Goal: Information Seeking & Learning: Learn about a topic

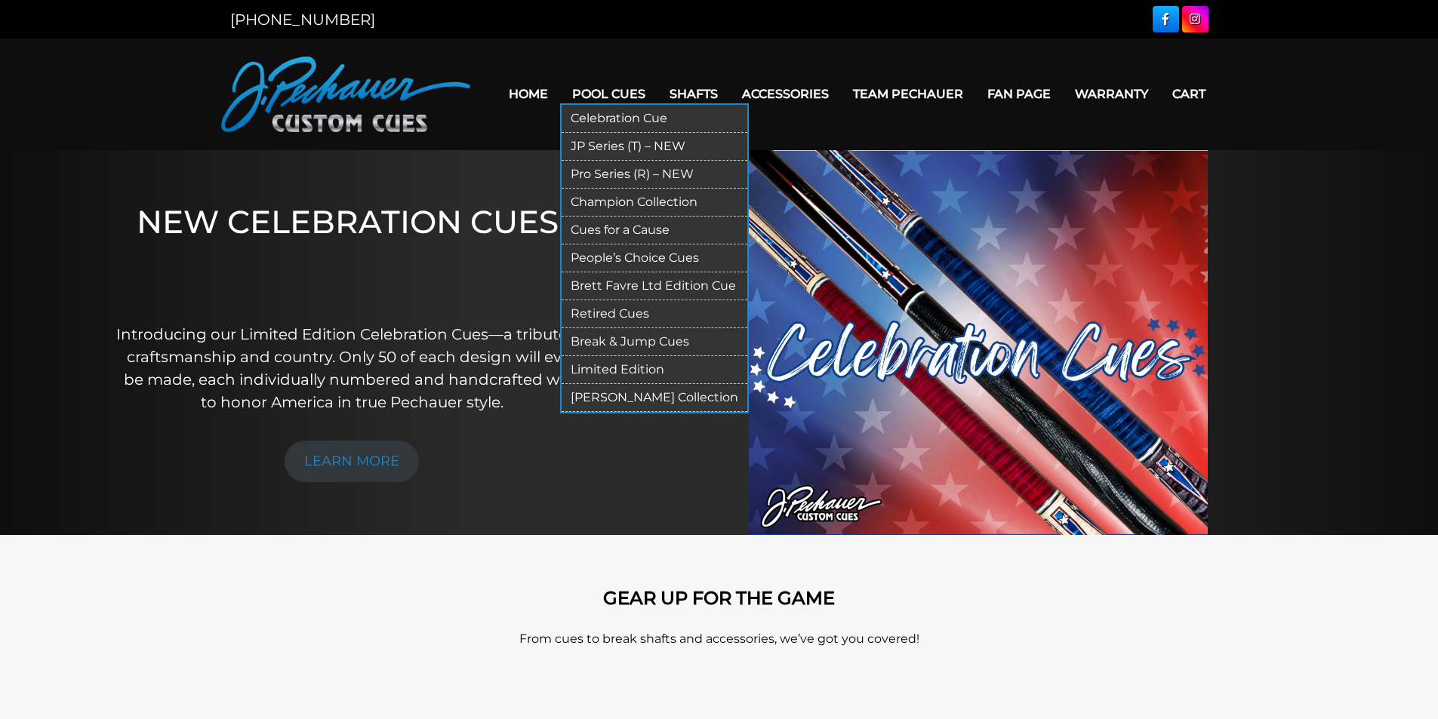
click at [622, 317] on link "Retired Cues" at bounding box center [655, 314] width 186 height 28
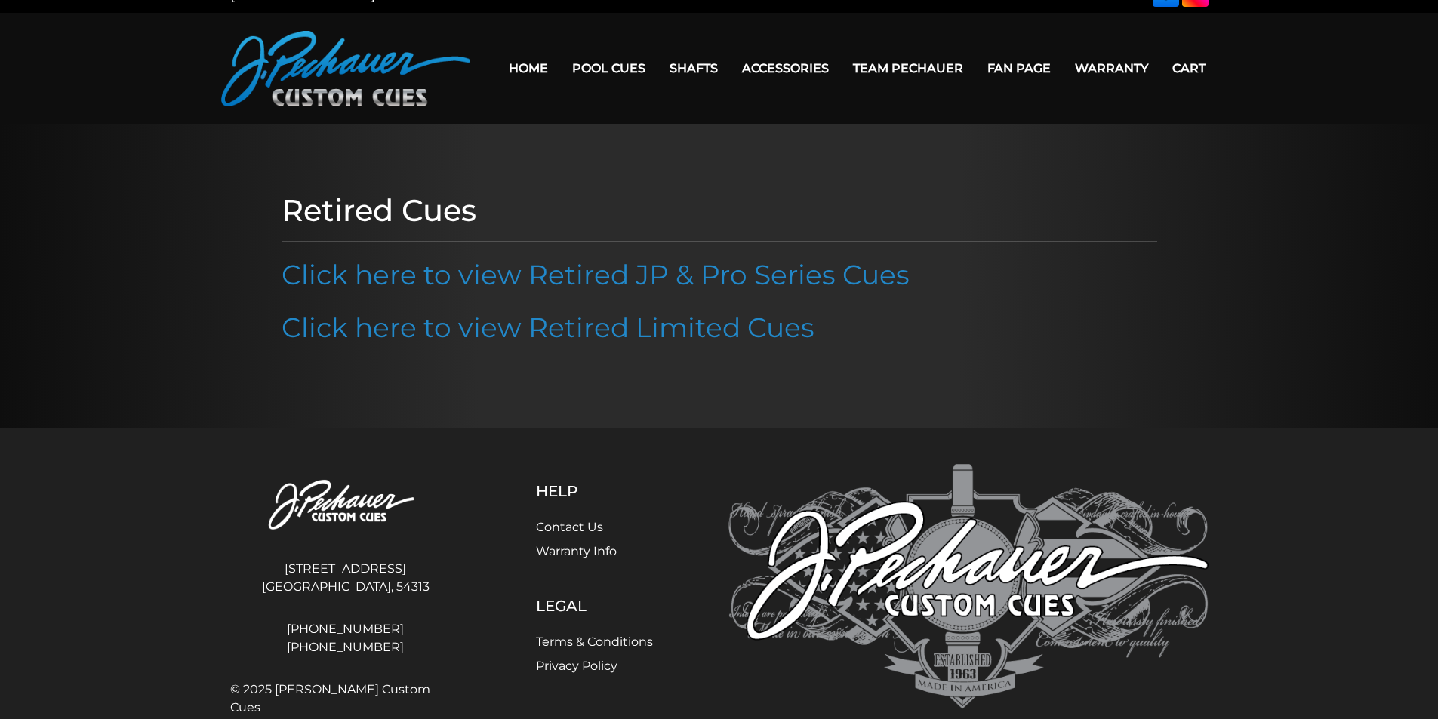
scroll to position [78, 0]
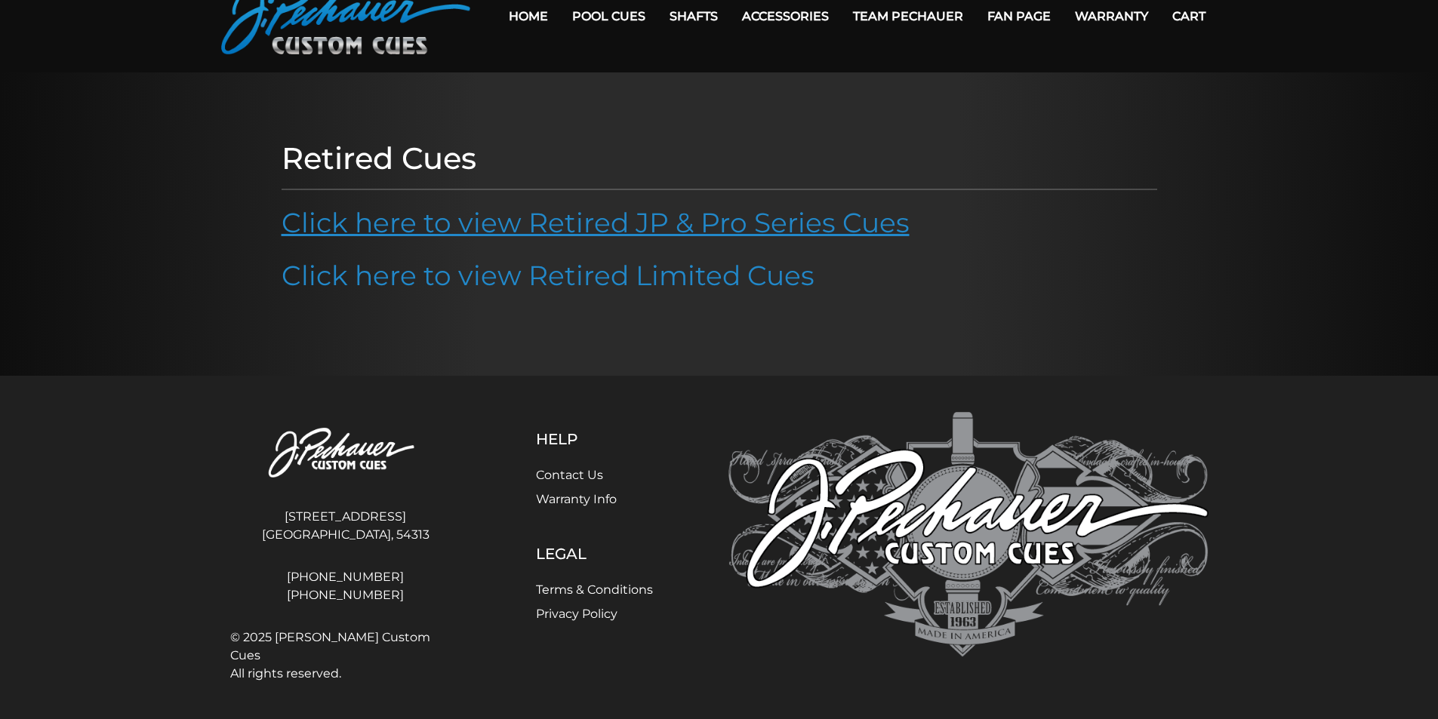
click at [604, 218] on link "Click here to view Retired JP & Pro Series Cues" at bounding box center [596, 222] width 628 height 33
drag, startPoint x: 845, startPoint y: 562, endPoint x: 863, endPoint y: 579, distance: 25.1
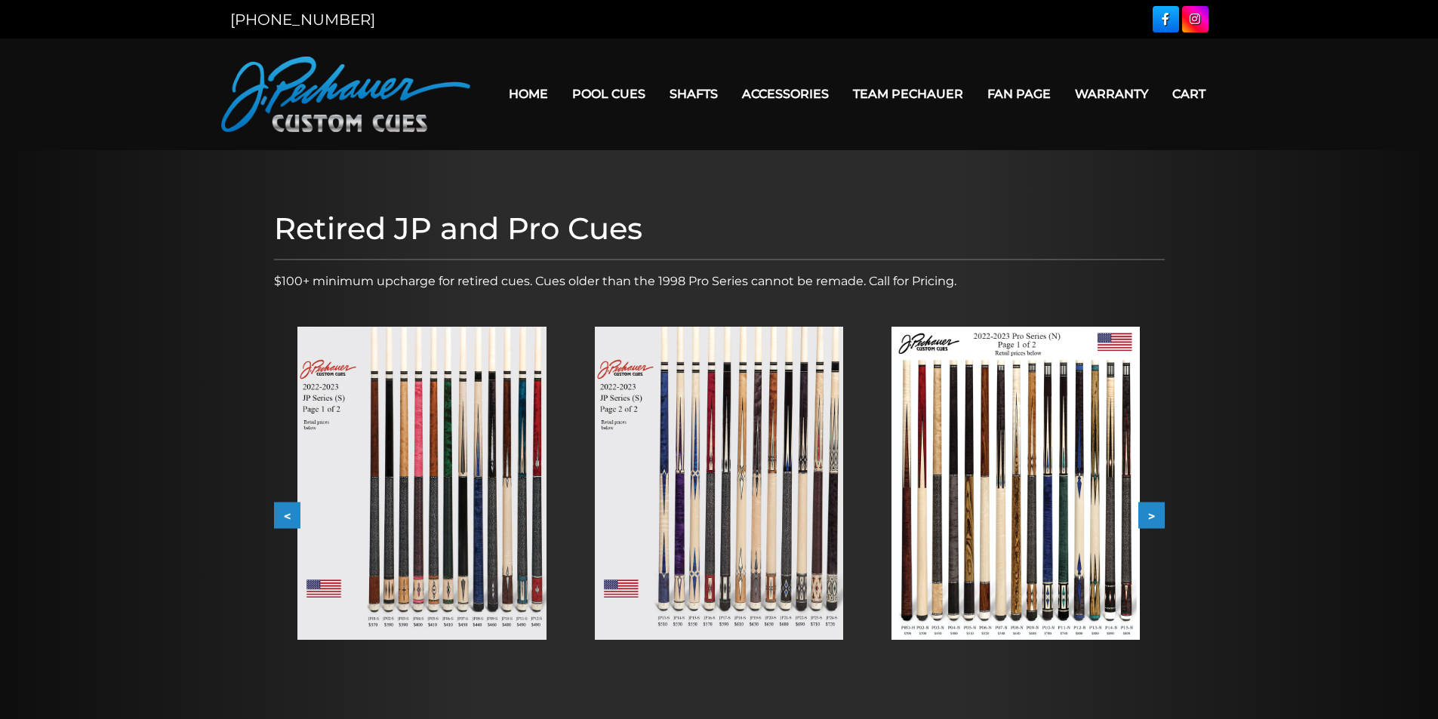
click at [1151, 512] on button ">" at bounding box center [1151, 516] width 26 height 26
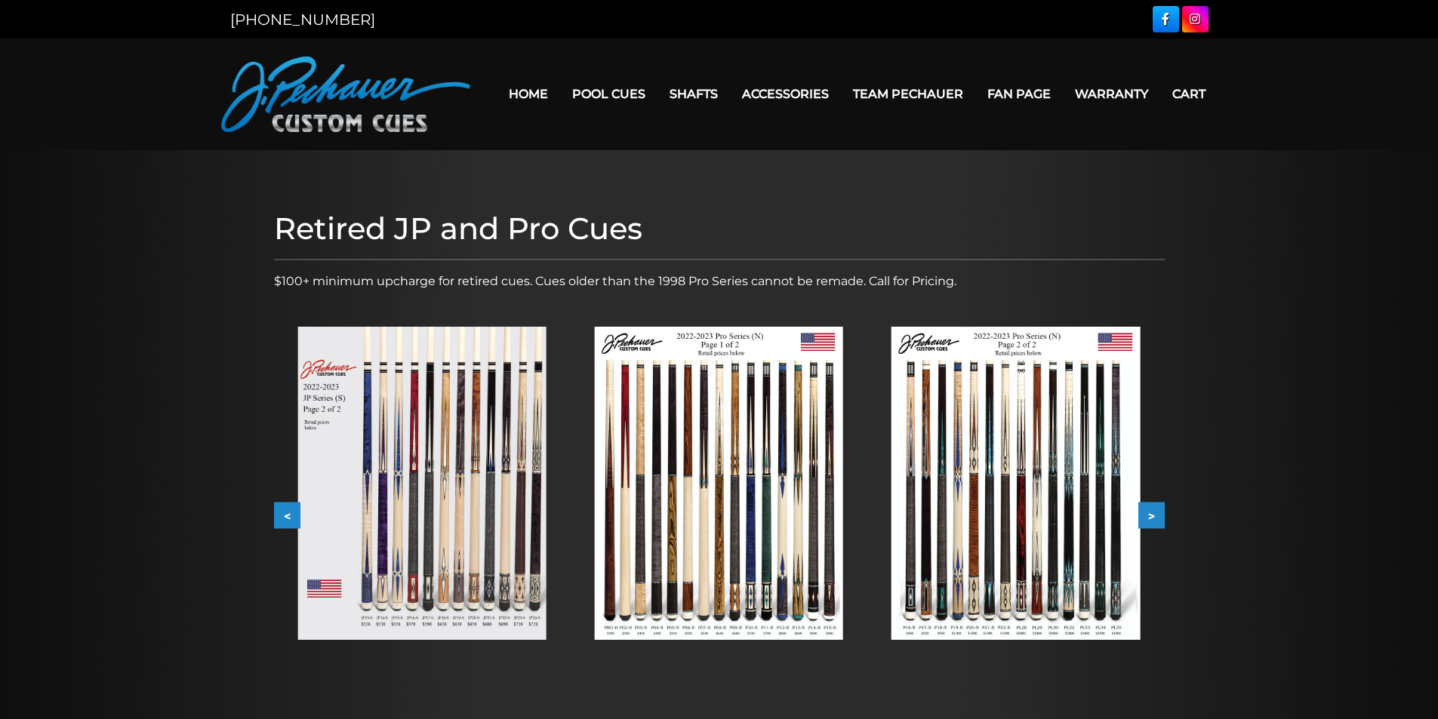
click at [1151, 512] on button ">" at bounding box center [1151, 516] width 26 height 26
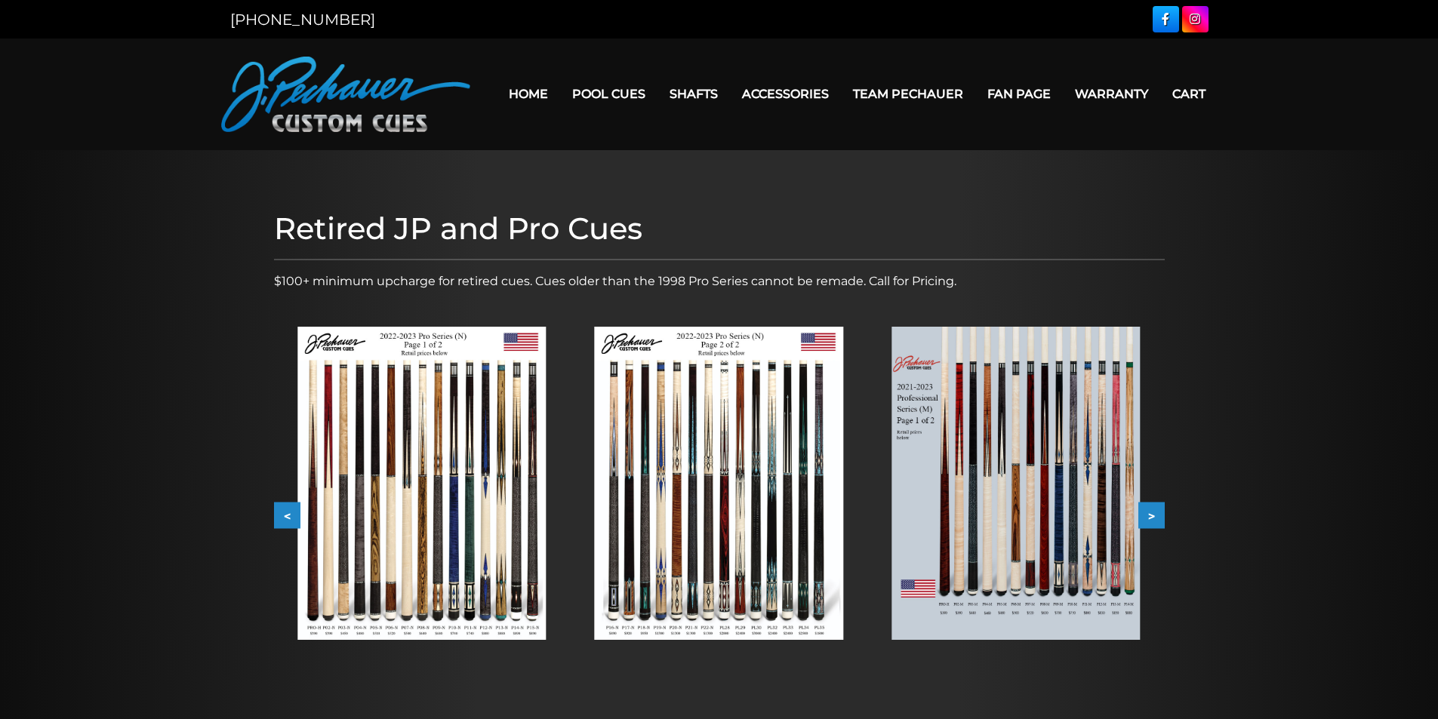
click at [1156, 515] on button ">" at bounding box center [1151, 516] width 26 height 26
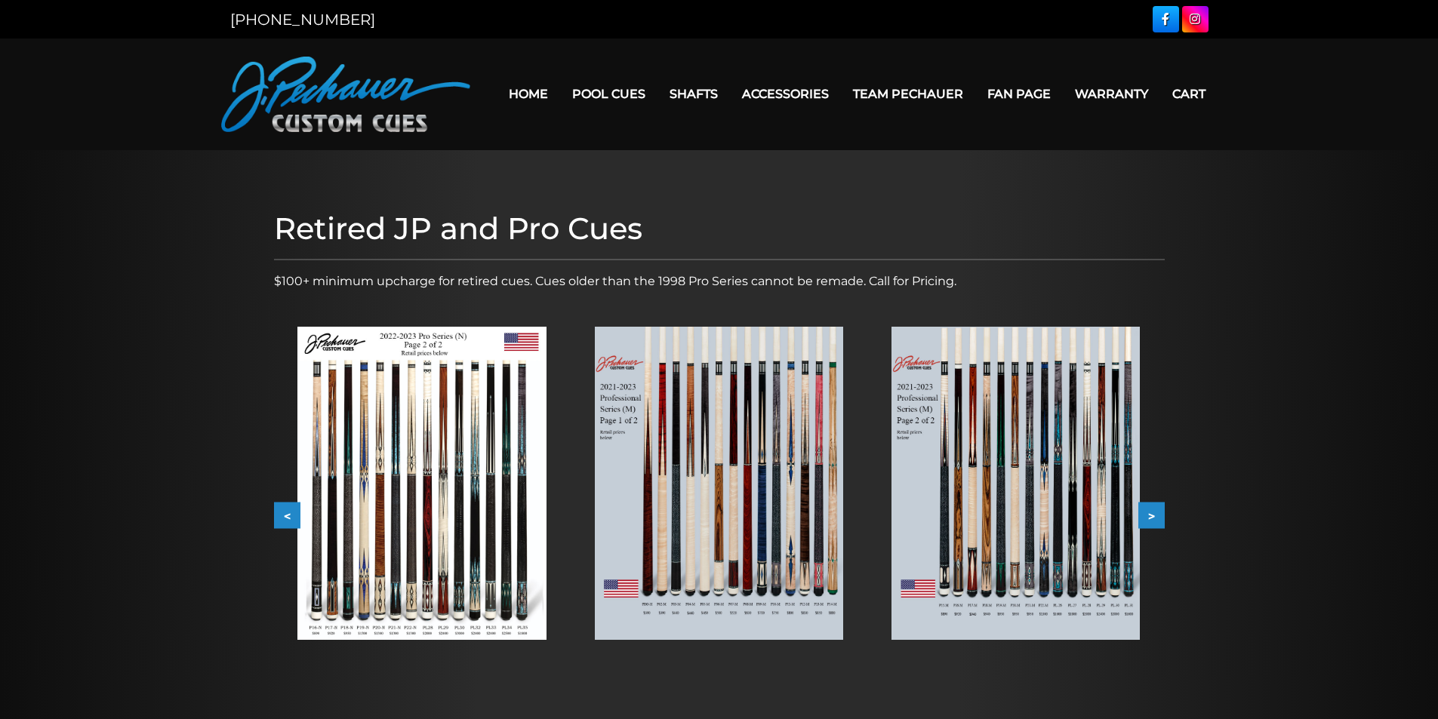
click at [1156, 515] on button ">" at bounding box center [1151, 516] width 26 height 26
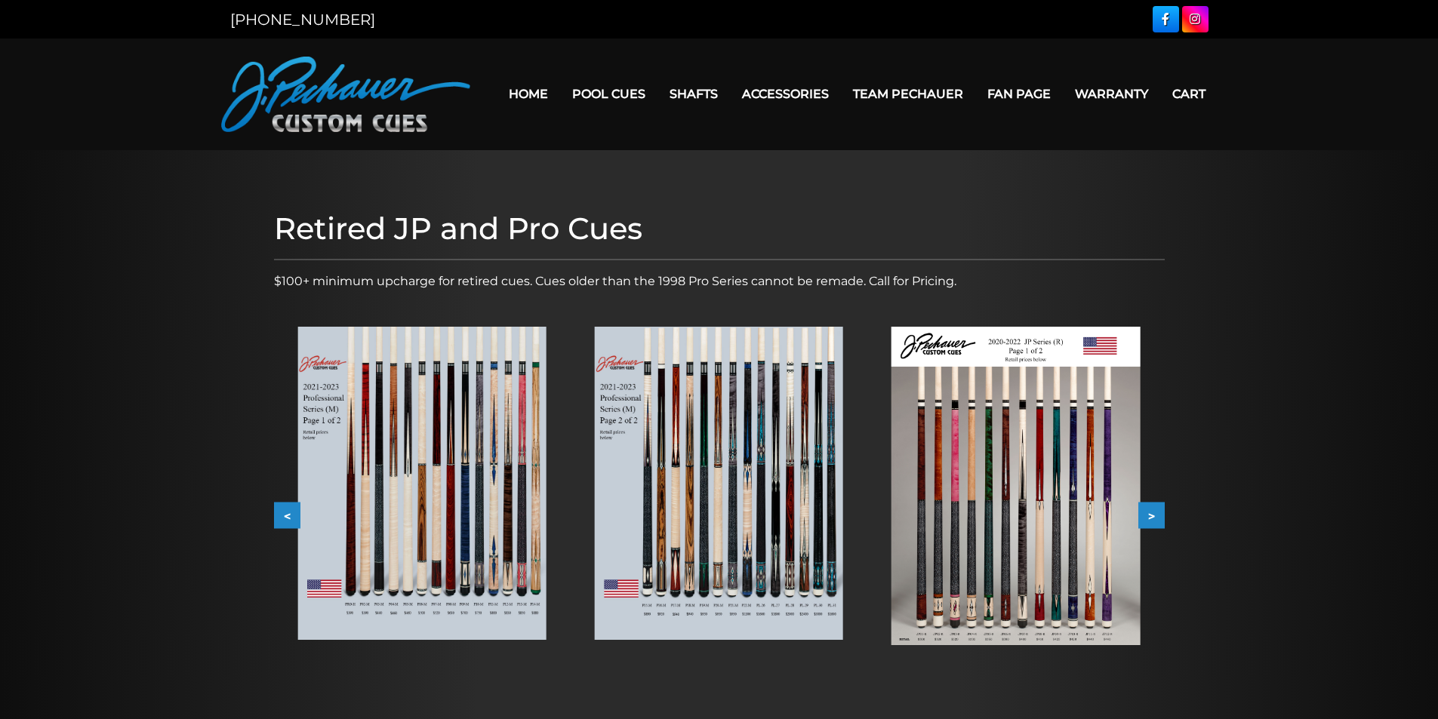
click at [1156, 515] on button ">" at bounding box center [1151, 516] width 26 height 26
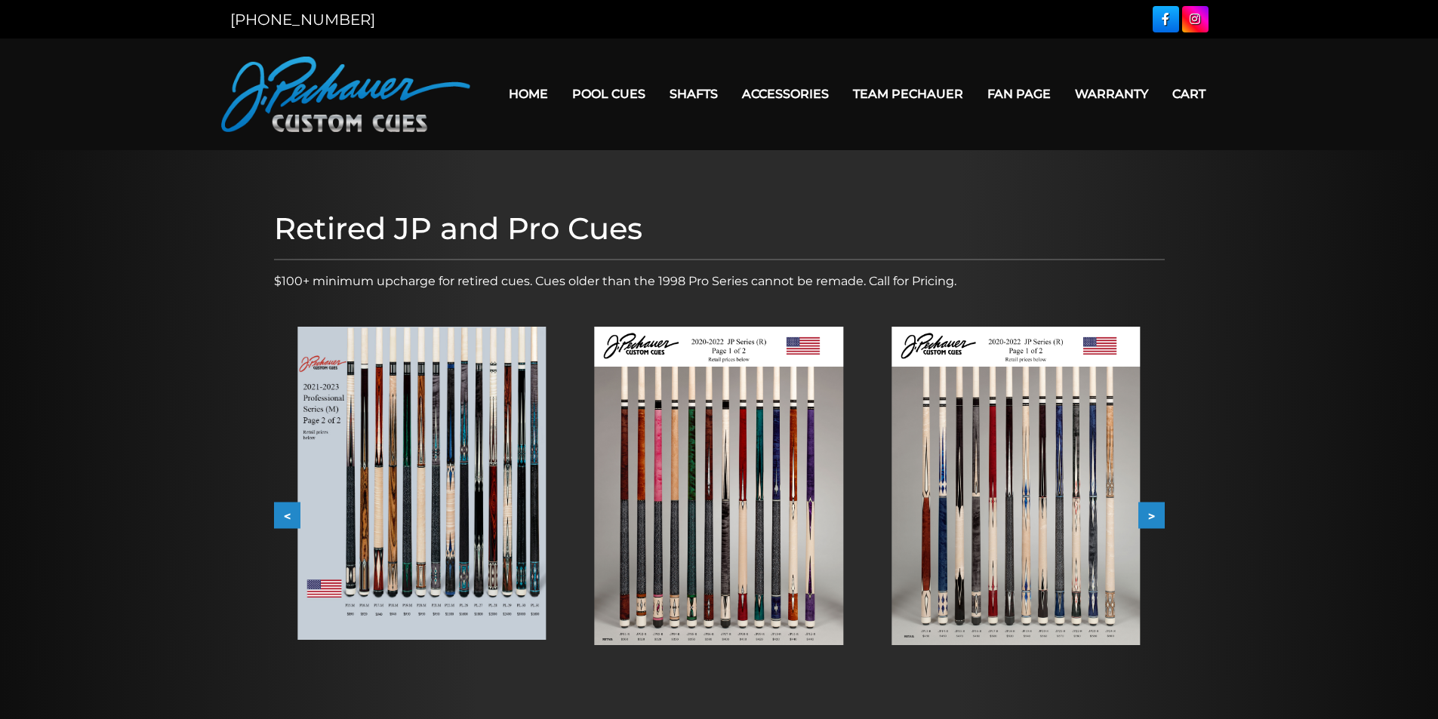
click at [1156, 515] on button ">" at bounding box center [1151, 516] width 26 height 26
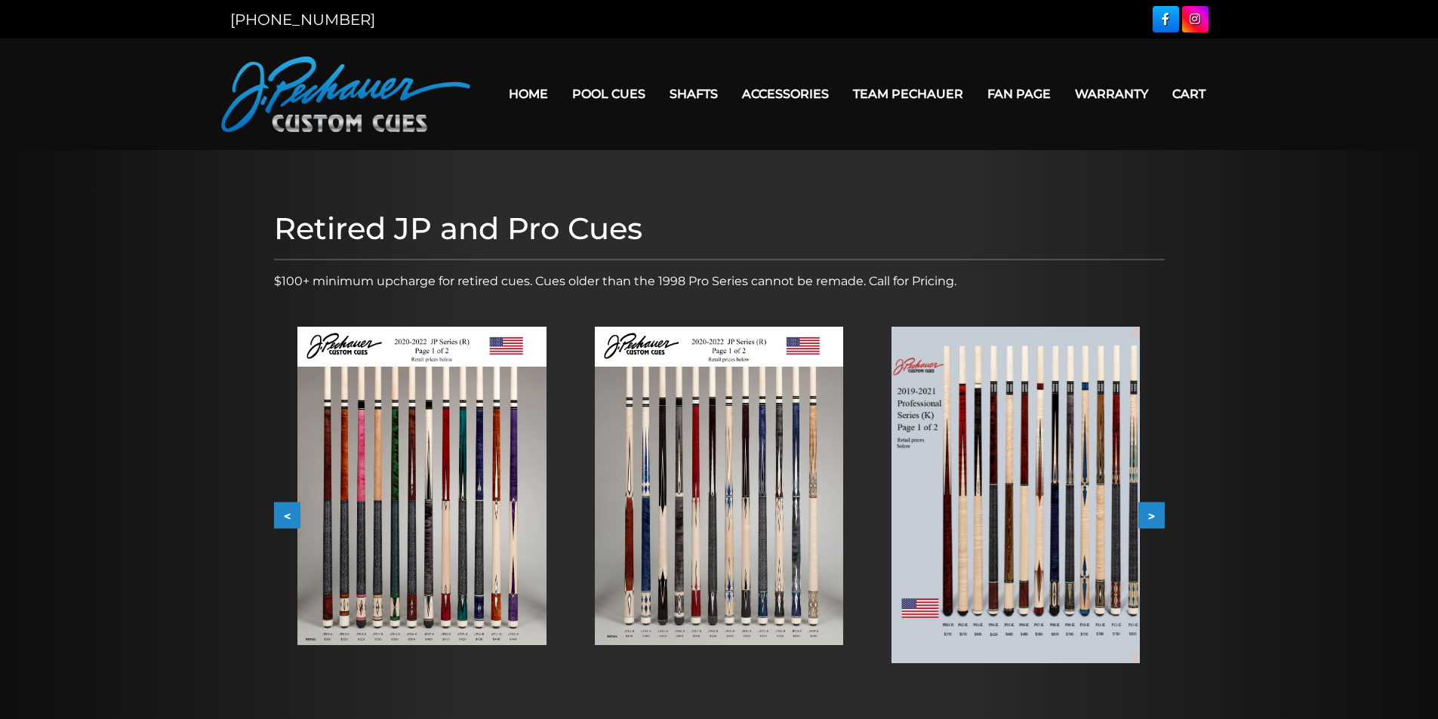
click at [1156, 515] on button ">" at bounding box center [1151, 516] width 26 height 26
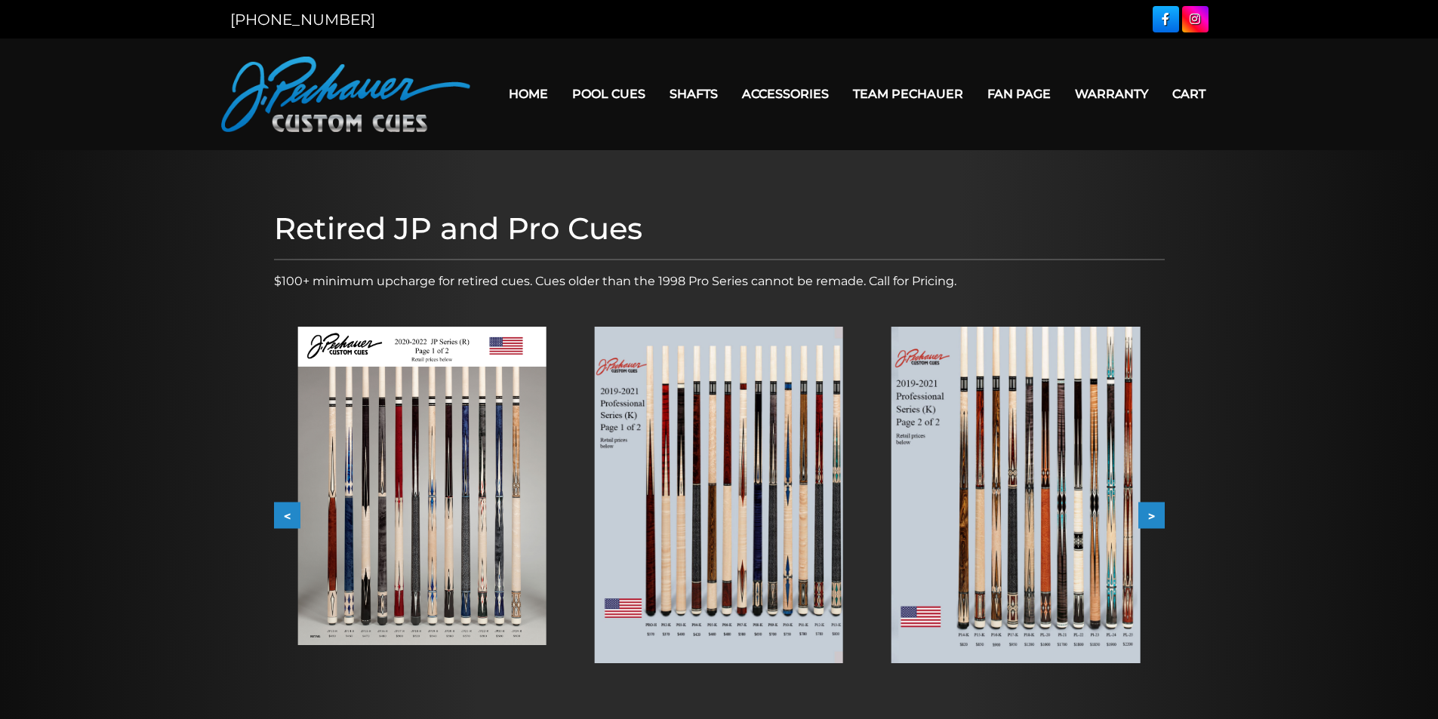
click at [1156, 515] on button ">" at bounding box center [1151, 516] width 26 height 26
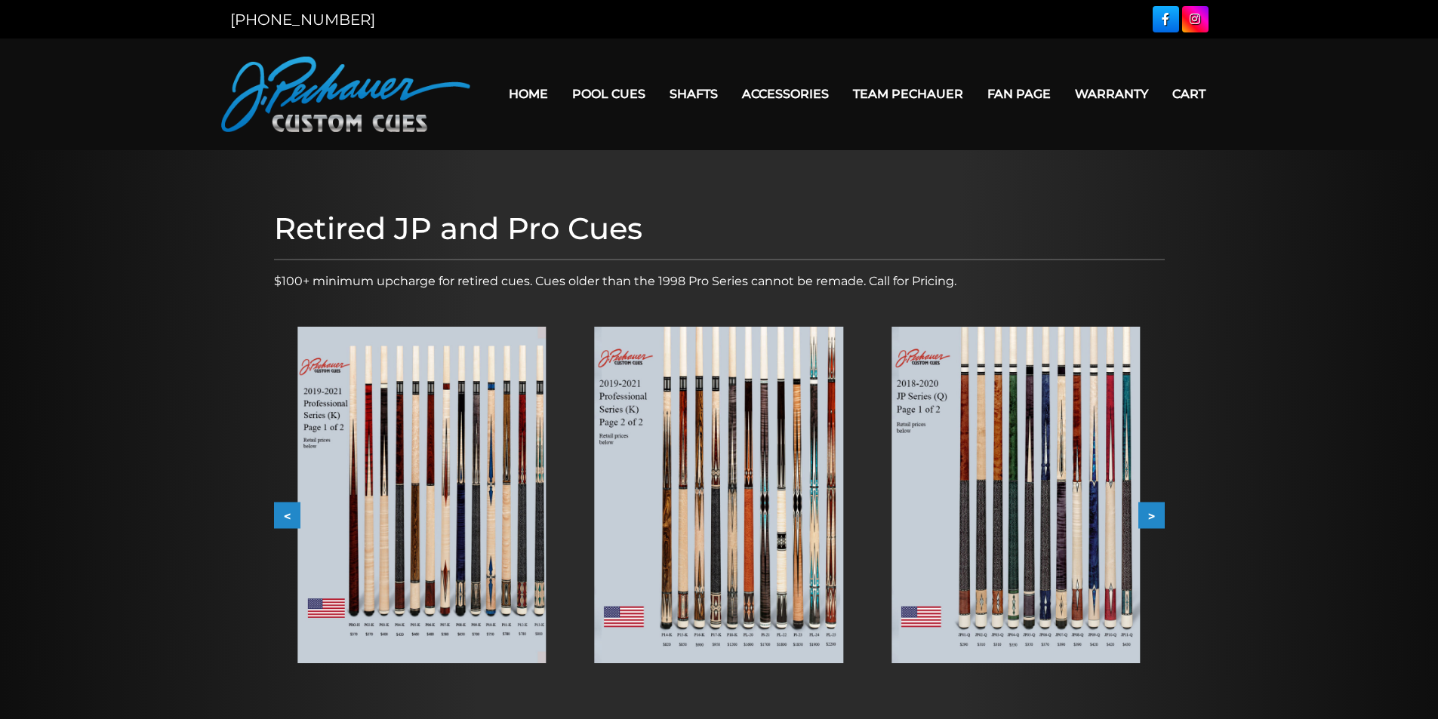
click at [1156, 515] on button ">" at bounding box center [1151, 516] width 26 height 26
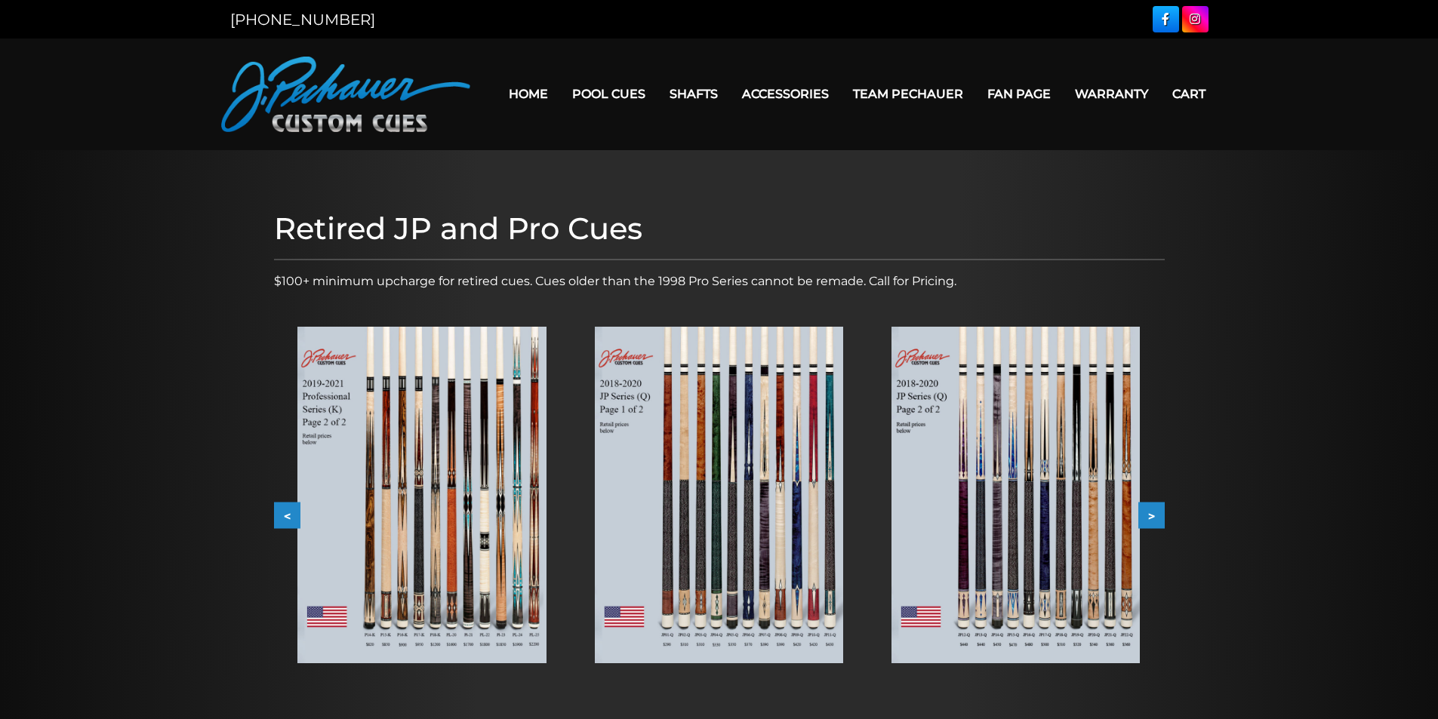
click at [1156, 515] on button ">" at bounding box center [1151, 516] width 26 height 26
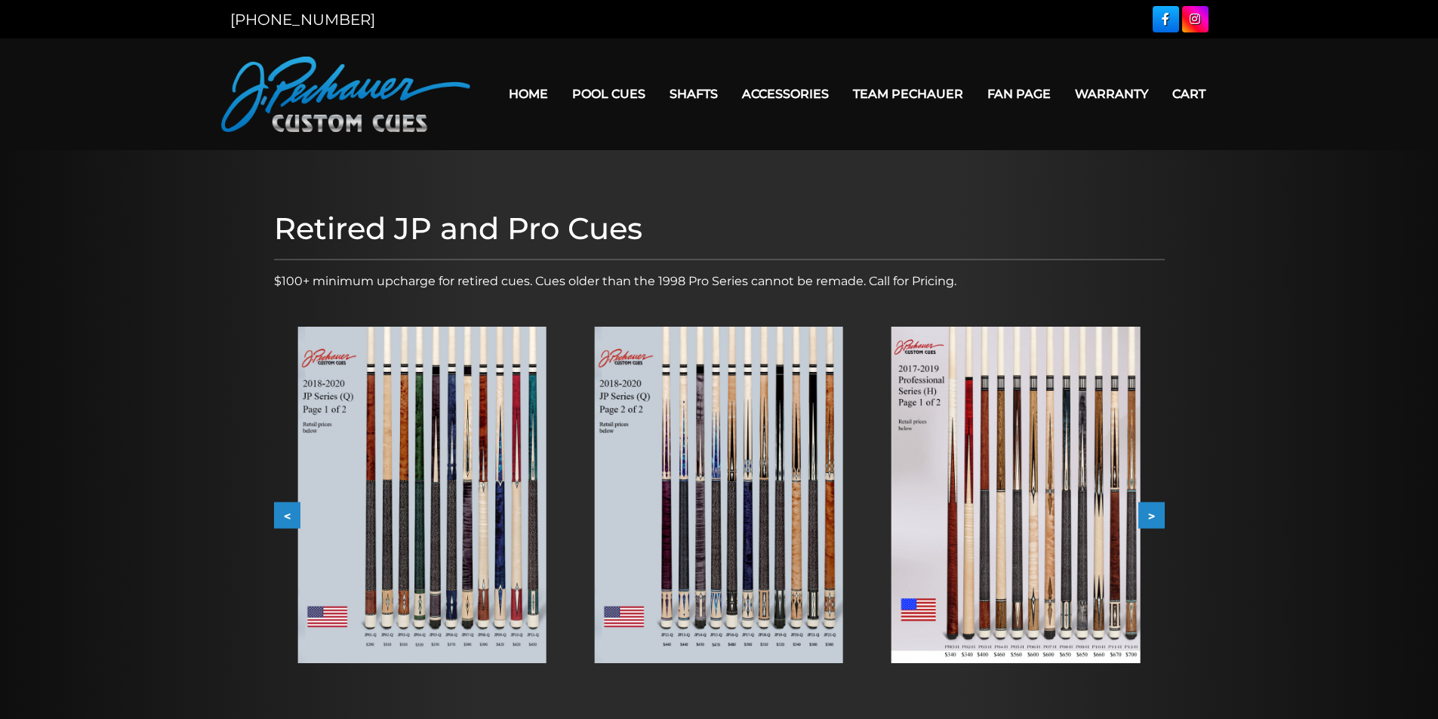
click at [1156, 515] on button ">" at bounding box center [1151, 516] width 26 height 26
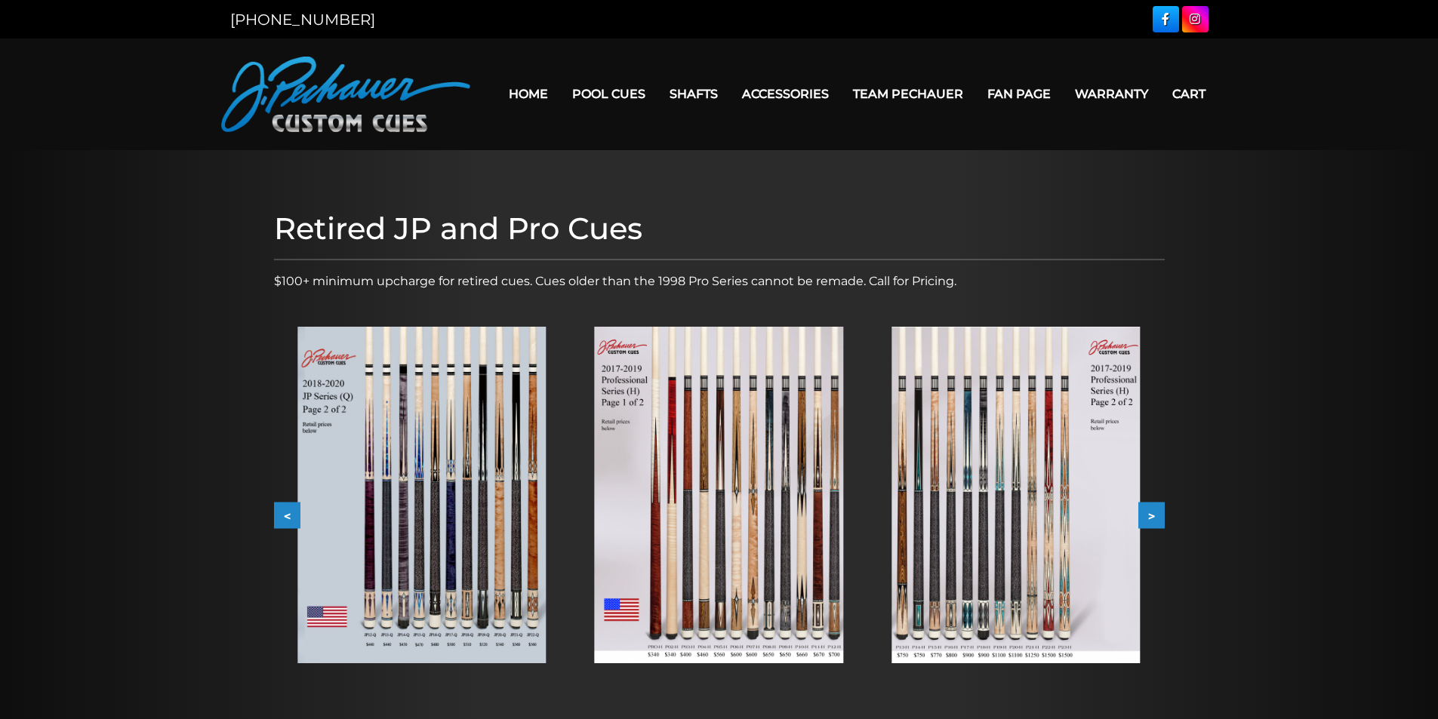
click at [1156, 515] on button ">" at bounding box center [1151, 516] width 26 height 26
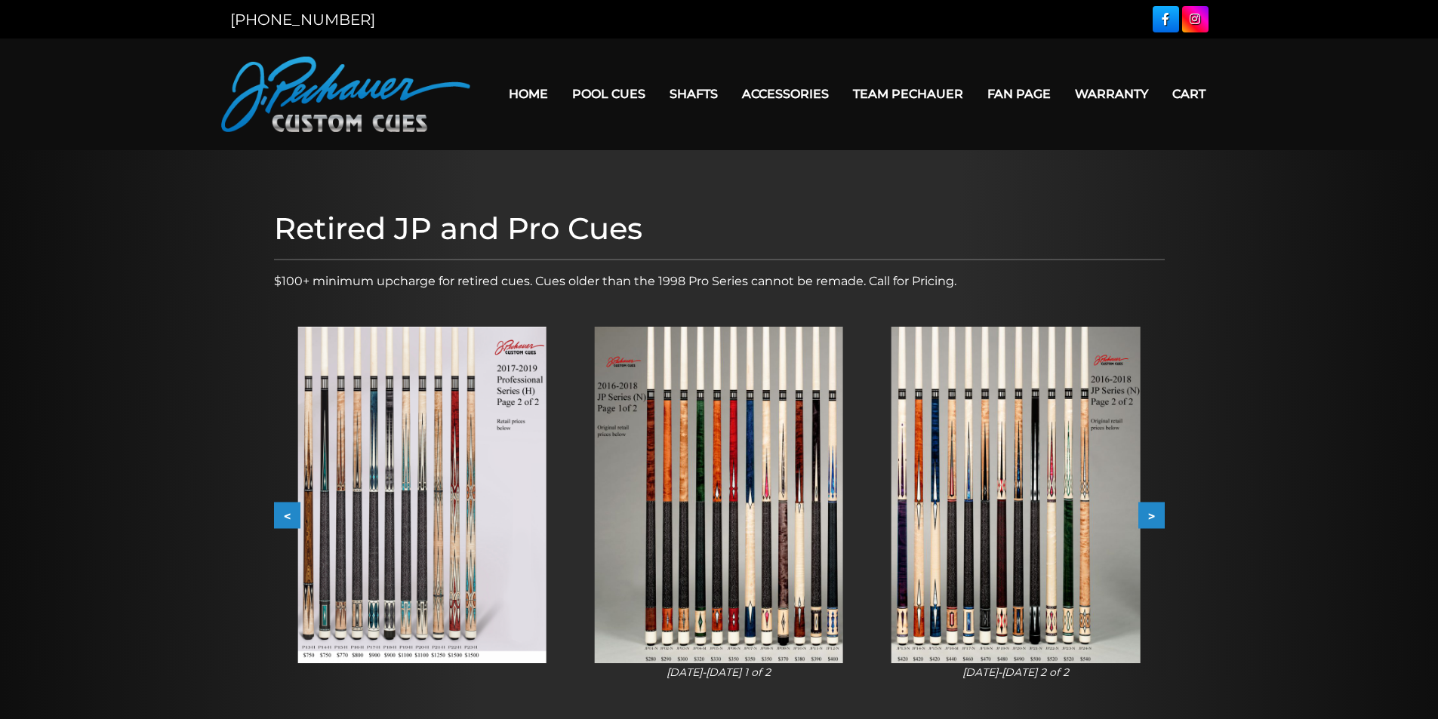
click at [1156, 515] on button ">" at bounding box center [1151, 516] width 26 height 26
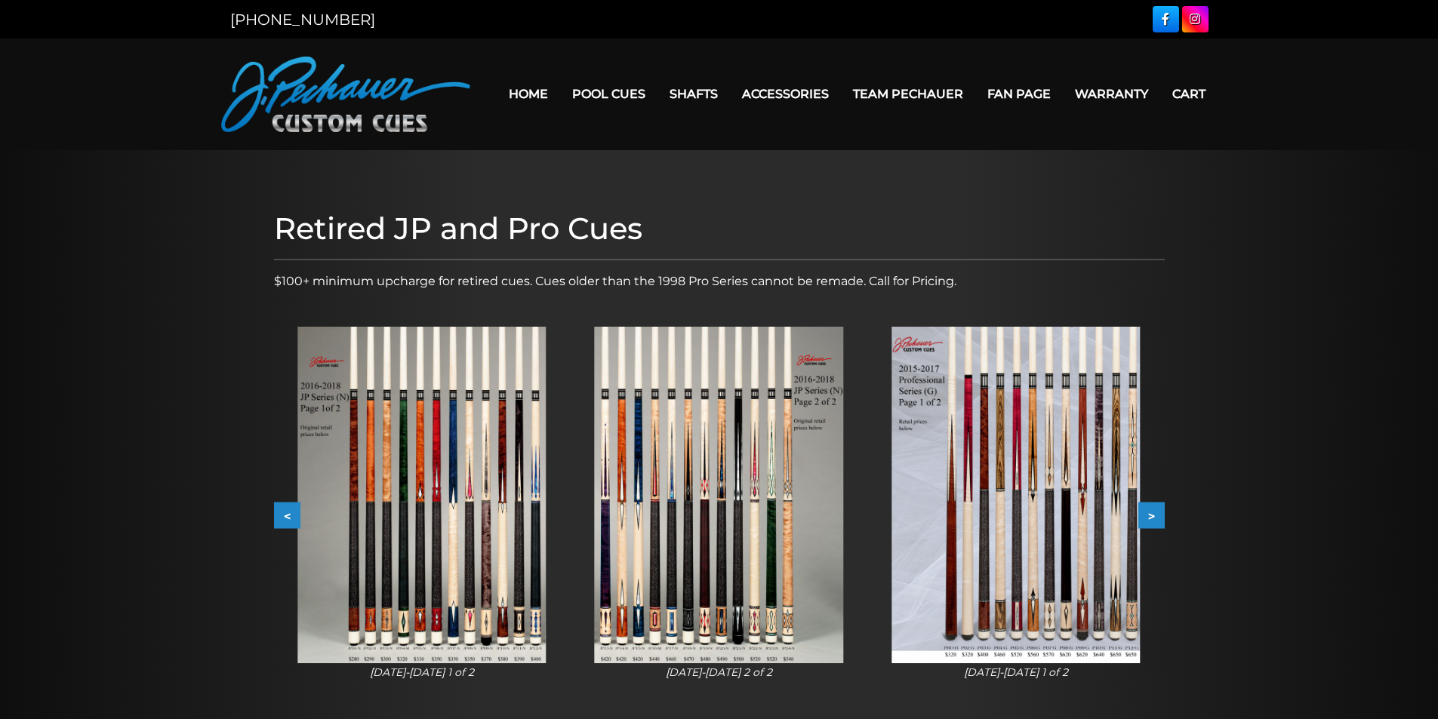
click at [1156, 515] on button ">" at bounding box center [1151, 516] width 26 height 26
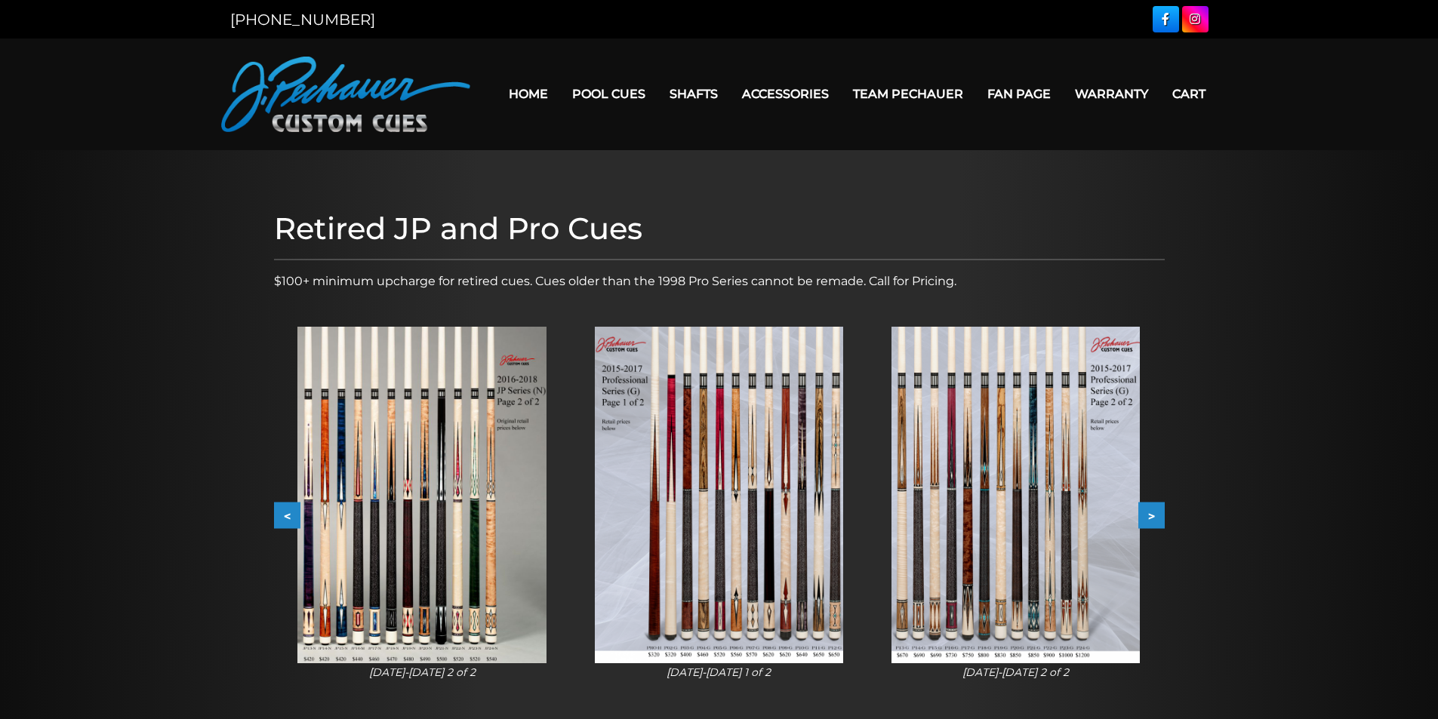
click at [1156, 515] on button ">" at bounding box center [1151, 516] width 26 height 26
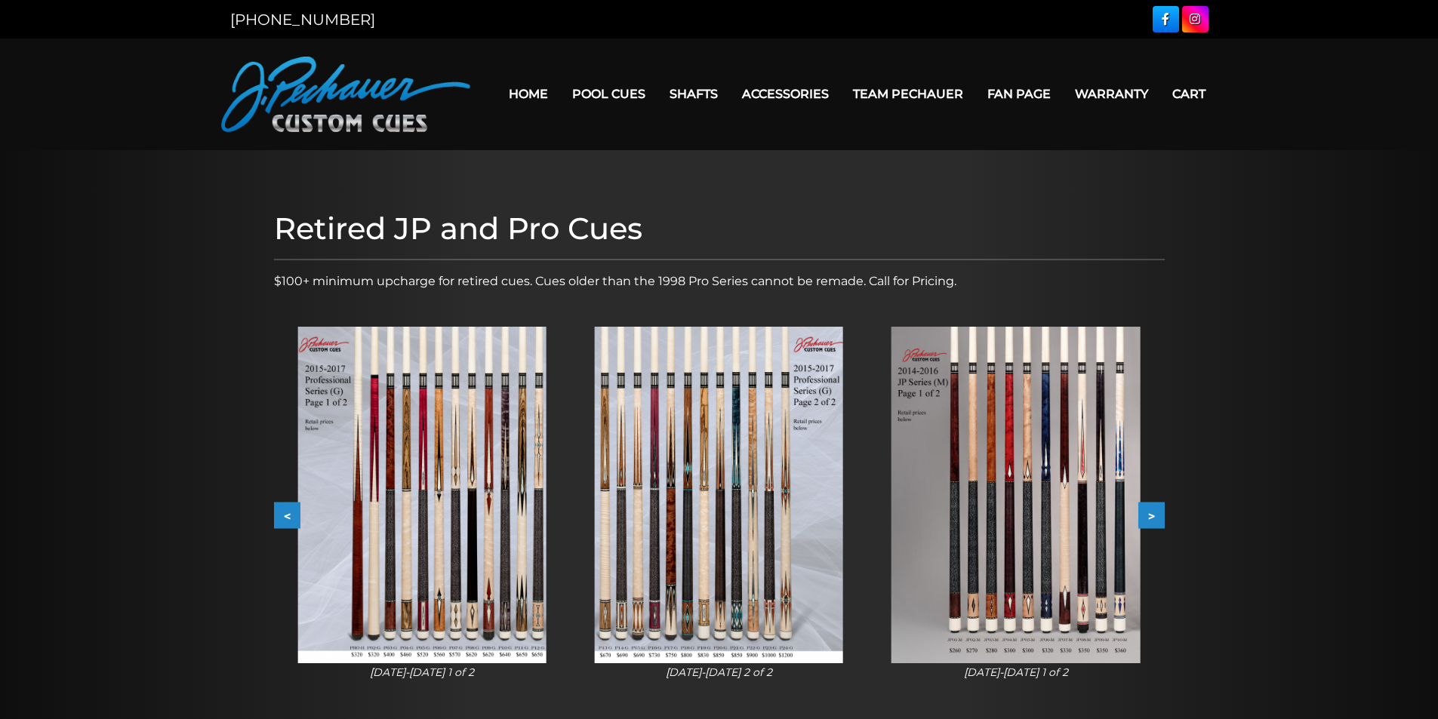
click at [1156, 515] on button ">" at bounding box center [1151, 516] width 26 height 26
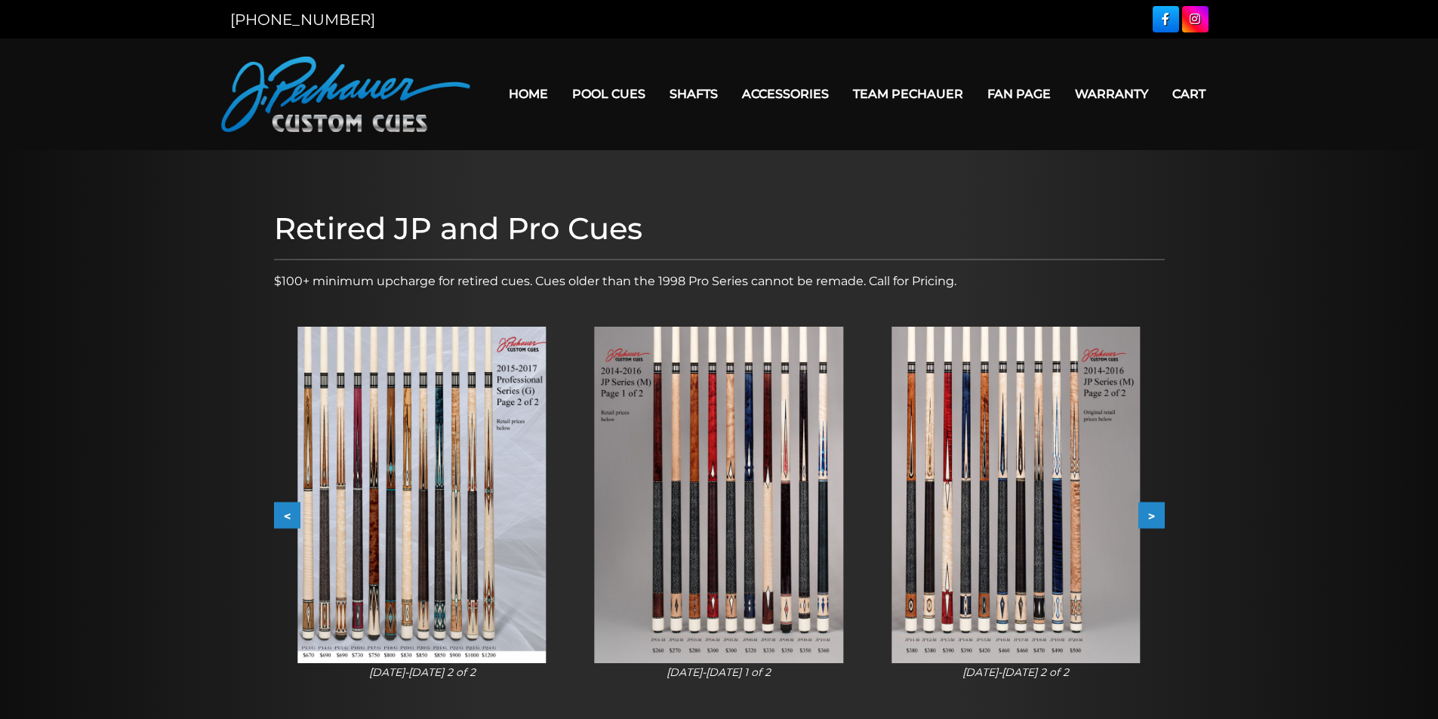
click at [1156, 515] on button ">" at bounding box center [1151, 516] width 26 height 26
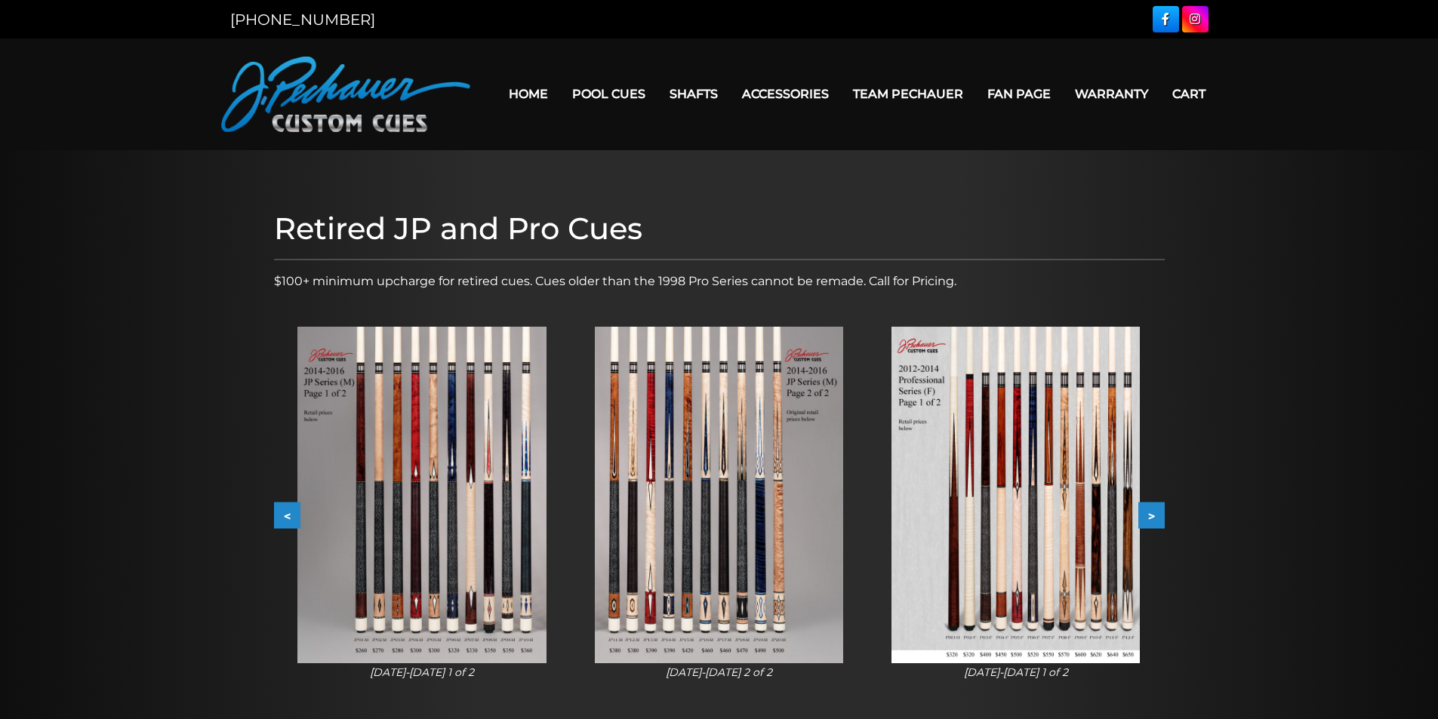
click at [1156, 515] on button ">" at bounding box center [1151, 516] width 26 height 26
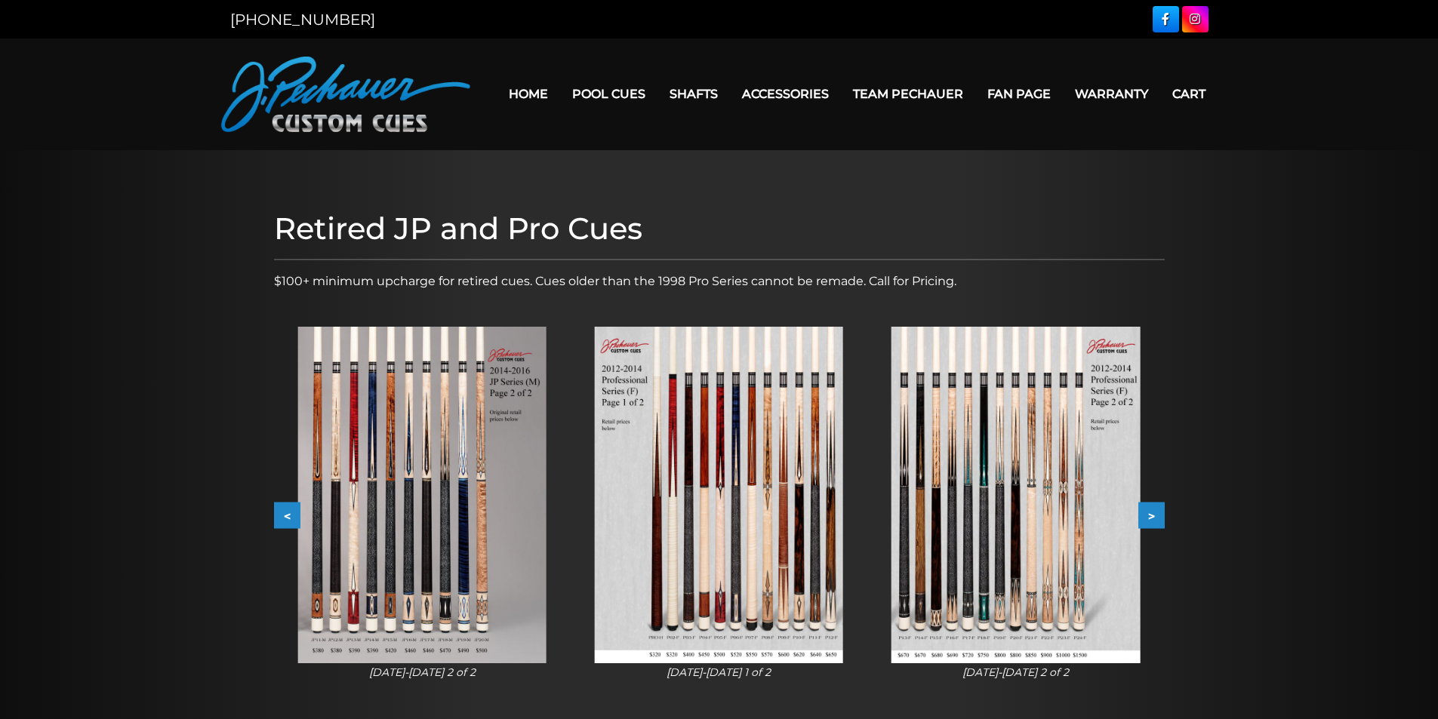
click at [1156, 515] on button ">" at bounding box center [1151, 516] width 26 height 26
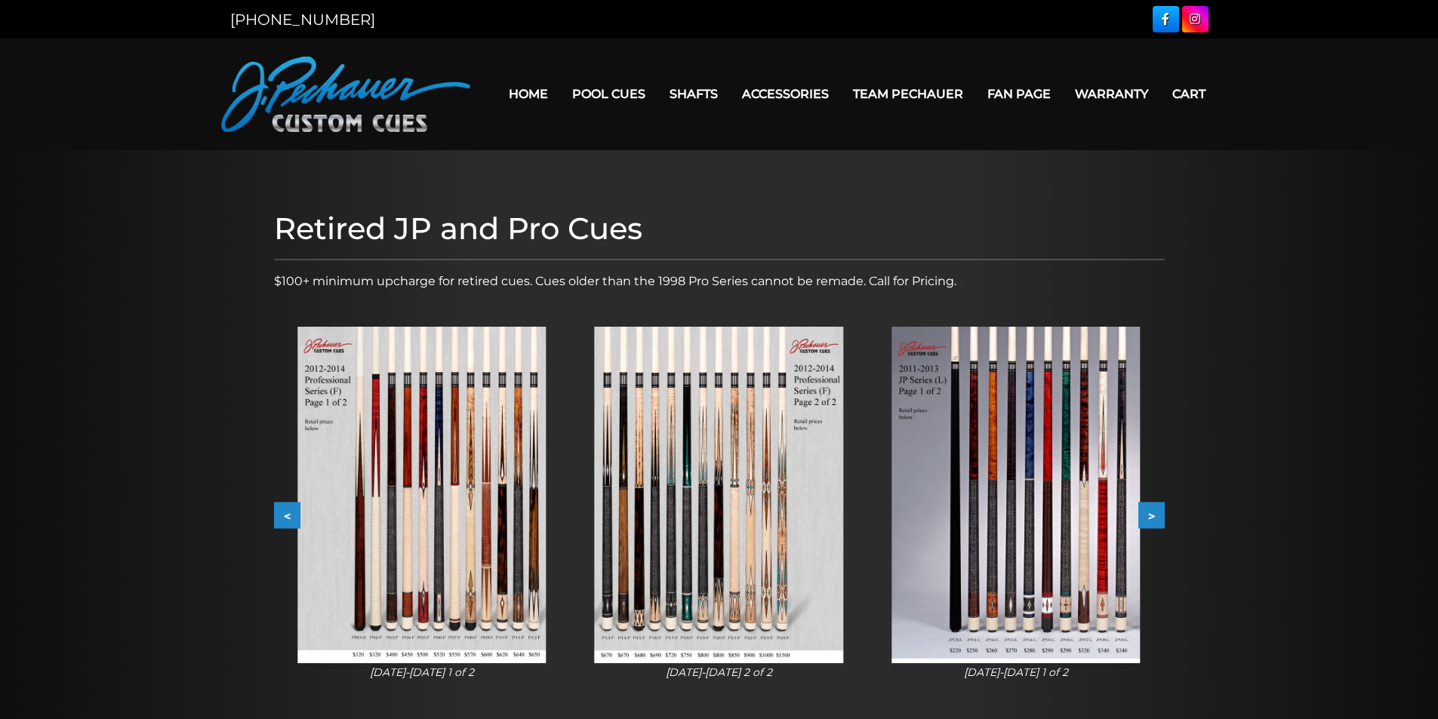
click at [1156, 515] on button ">" at bounding box center [1151, 516] width 26 height 26
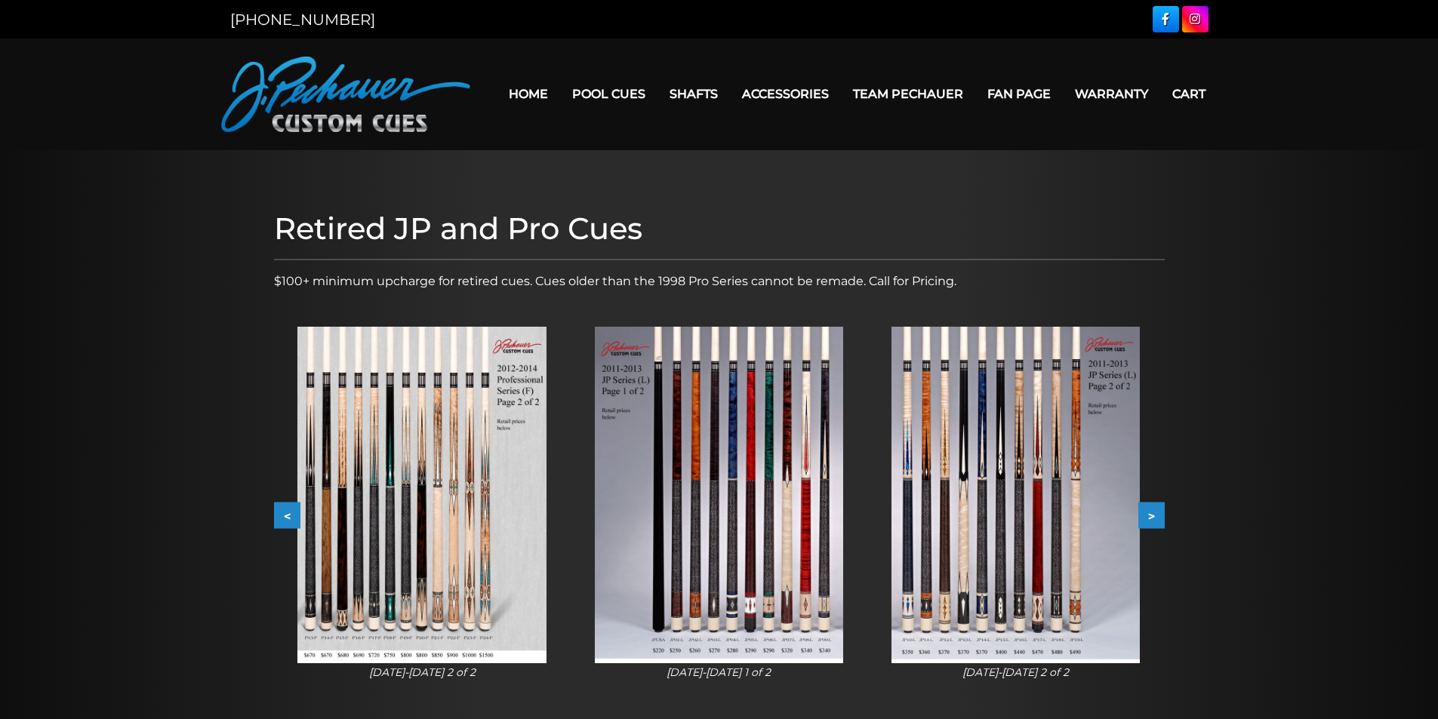
click at [1156, 515] on button ">" at bounding box center [1151, 516] width 26 height 26
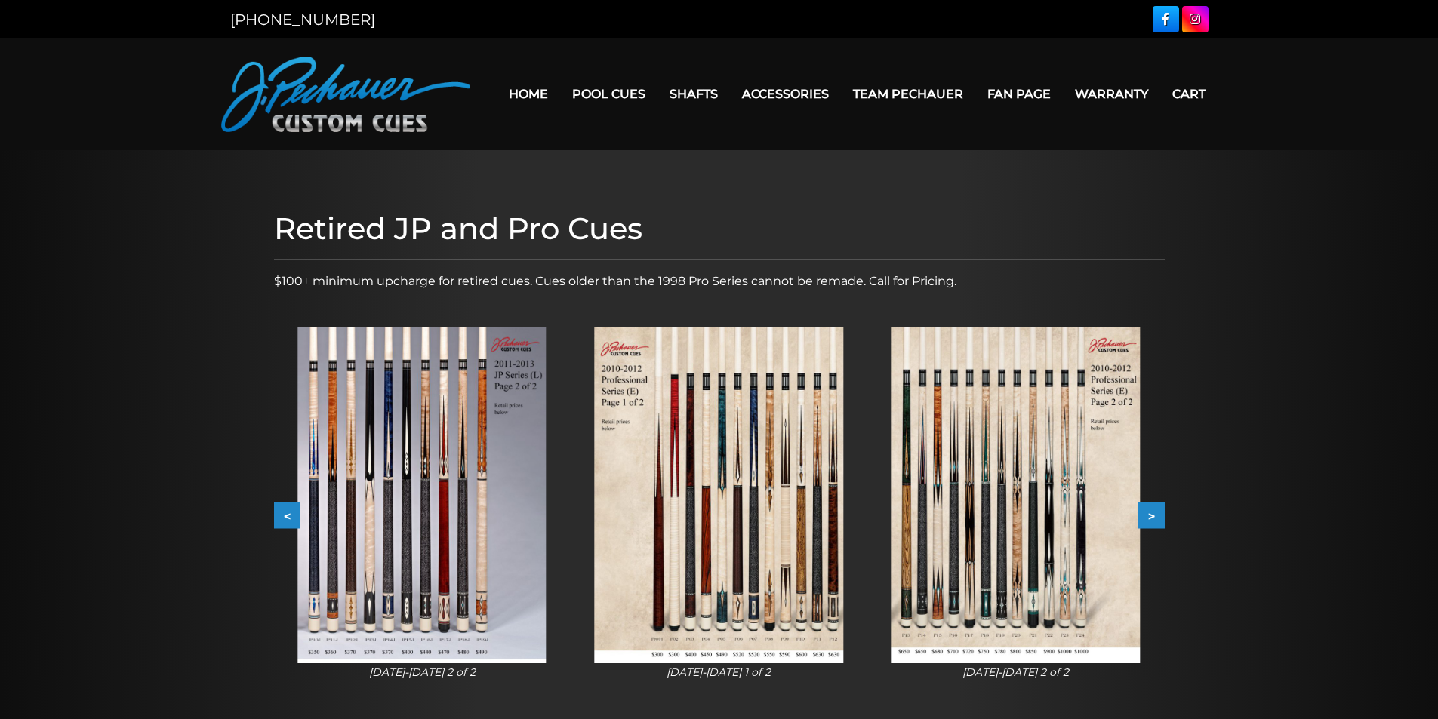
click at [1156, 515] on button ">" at bounding box center [1151, 516] width 26 height 26
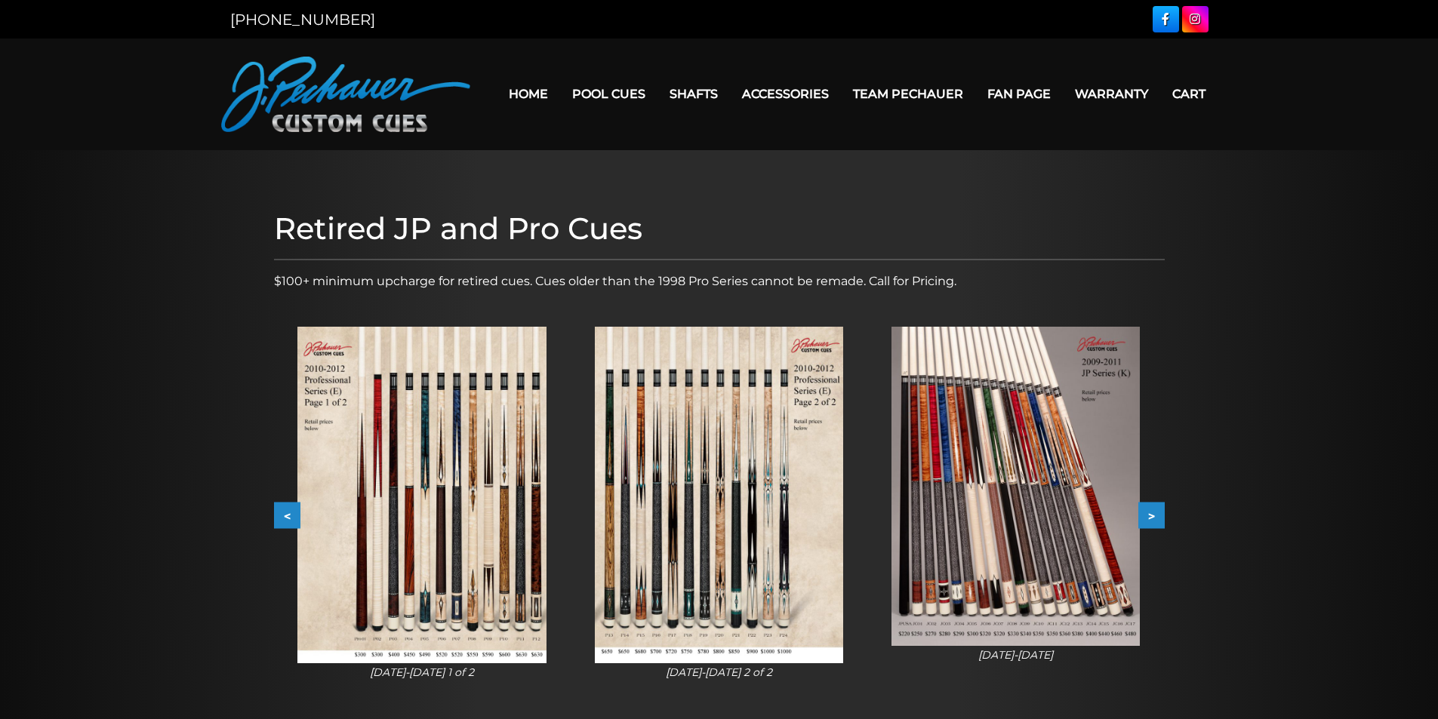
click at [1156, 515] on button ">" at bounding box center [1151, 516] width 26 height 26
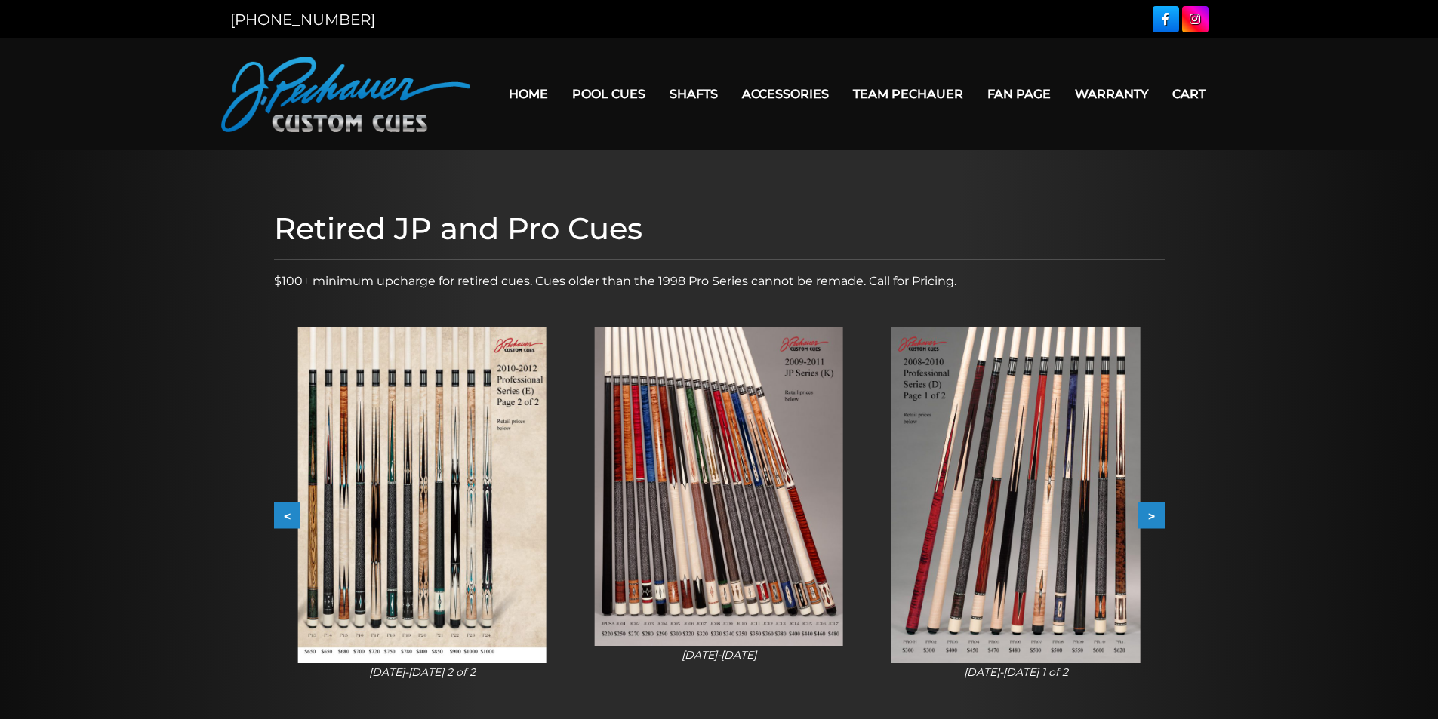
click at [1156, 515] on button ">" at bounding box center [1151, 516] width 26 height 26
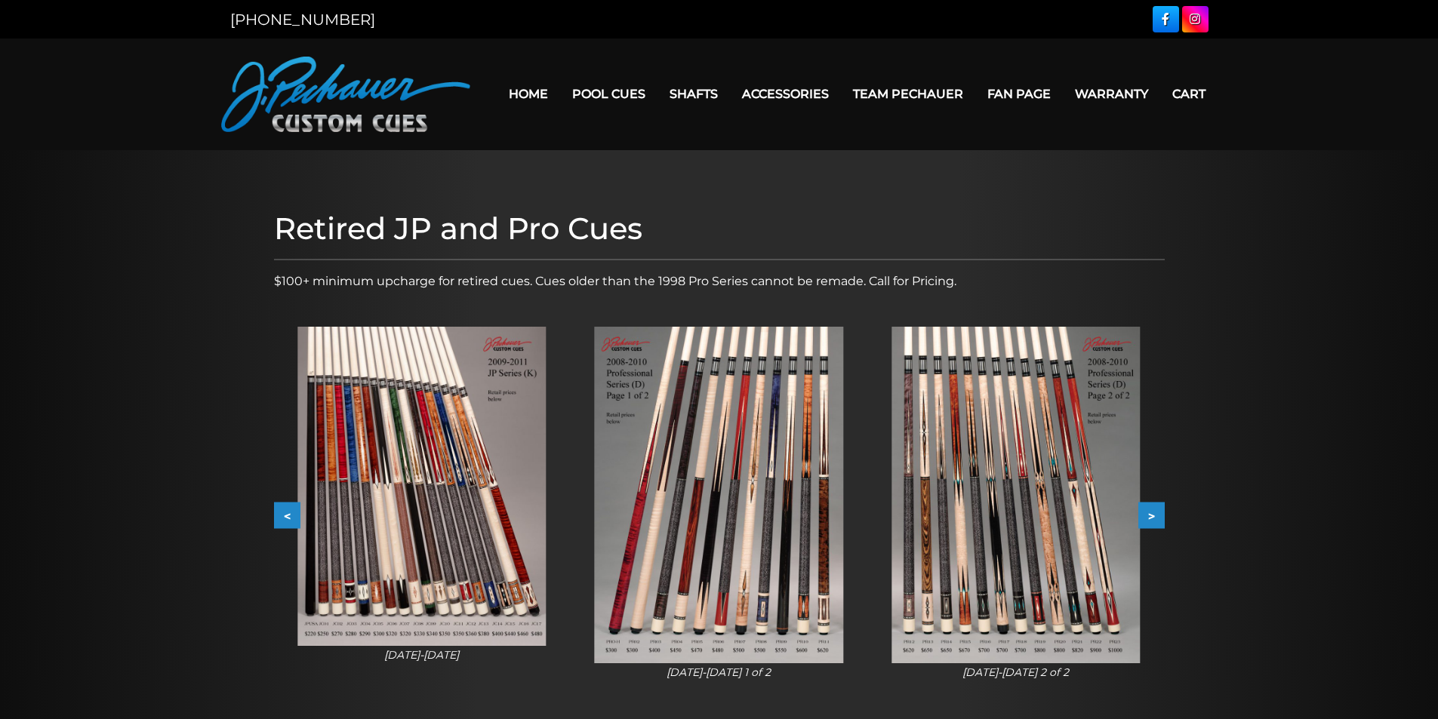
click at [1156, 515] on button ">" at bounding box center [1151, 516] width 26 height 26
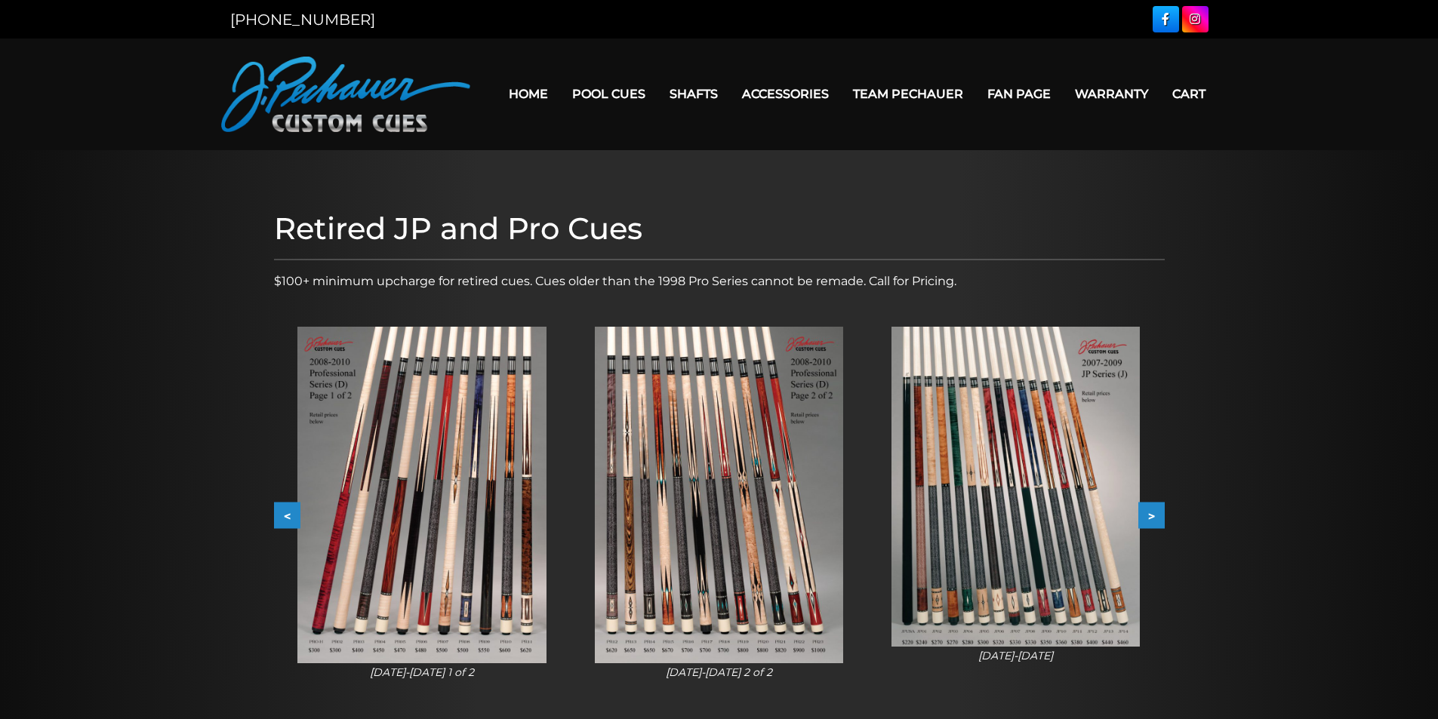
click at [1156, 515] on button ">" at bounding box center [1151, 516] width 26 height 26
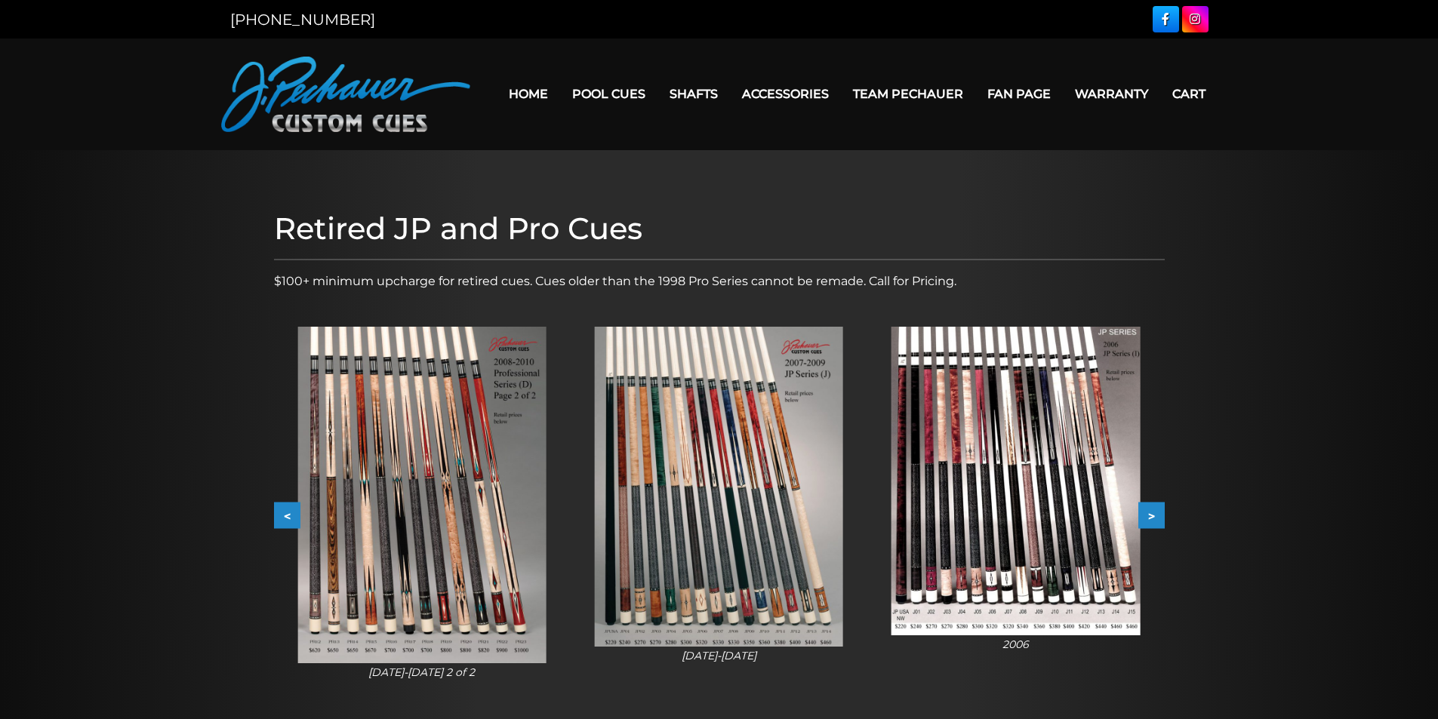
click at [1156, 515] on button ">" at bounding box center [1151, 516] width 26 height 26
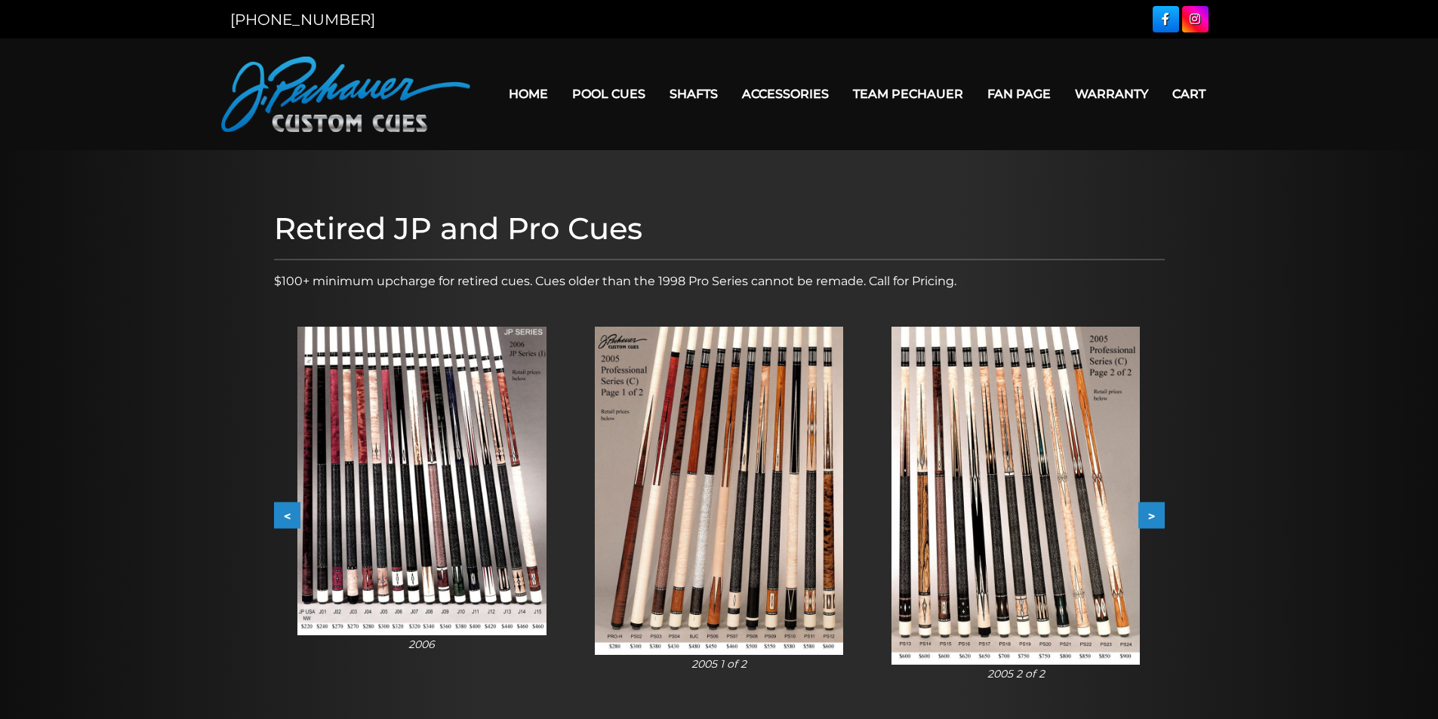
click at [1156, 515] on button ">" at bounding box center [1151, 516] width 26 height 26
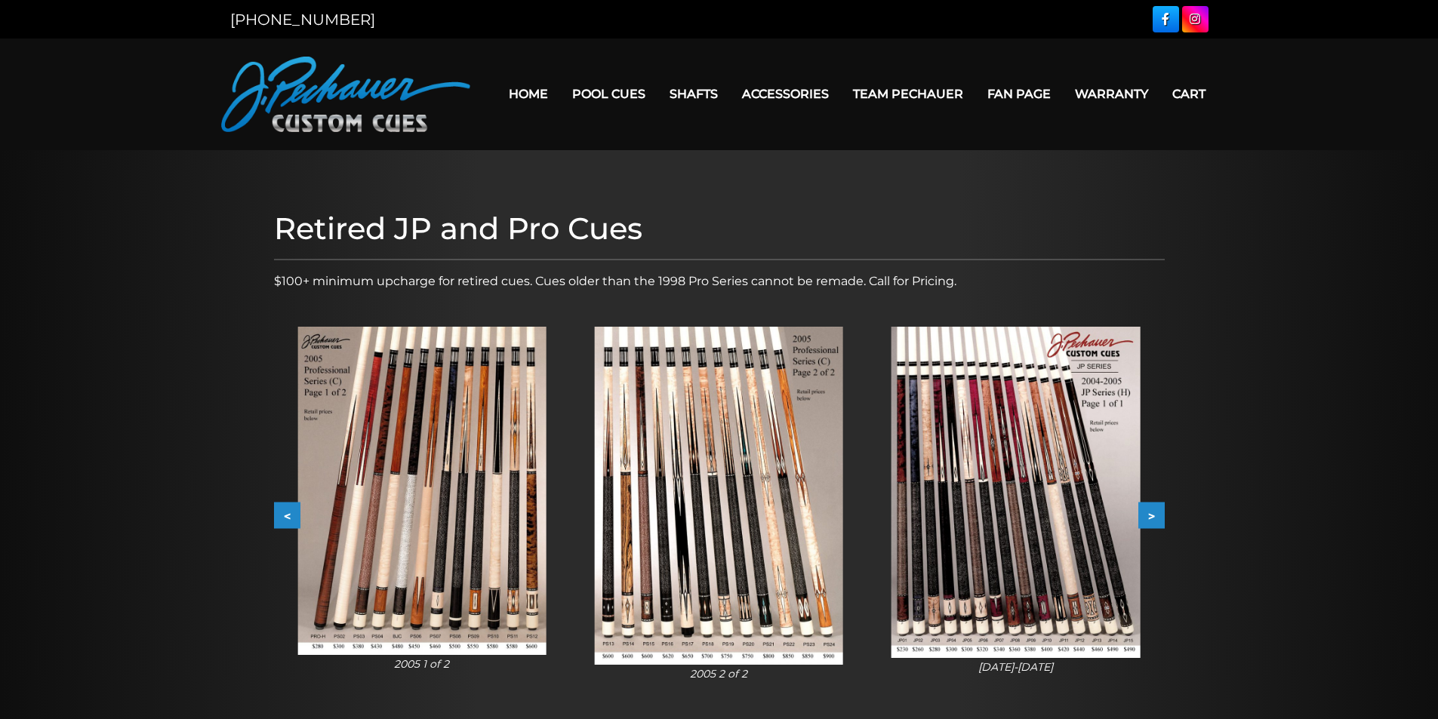
click at [1156, 515] on button ">" at bounding box center [1151, 516] width 26 height 26
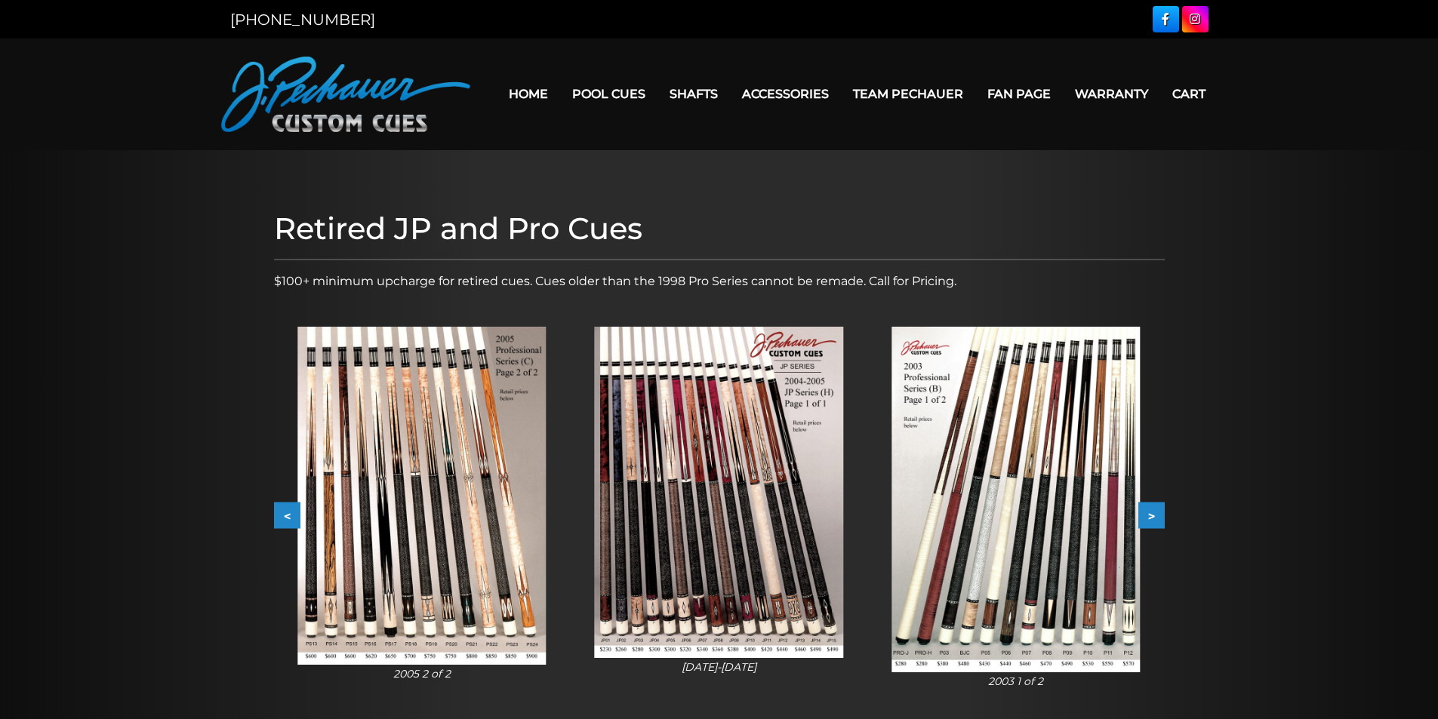
click at [1156, 515] on button ">" at bounding box center [1151, 516] width 26 height 26
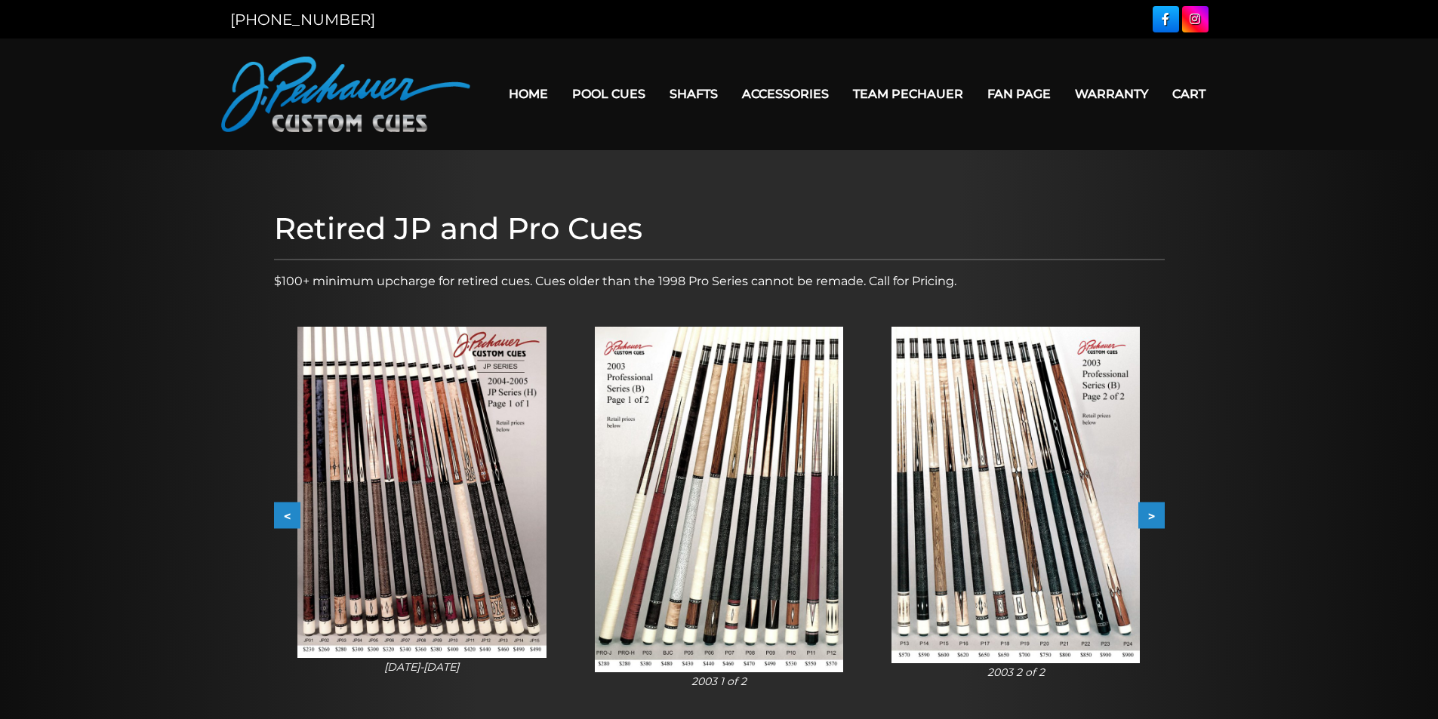
click at [1156, 515] on button ">" at bounding box center [1151, 516] width 26 height 26
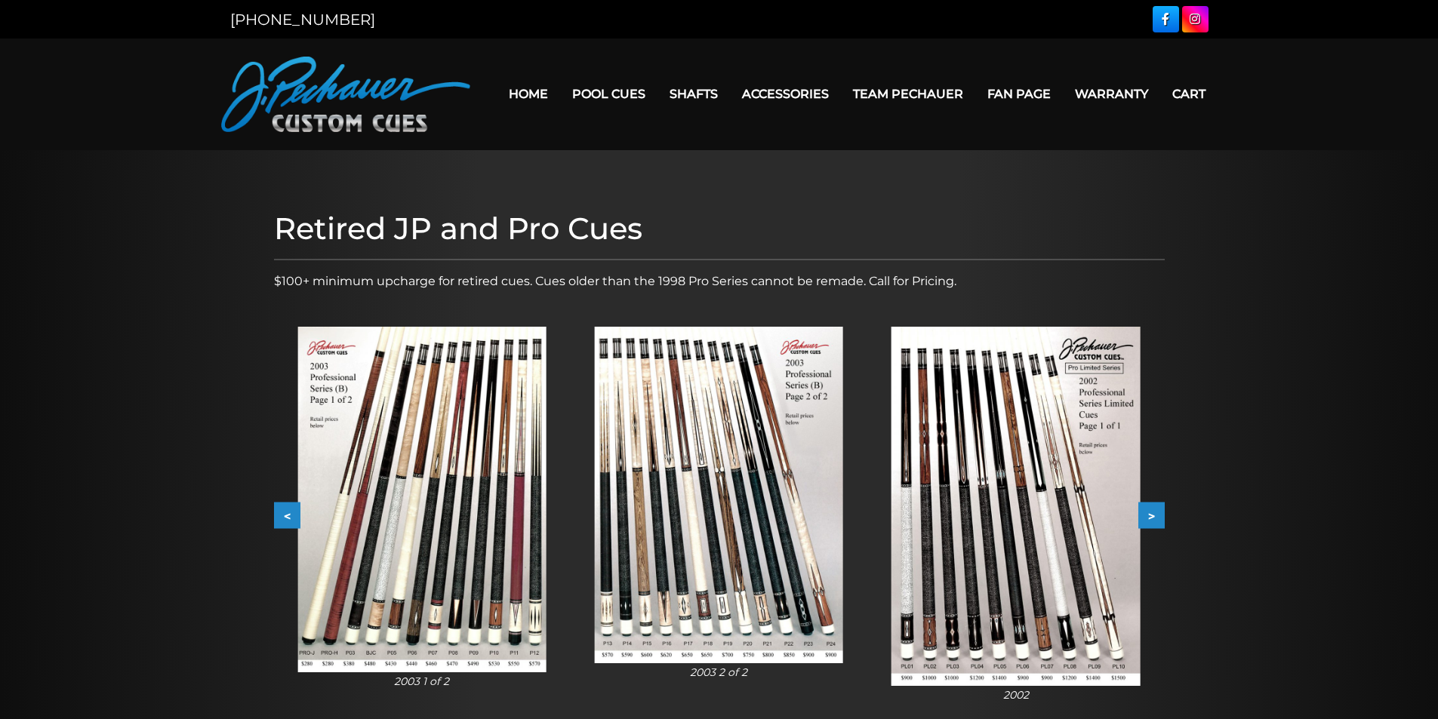
click at [1156, 515] on button ">" at bounding box center [1151, 516] width 26 height 26
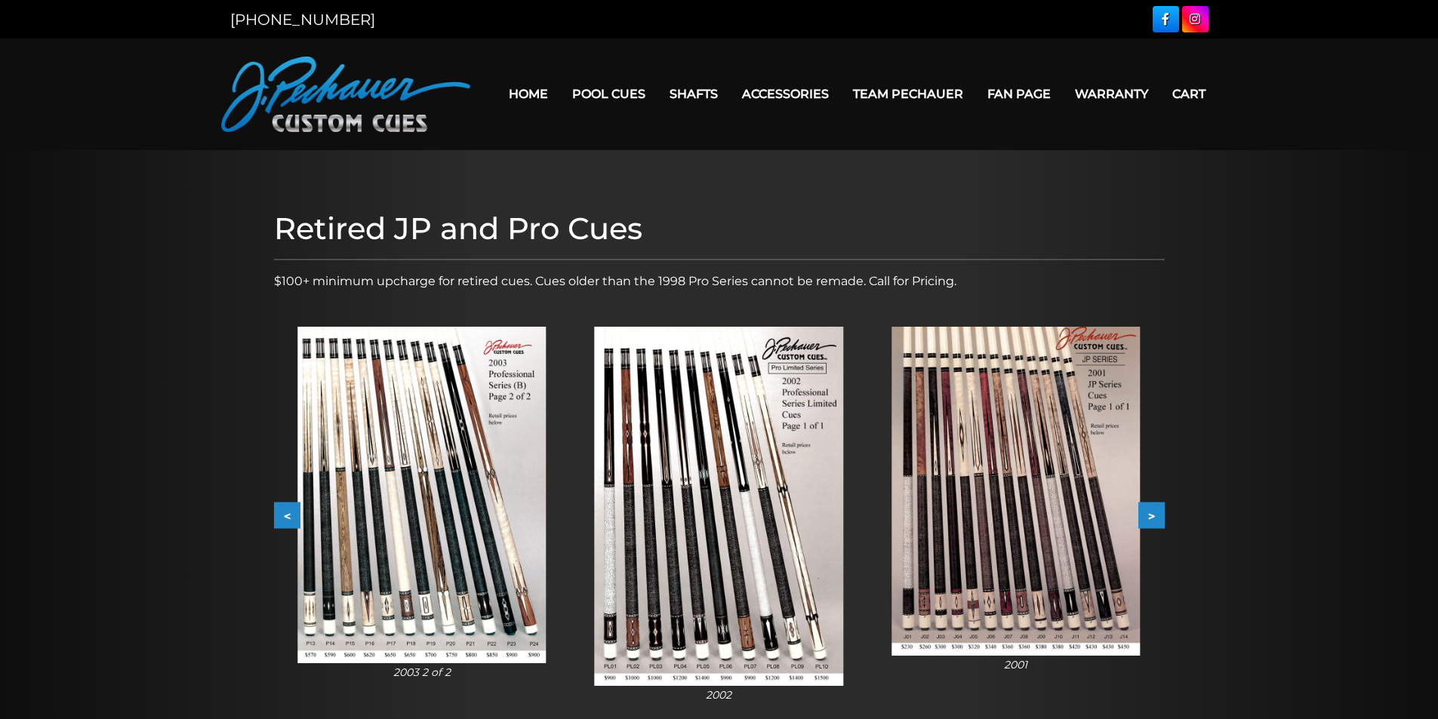
click at [1156, 515] on button ">" at bounding box center [1151, 516] width 26 height 26
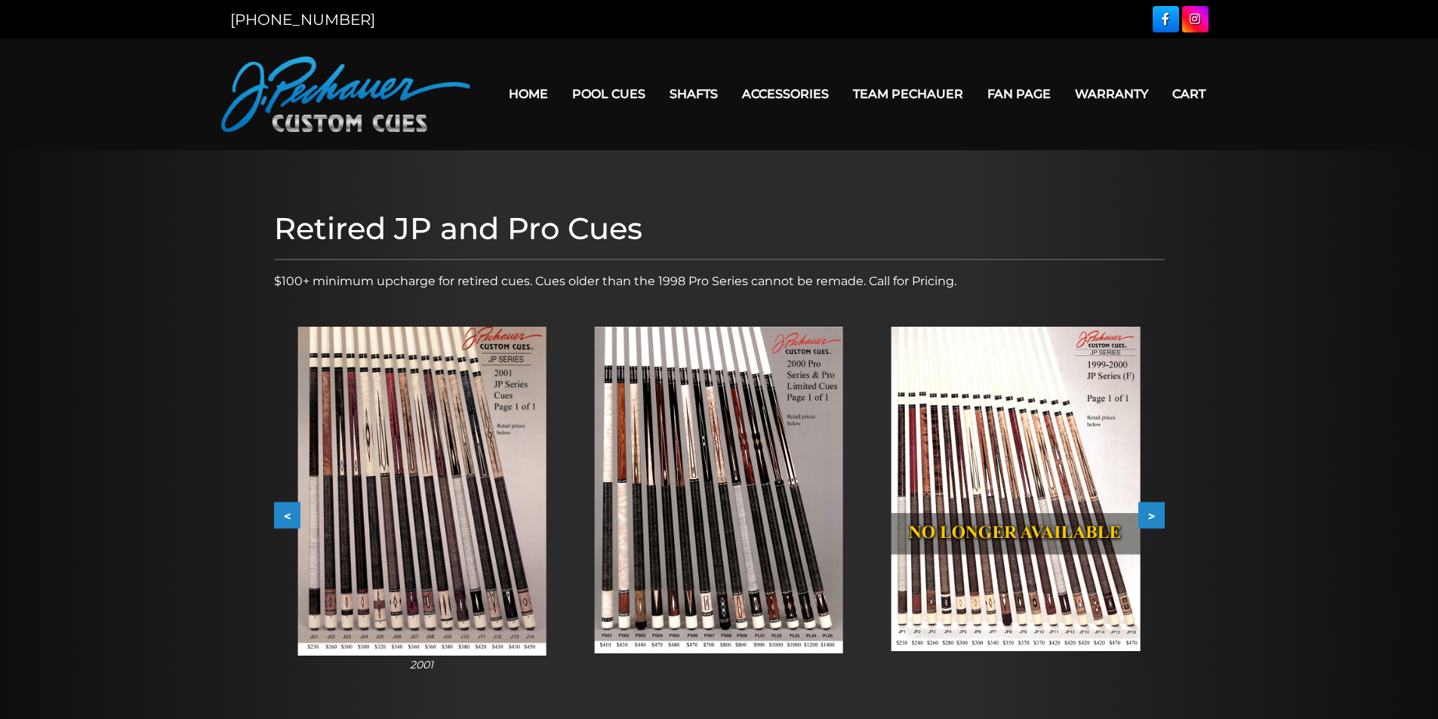
click at [1156, 515] on button ">" at bounding box center [1151, 516] width 26 height 26
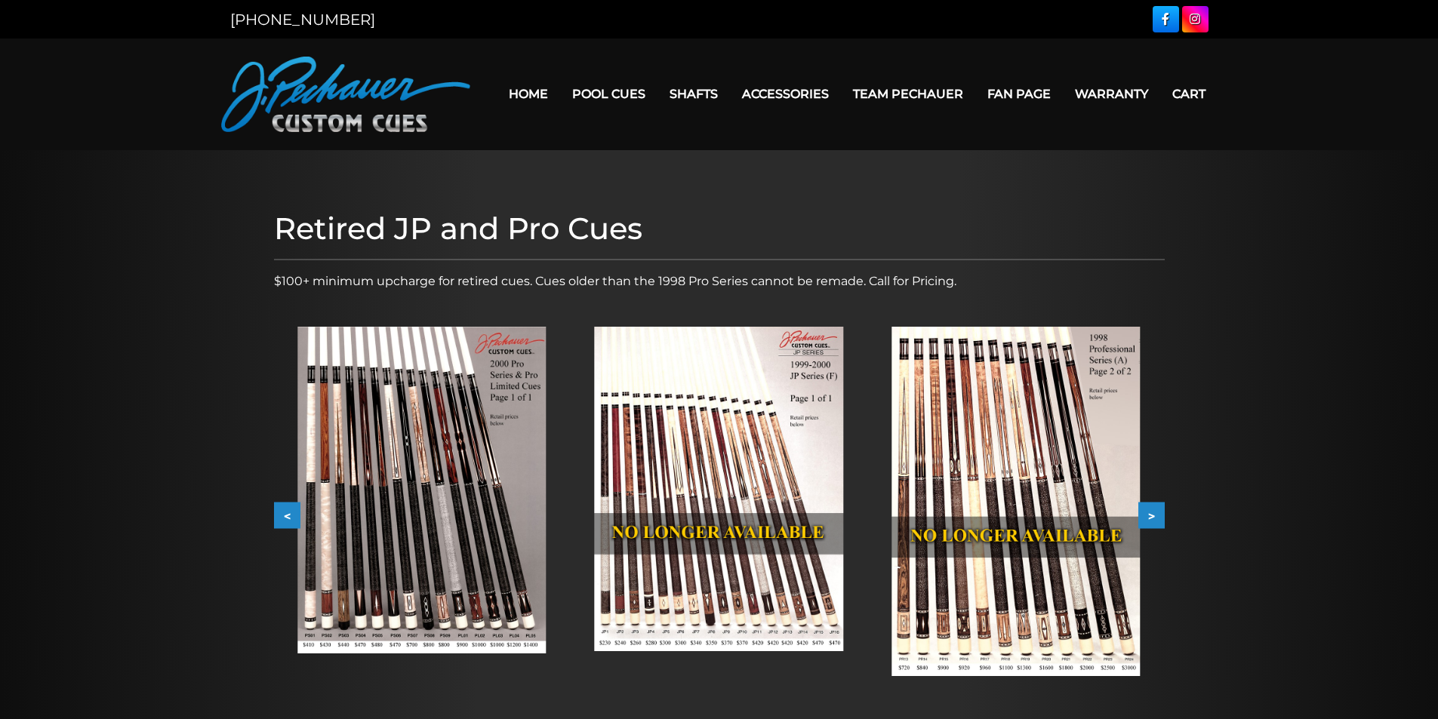
click at [1156, 515] on button ">" at bounding box center [1151, 516] width 26 height 26
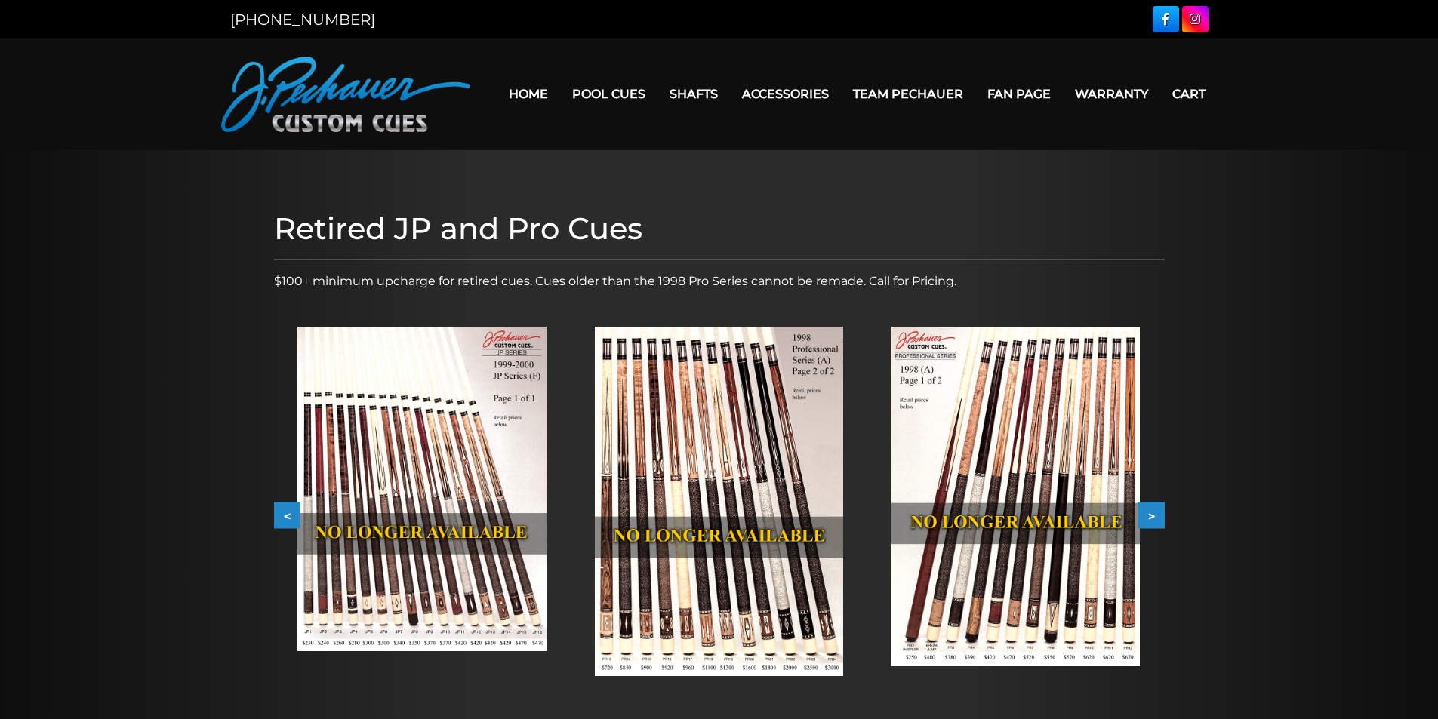
click at [1156, 515] on button ">" at bounding box center [1151, 516] width 26 height 26
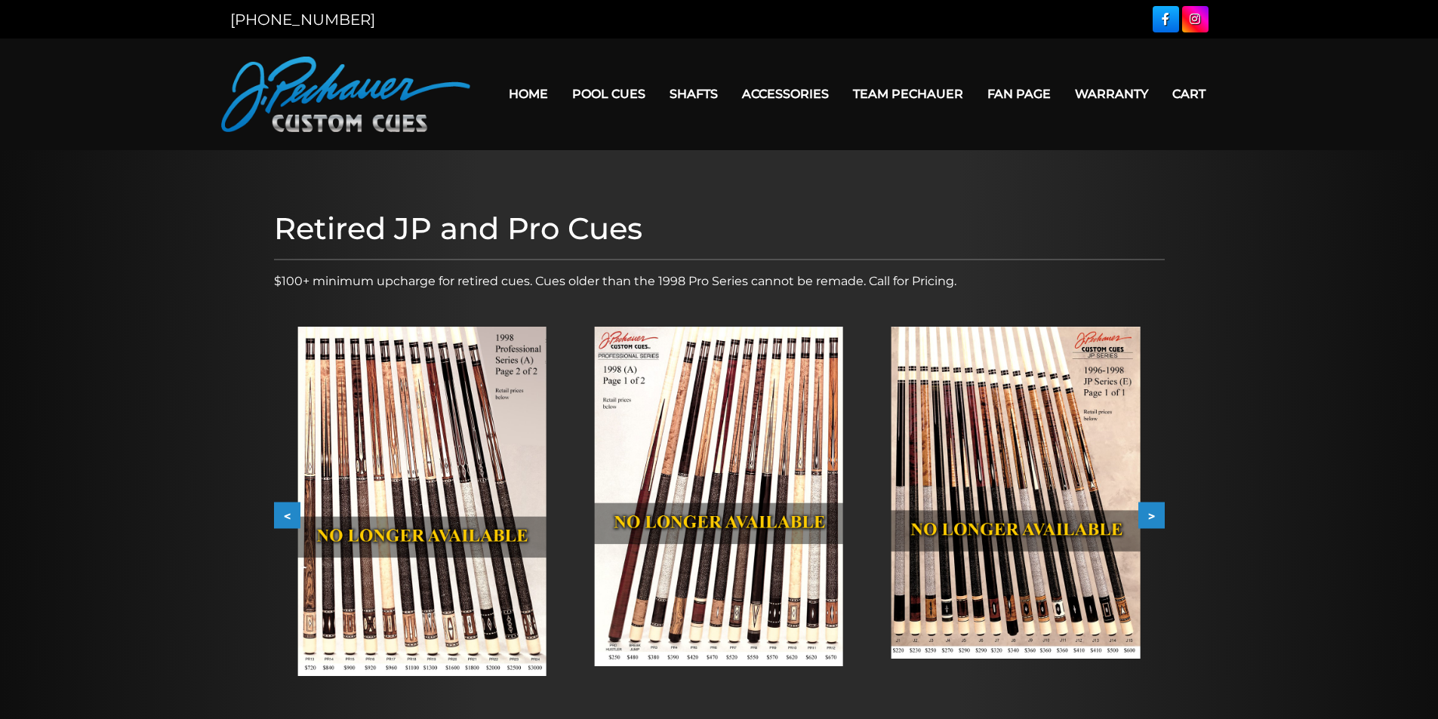
click at [1156, 515] on button ">" at bounding box center [1151, 516] width 26 height 26
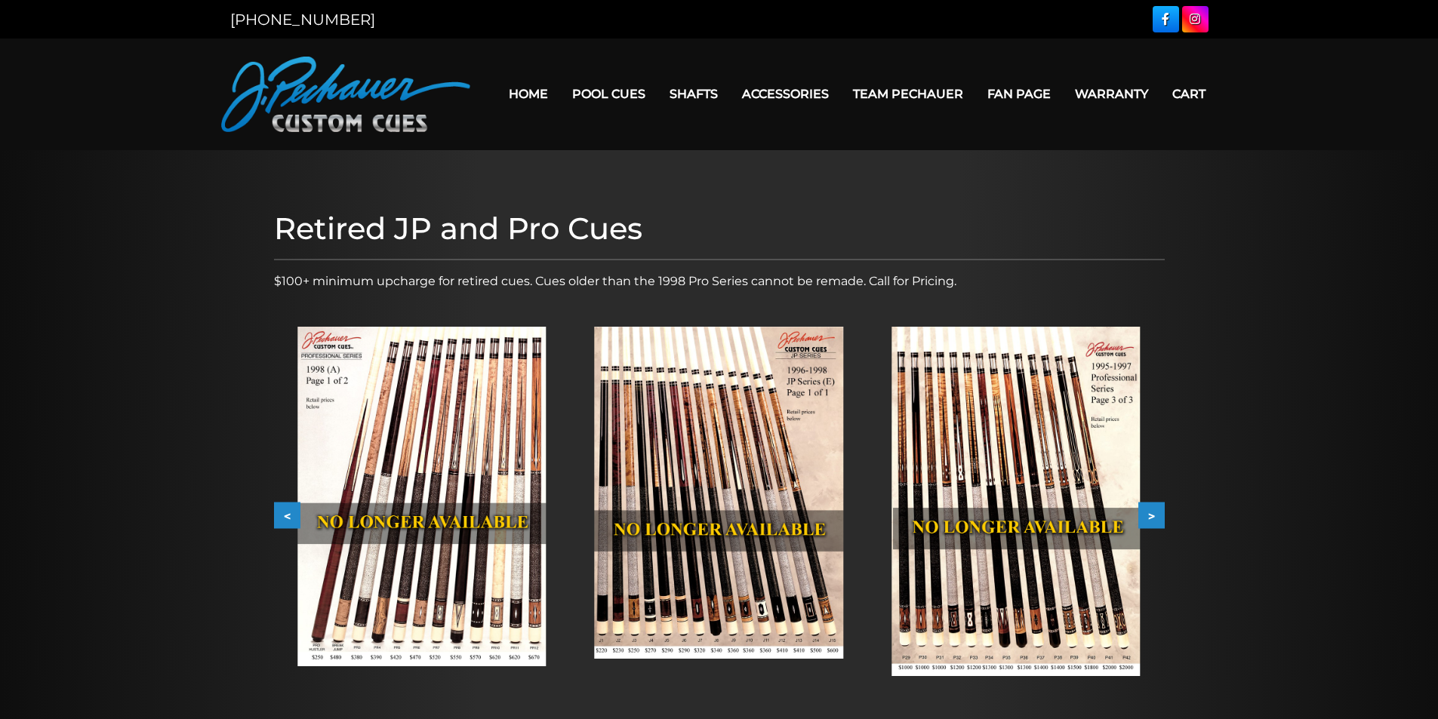
click at [1152, 514] on button ">" at bounding box center [1151, 516] width 26 height 26
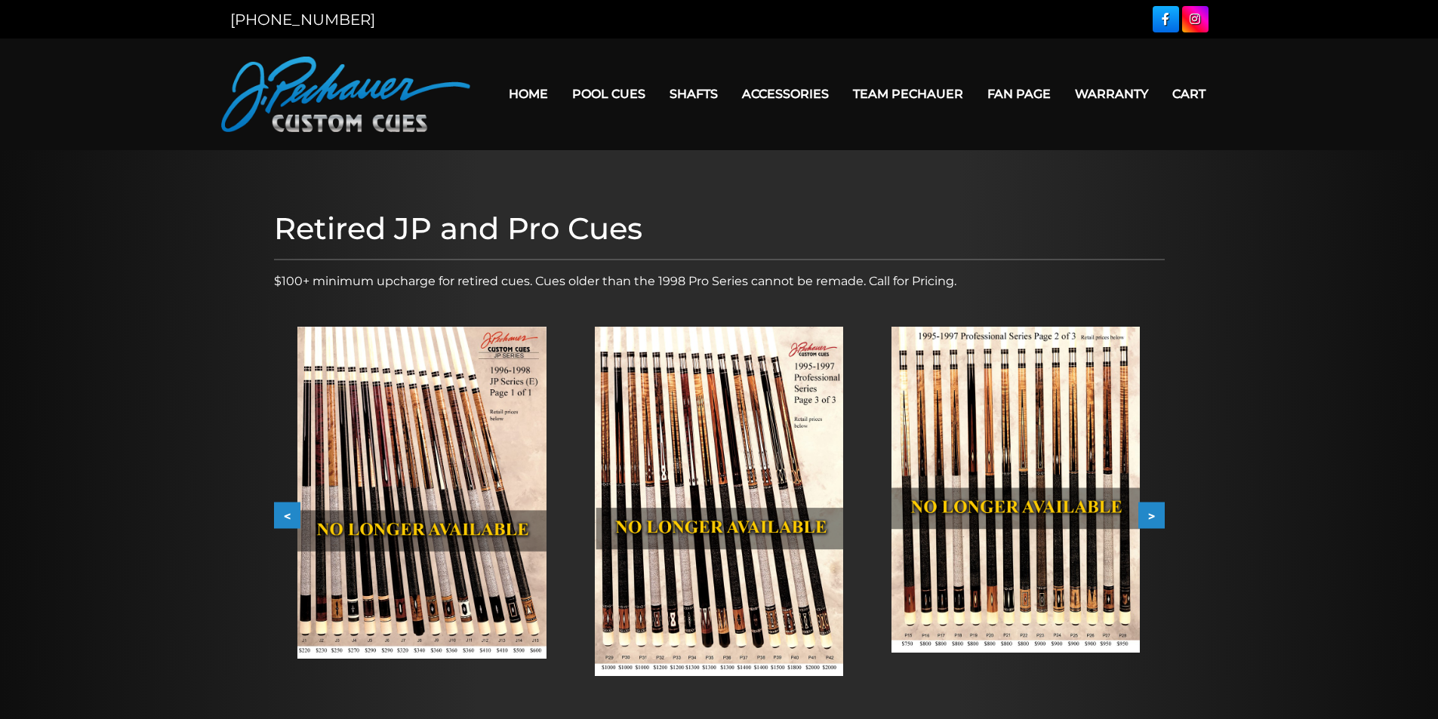
click at [1152, 514] on button ">" at bounding box center [1151, 516] width 26 height 26
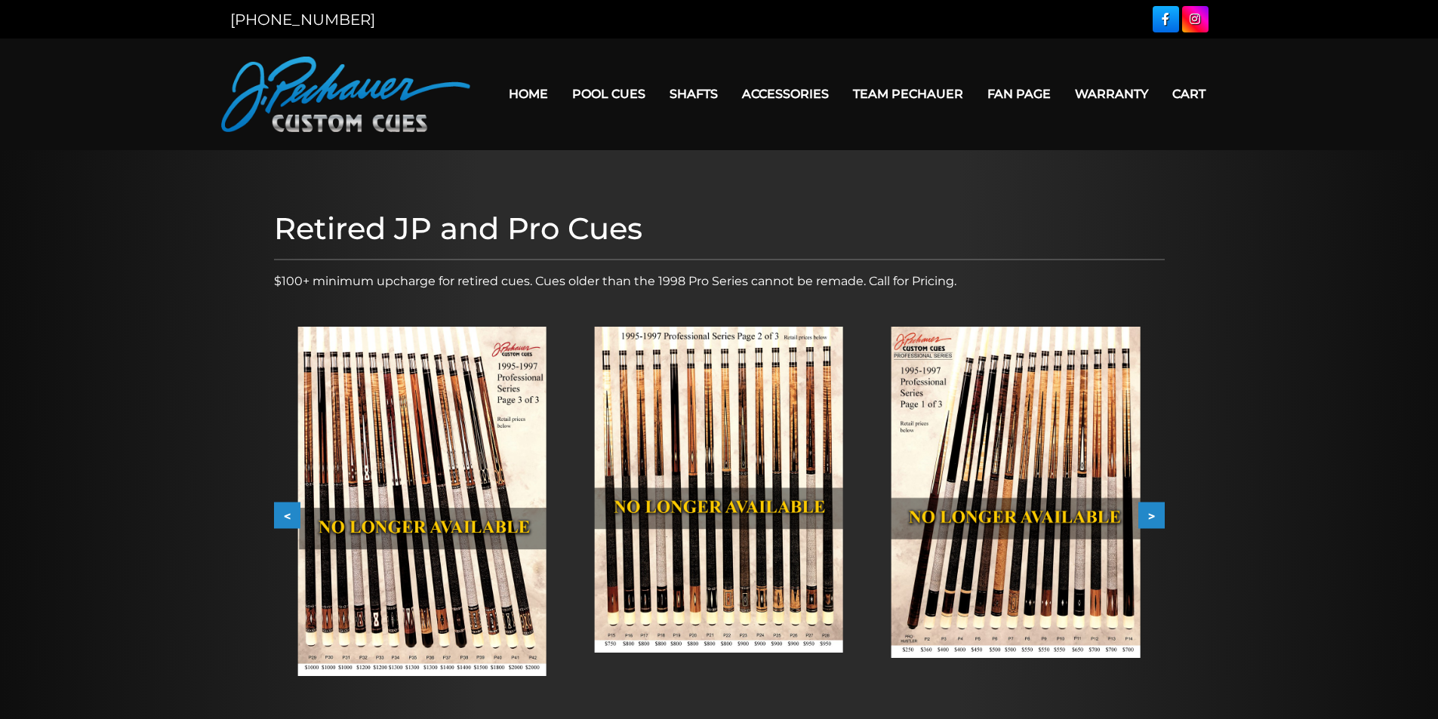
click at [1152, 514] on button ">" at bounding box center [1151, 516] width 26 height 26
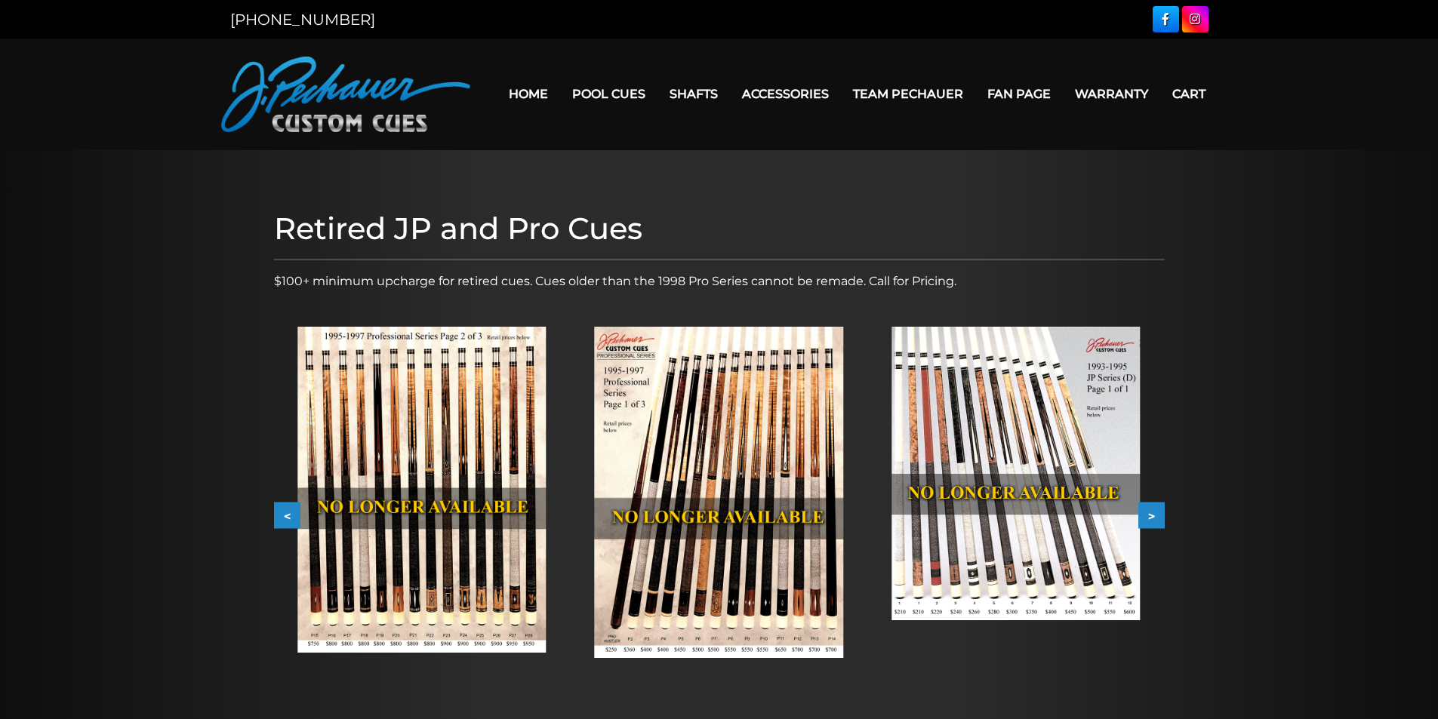
click at [1152, 514] on button ">" at bounding box center [1151, 516] width 26 height 26
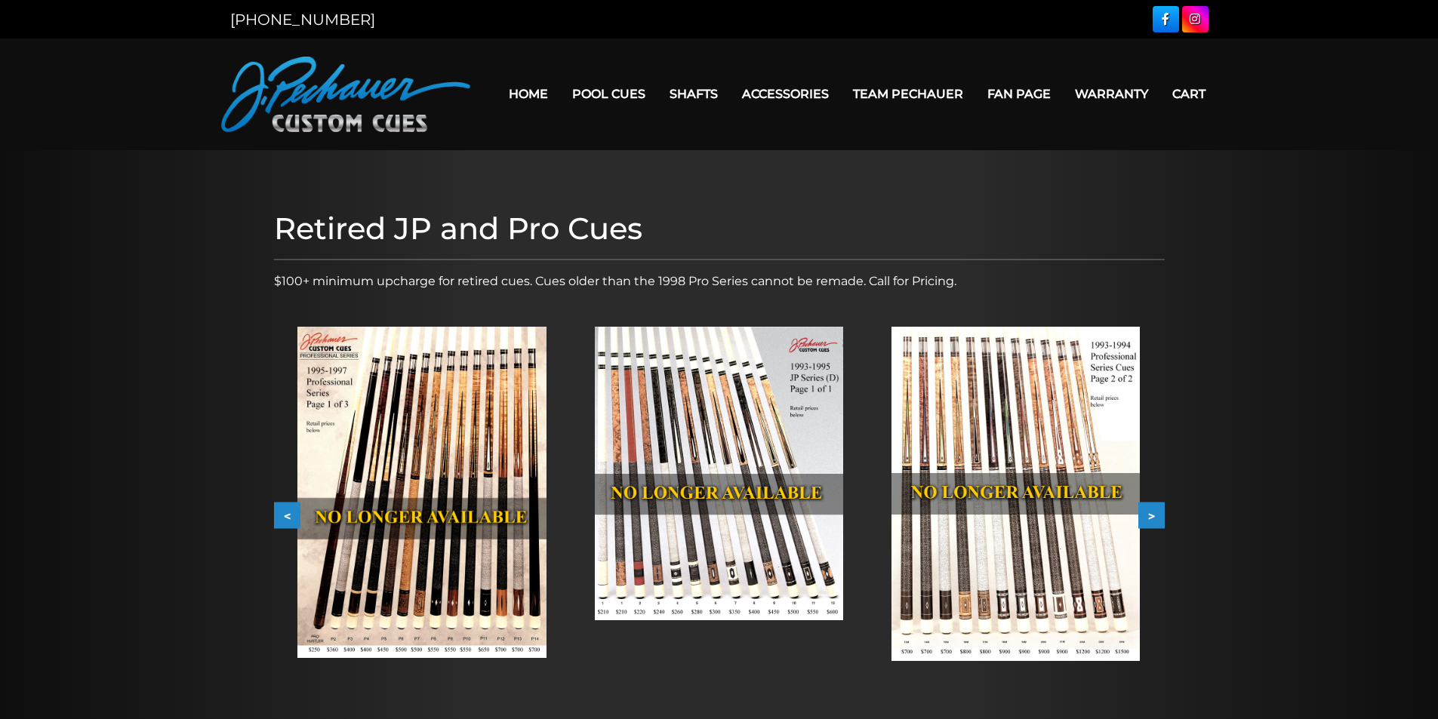
click at [1152, 514] on button ">" at bounding box center [1151, 516] width 26 height 26
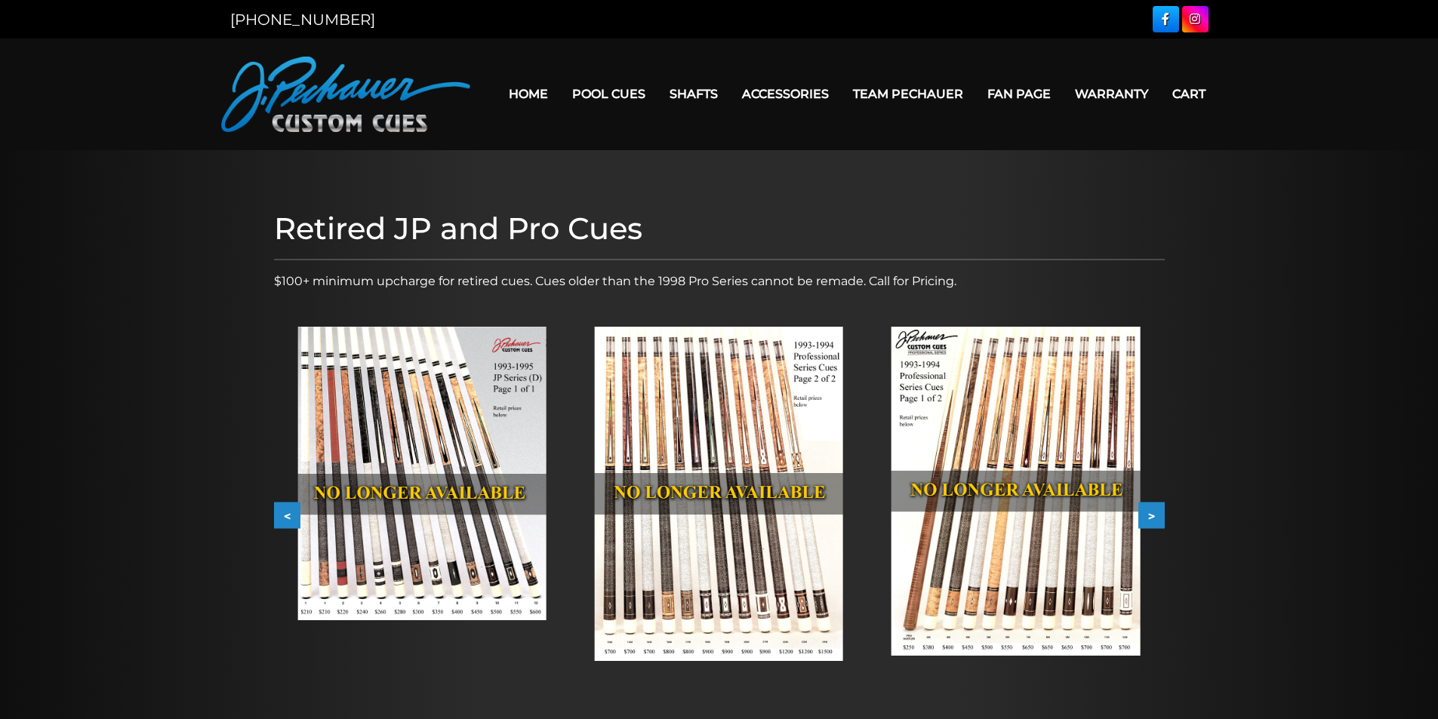
click at [1152, 514] on button ">" at bounding box center [1151, 516] width 26 height 26
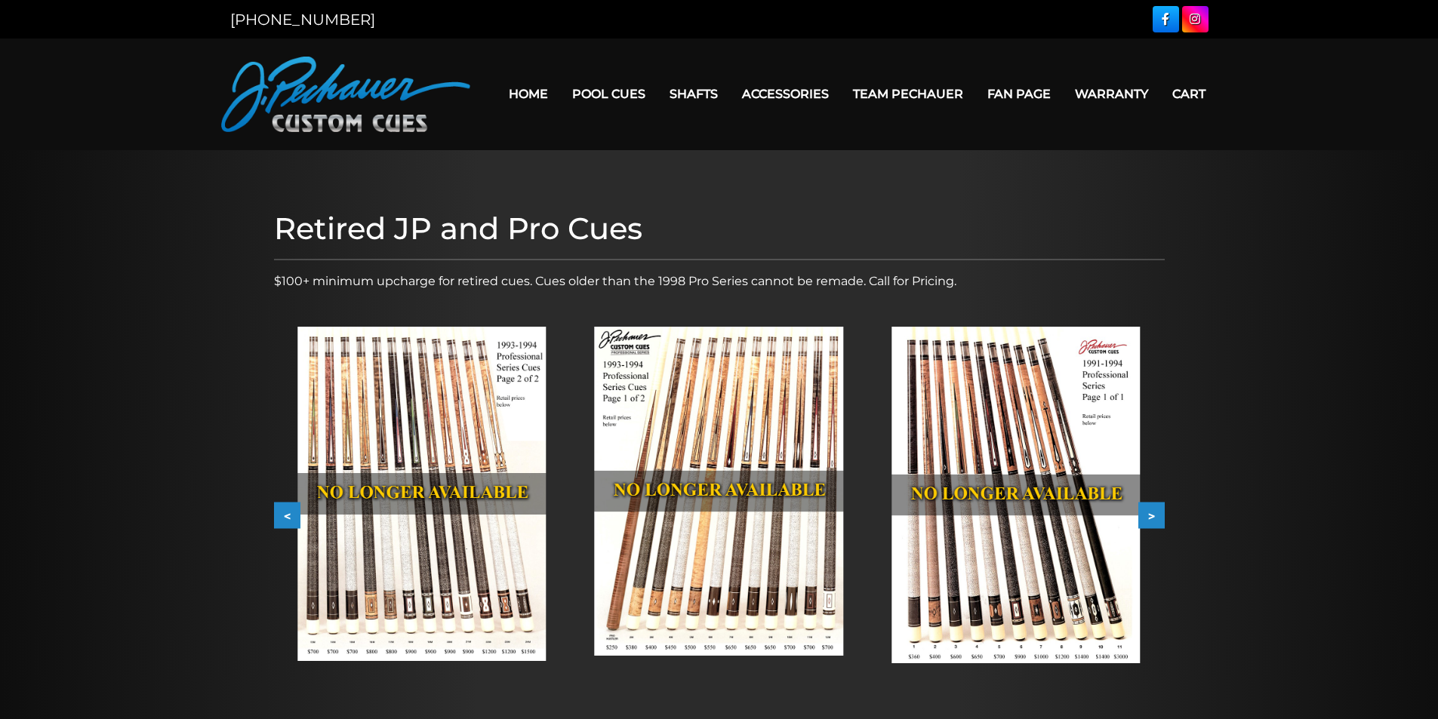
click at [1152, 514] on button ">" at bounding box center [1151, 516] width 26 height 26
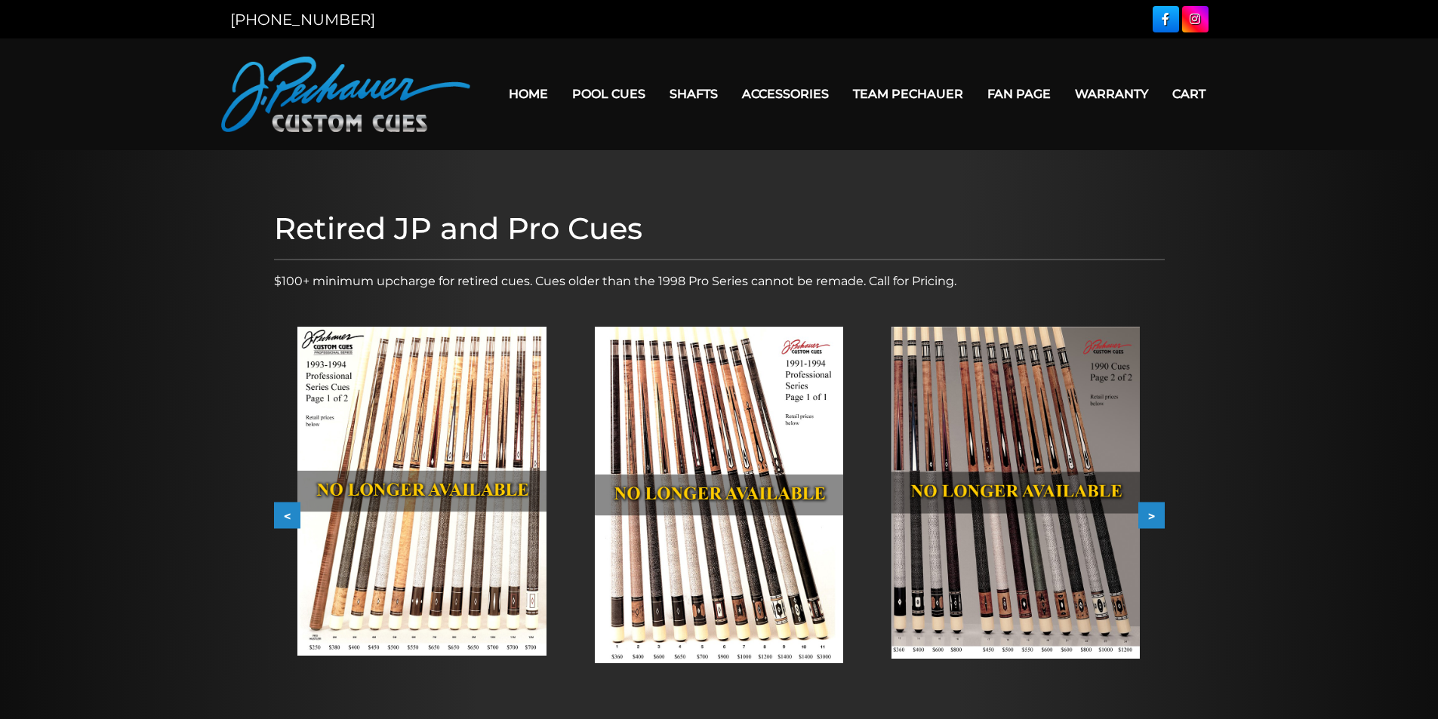
click at [1152, 514] on button ">" at bounding box center [1151, 516] width 26 height 26
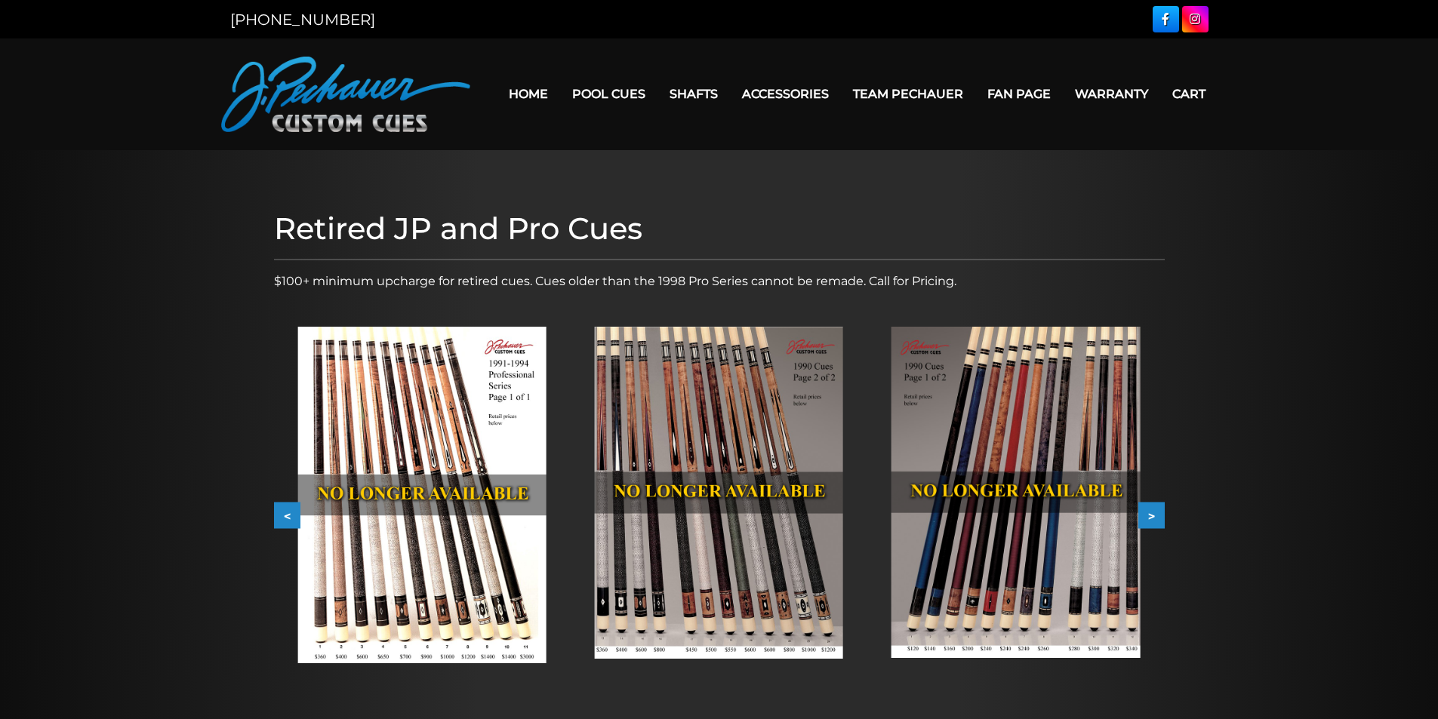
click at [1152, 514] on button ">" at bounding box center [1151, 516] width 26 height 26
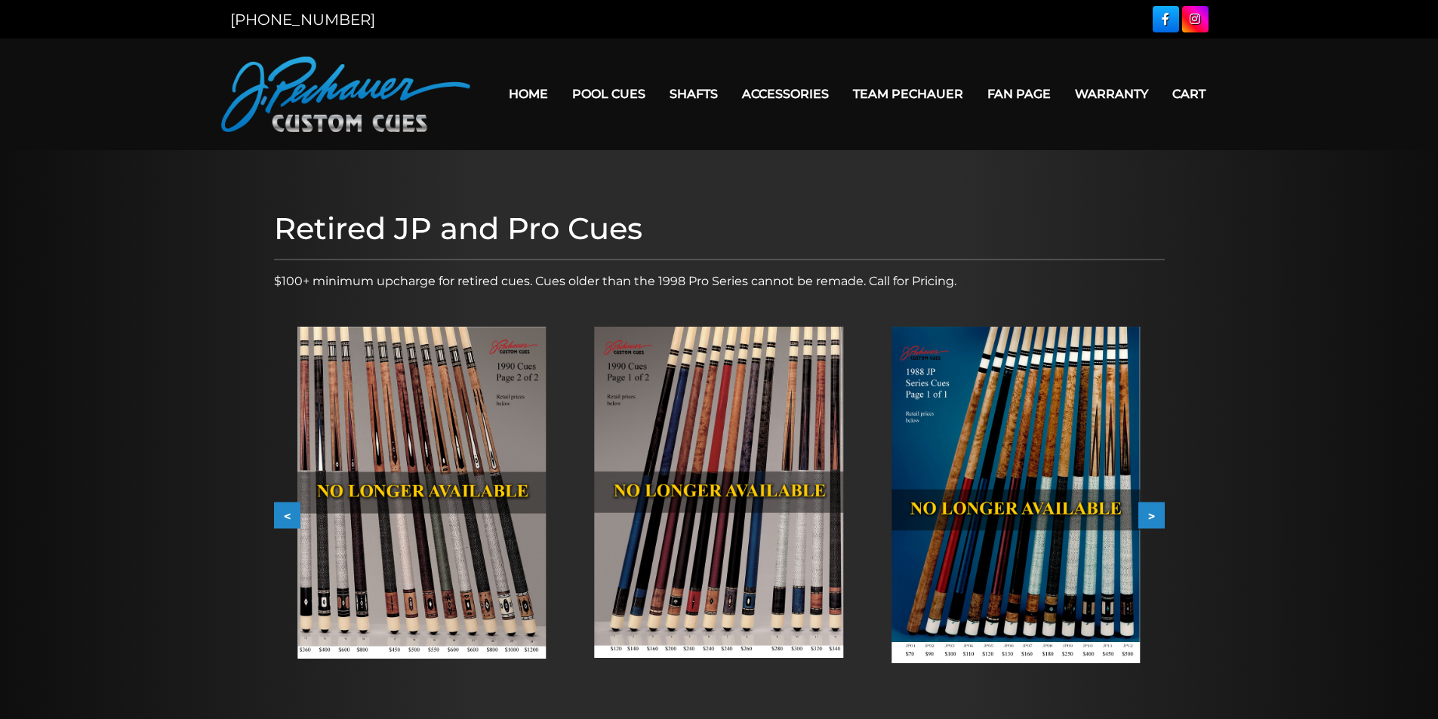
click at [1152, 514] on button ">" at bounding box center [1151, 516] width 26 height 26
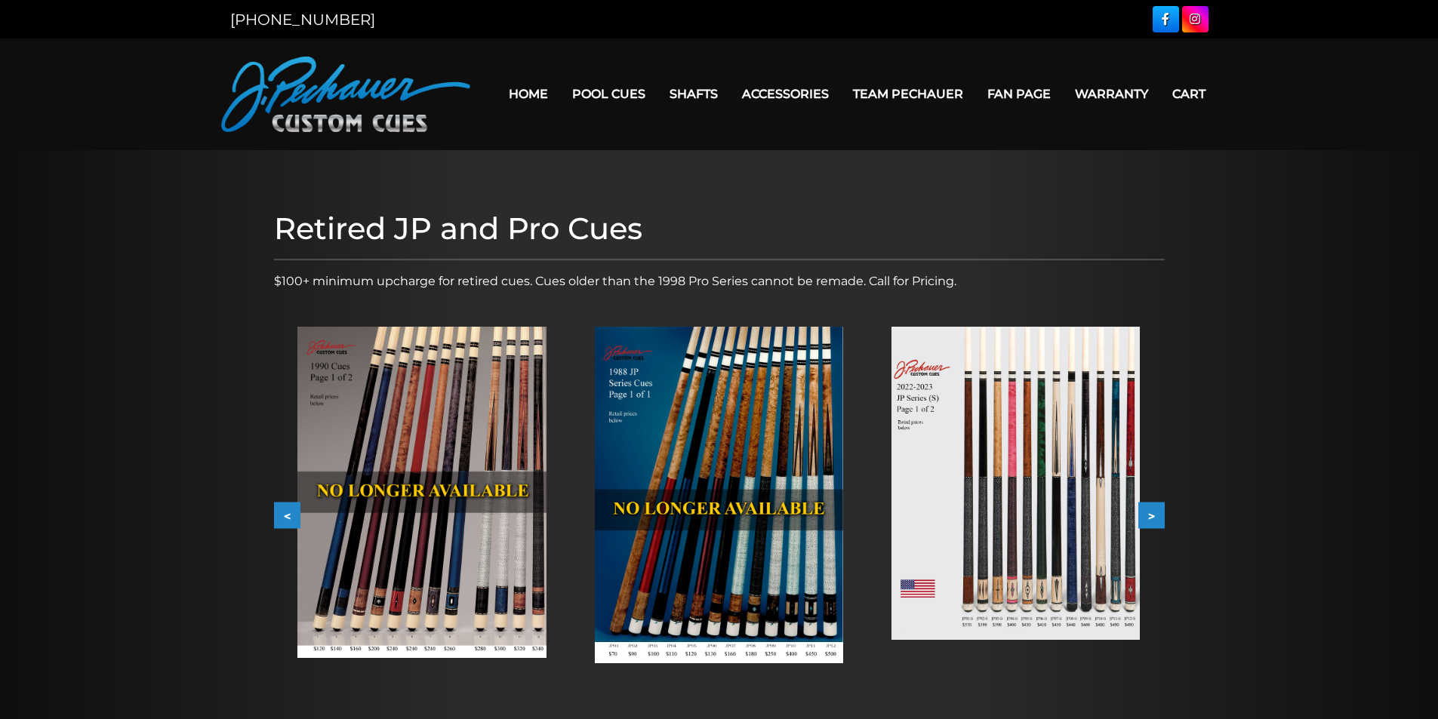
click at [286, 515] on button "<" at bounding box center [287, 516] width 26 height 26
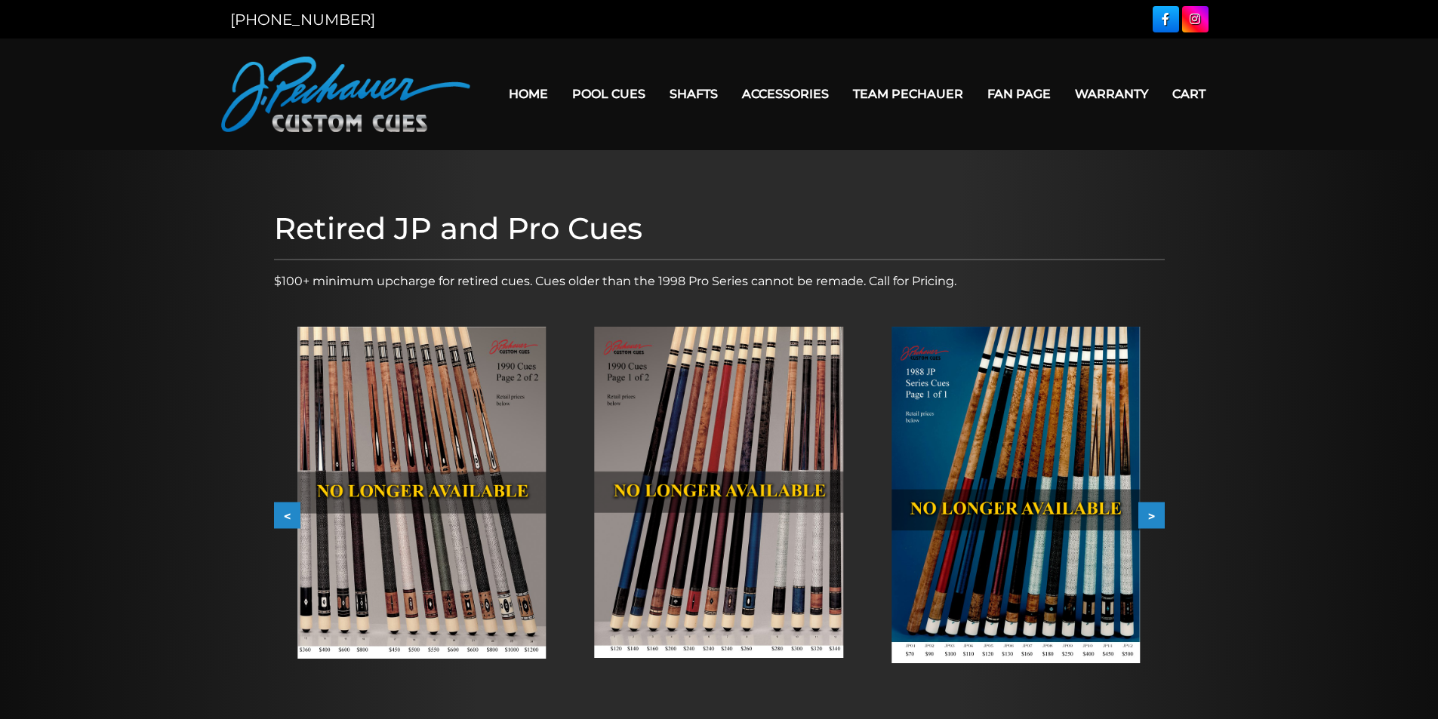
click at [287, 515] on button "<" at bounding box center [287, 516] width 26 height 26
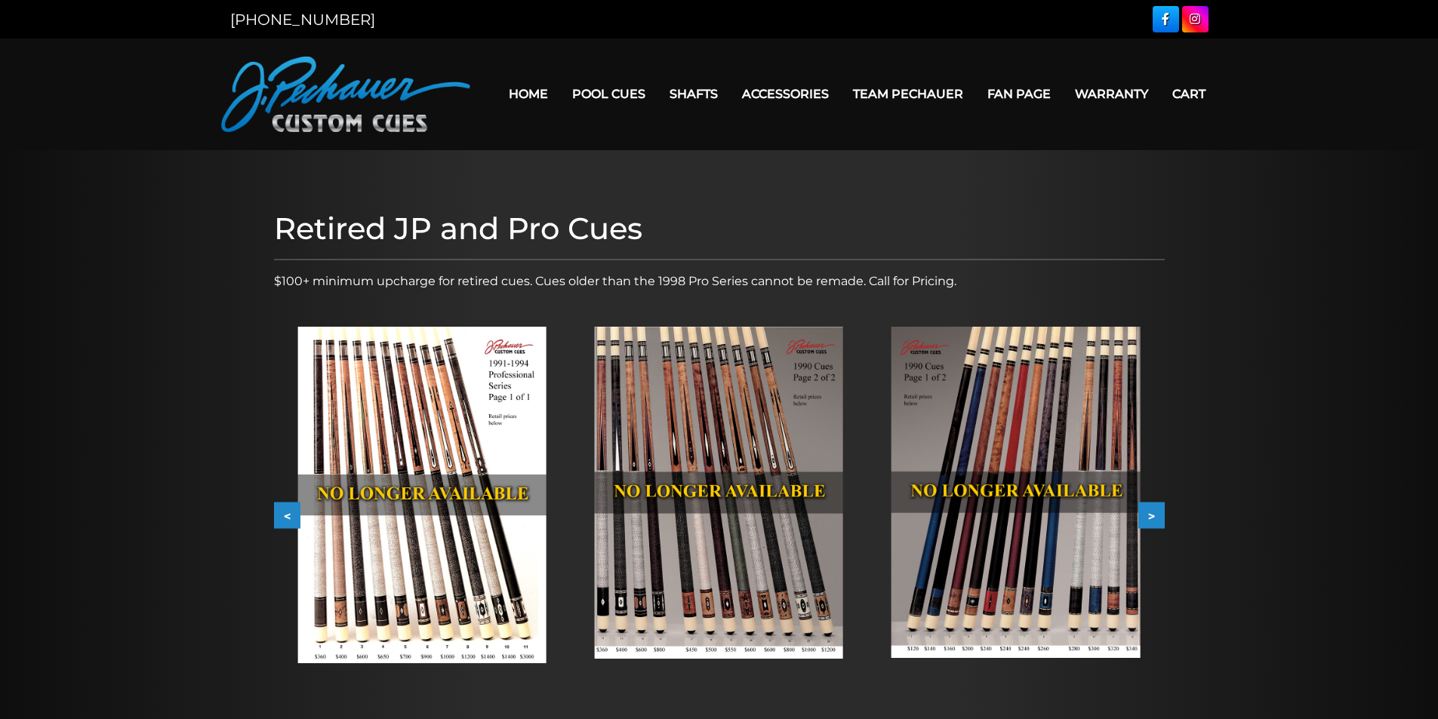
click at [287, 515] on button "<" at bounding box center [287, 516] width 26 height 26
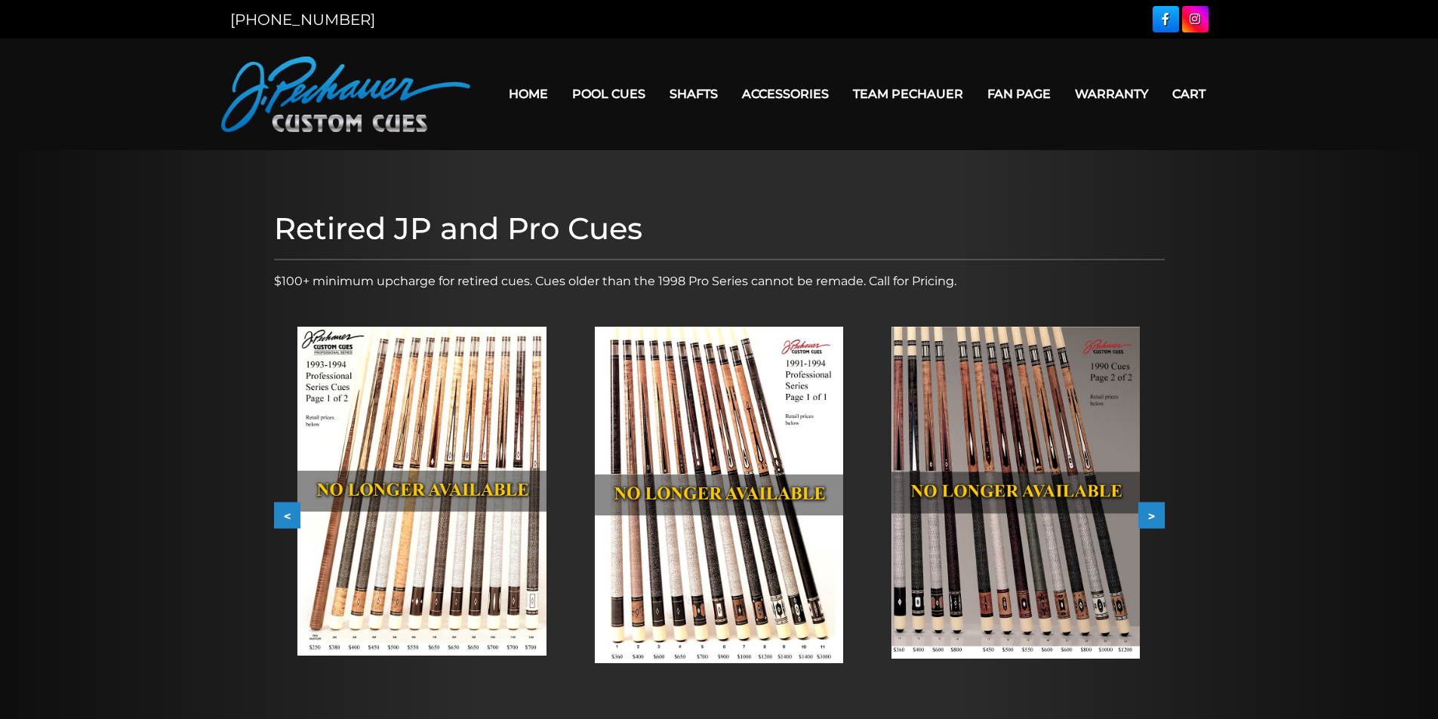
click at [287, 515] on button "<" at bounding box center [287, 516] width 26 height 26
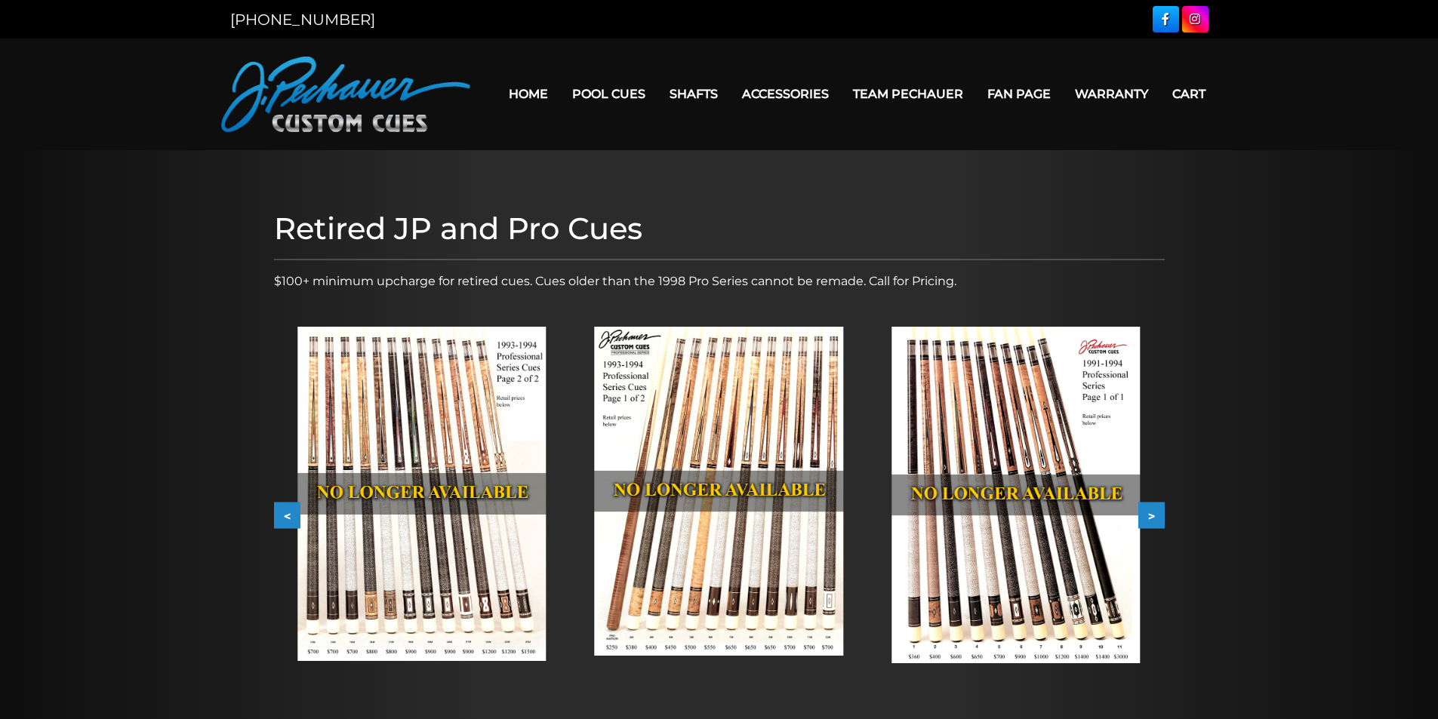
click at [287, 515] on button "<" at bounding box center [287, 516] width 26 height 26
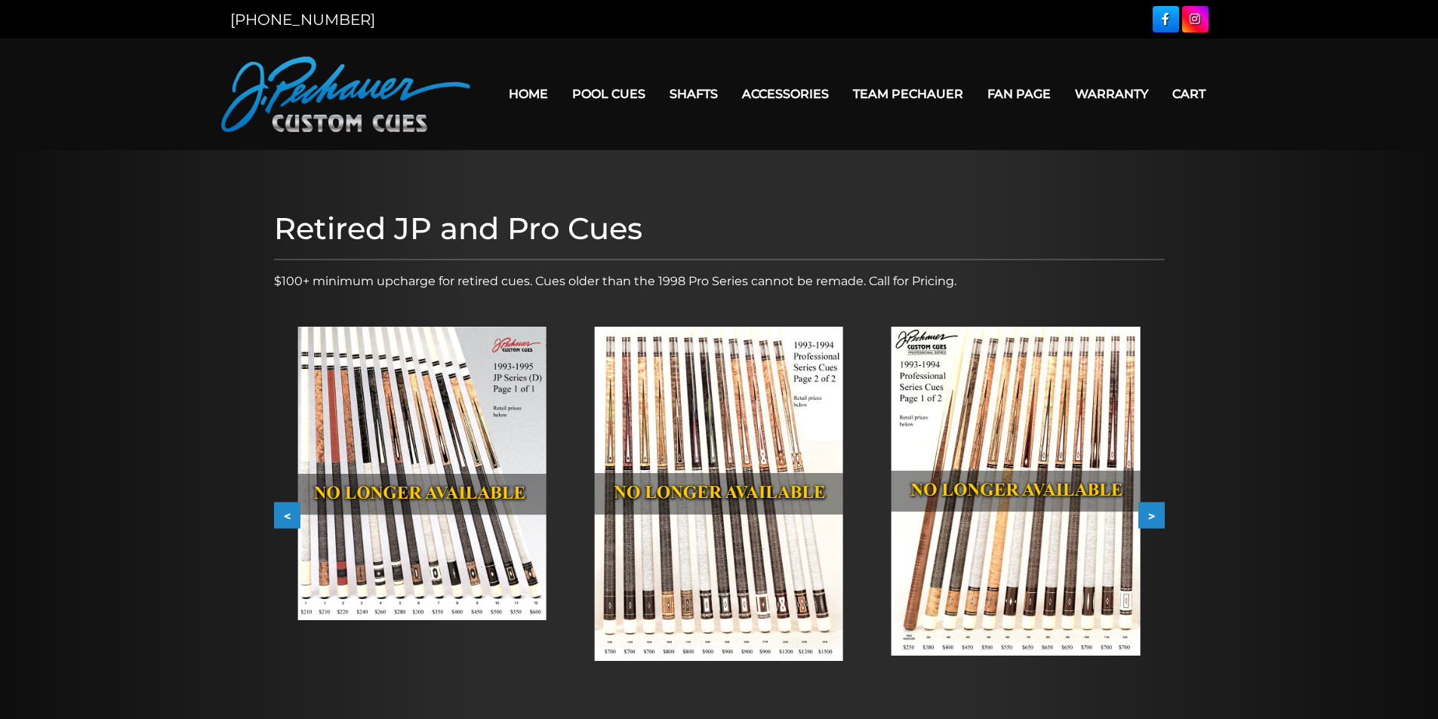
click at [287, 515] on button "<" at bounding box center [287, 516] width 26 height 26
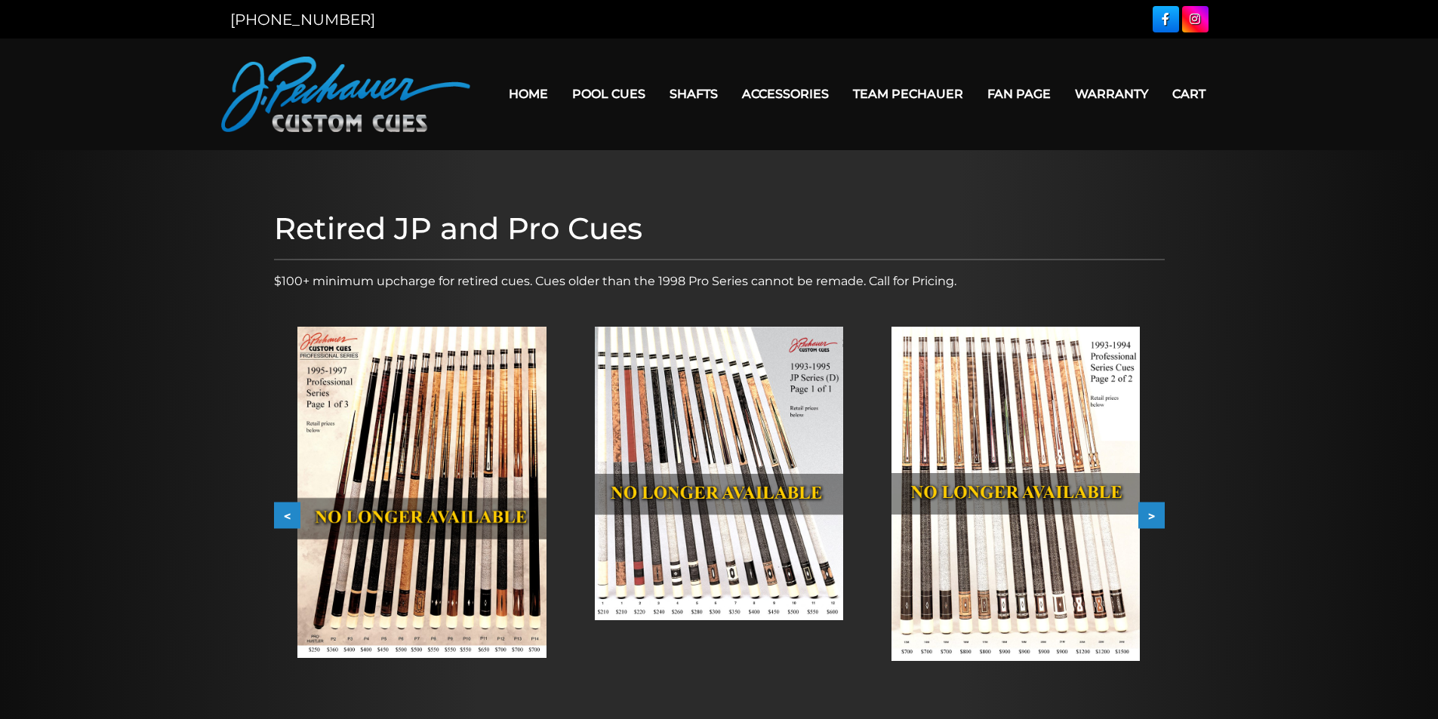
click at [287, 515] on button "<" at bounding box center [287, 516] width 26 height 26
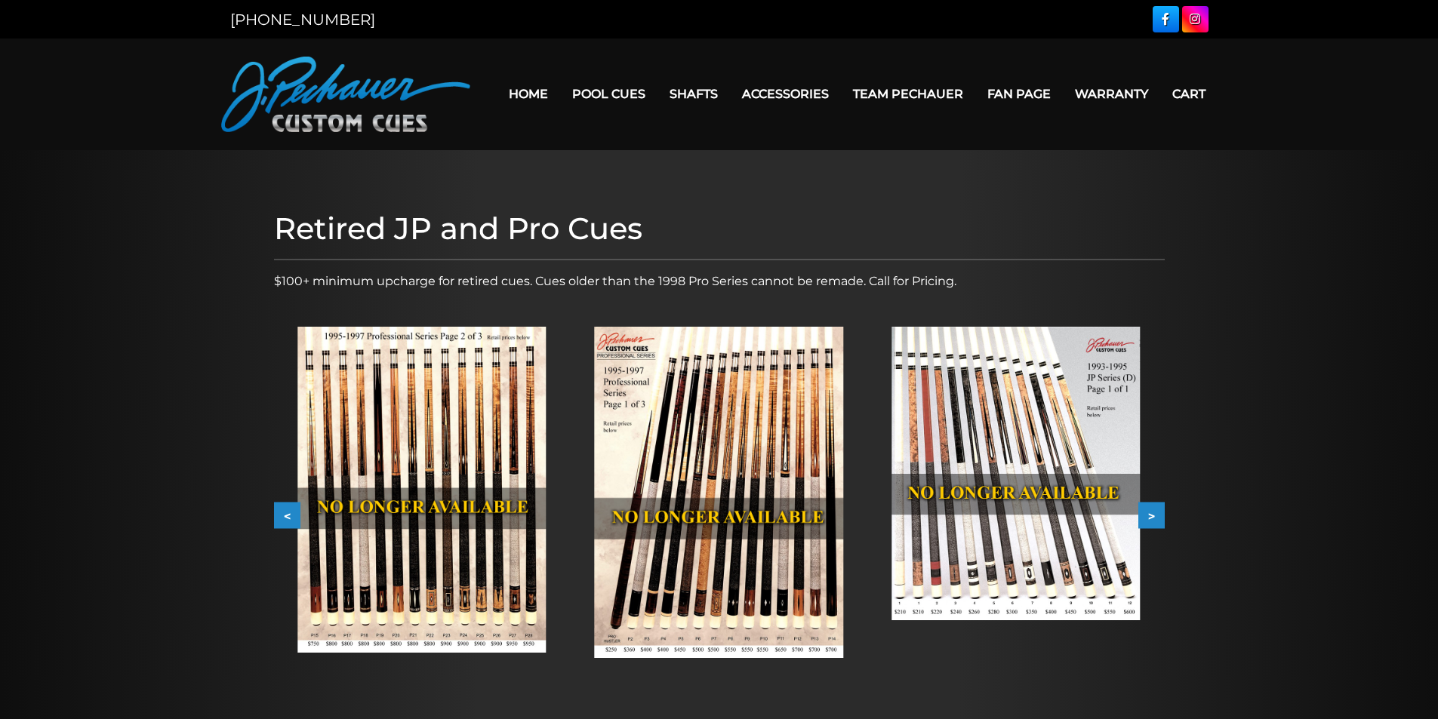
click at [1160, 510] on button ">" at bounding box center [1151, 516] width 26 height 26
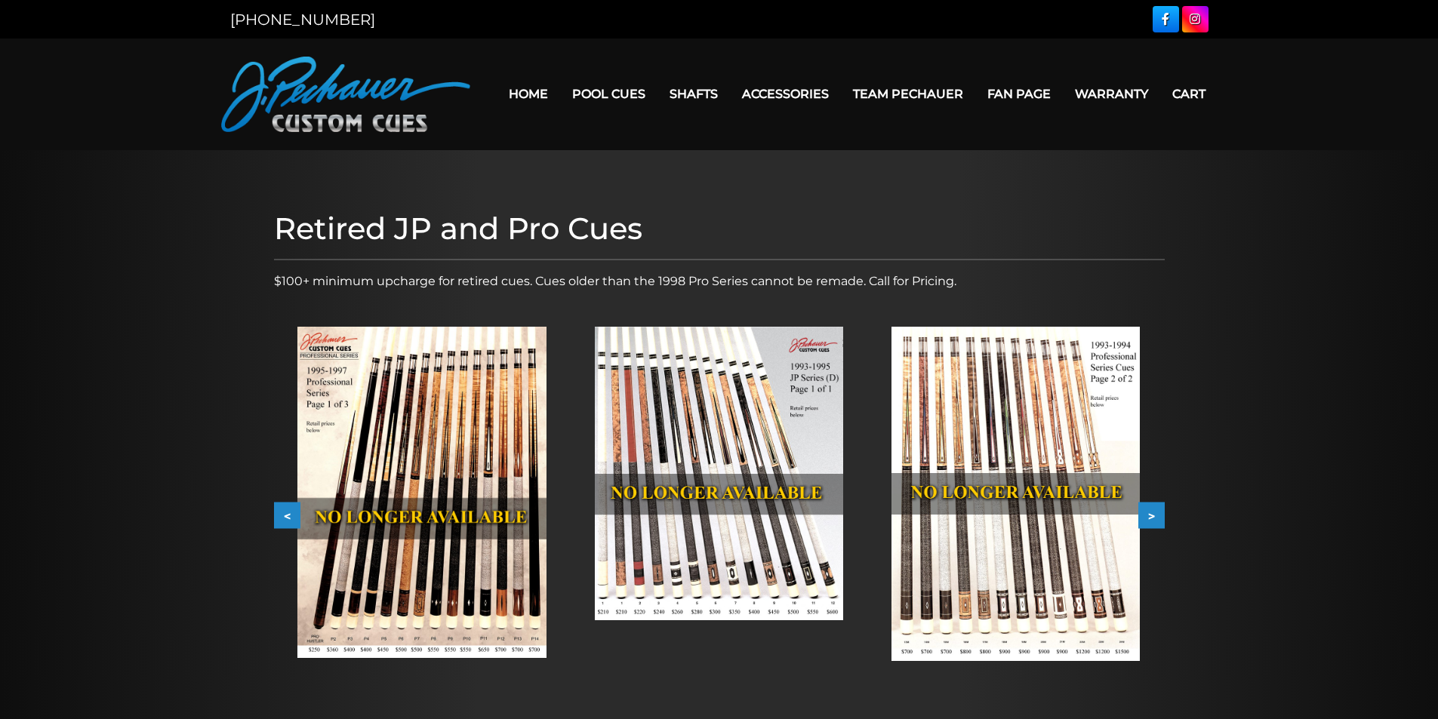
click at [1158, 510] on button ">" at bounding box center [1151, 516] width 26 height 26
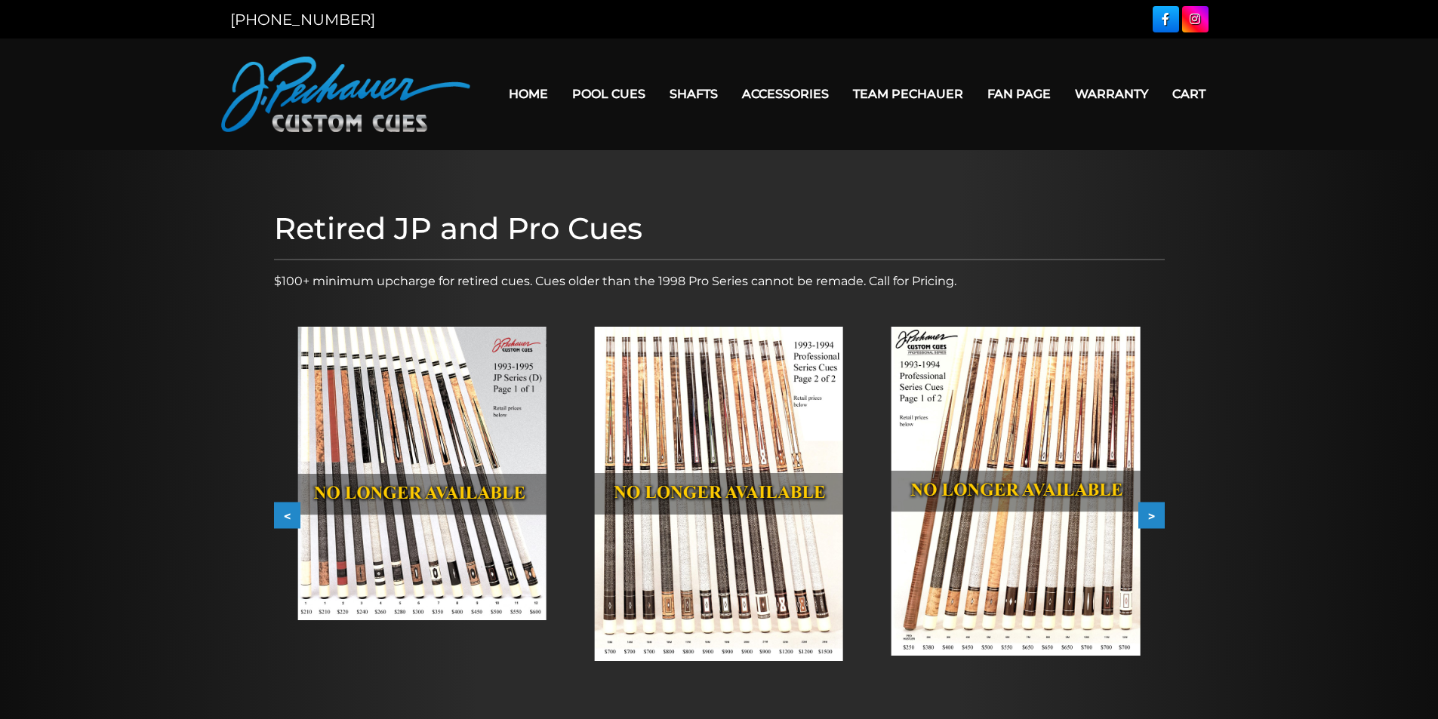
click at [1156, 511] on button ">" at bounding box center [1151, 516] width 26 height 26
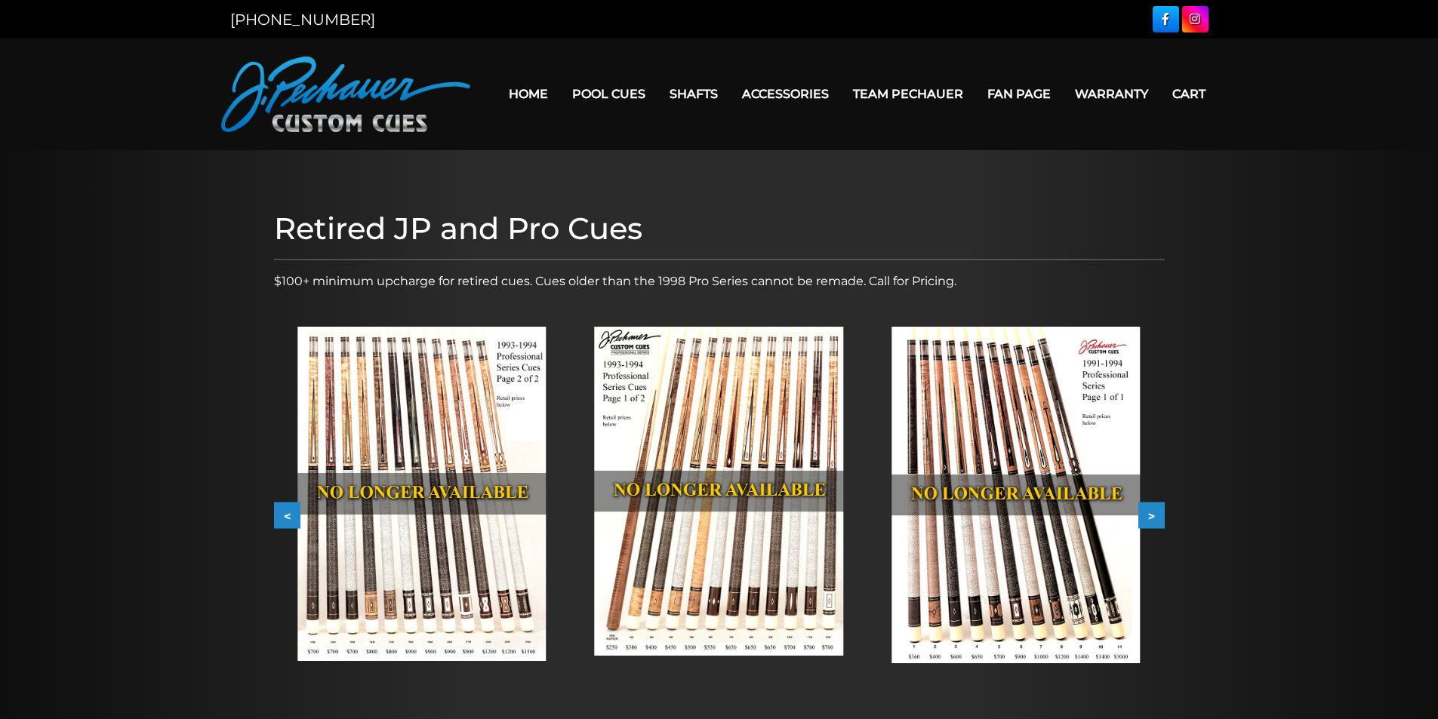
click at [1154, 511] on button ">" at bounding box center [1151, 516] width 26 height 26
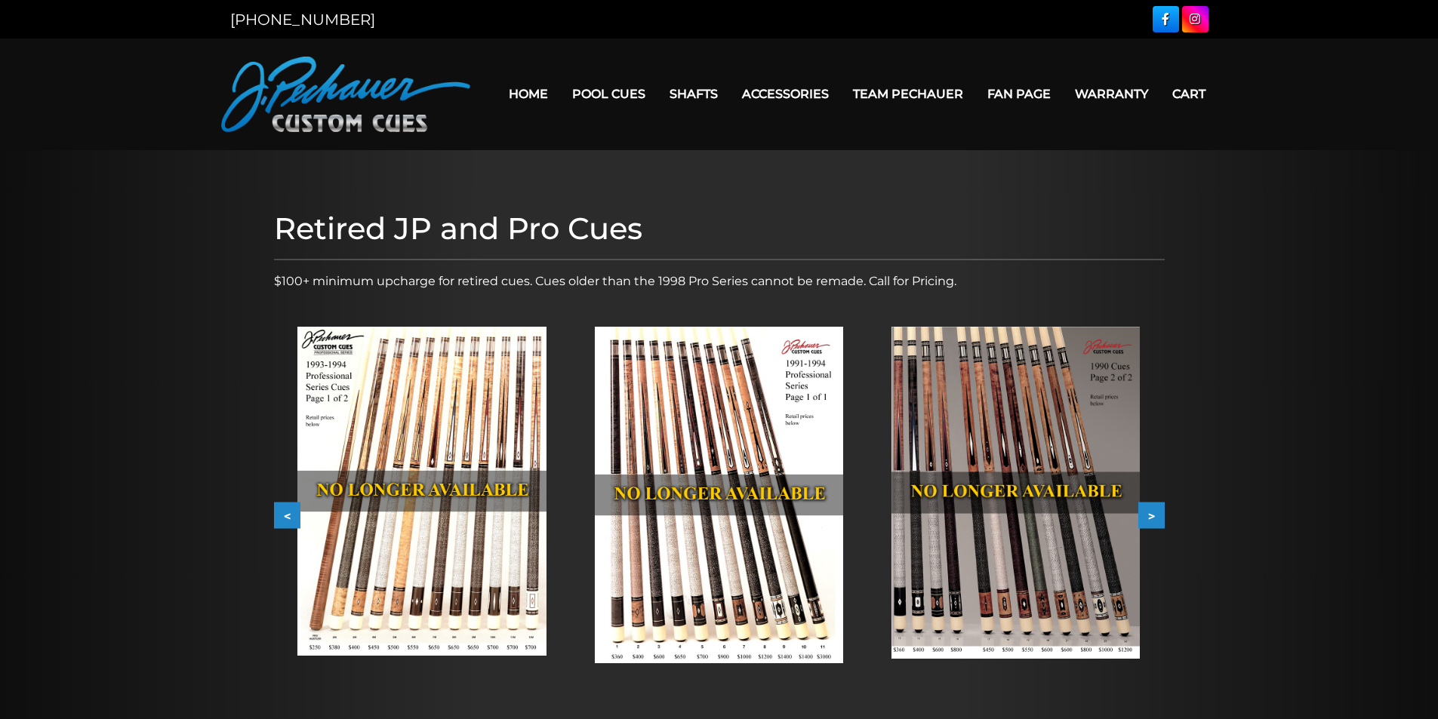
click at [979, 491] on img at bounding box center [1015, 493] width 248 height 332
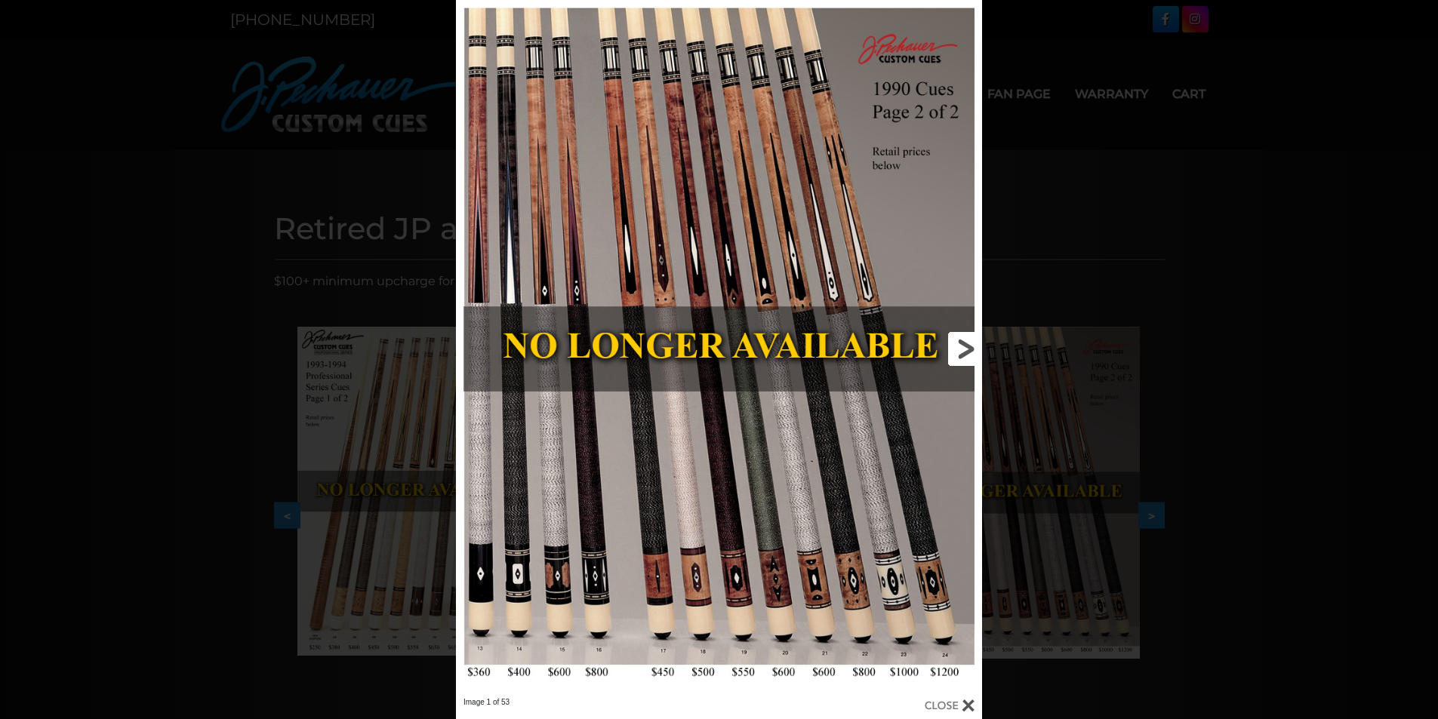
click at [961, 346] on link at bounding box center [863, 348] width 237 height 697
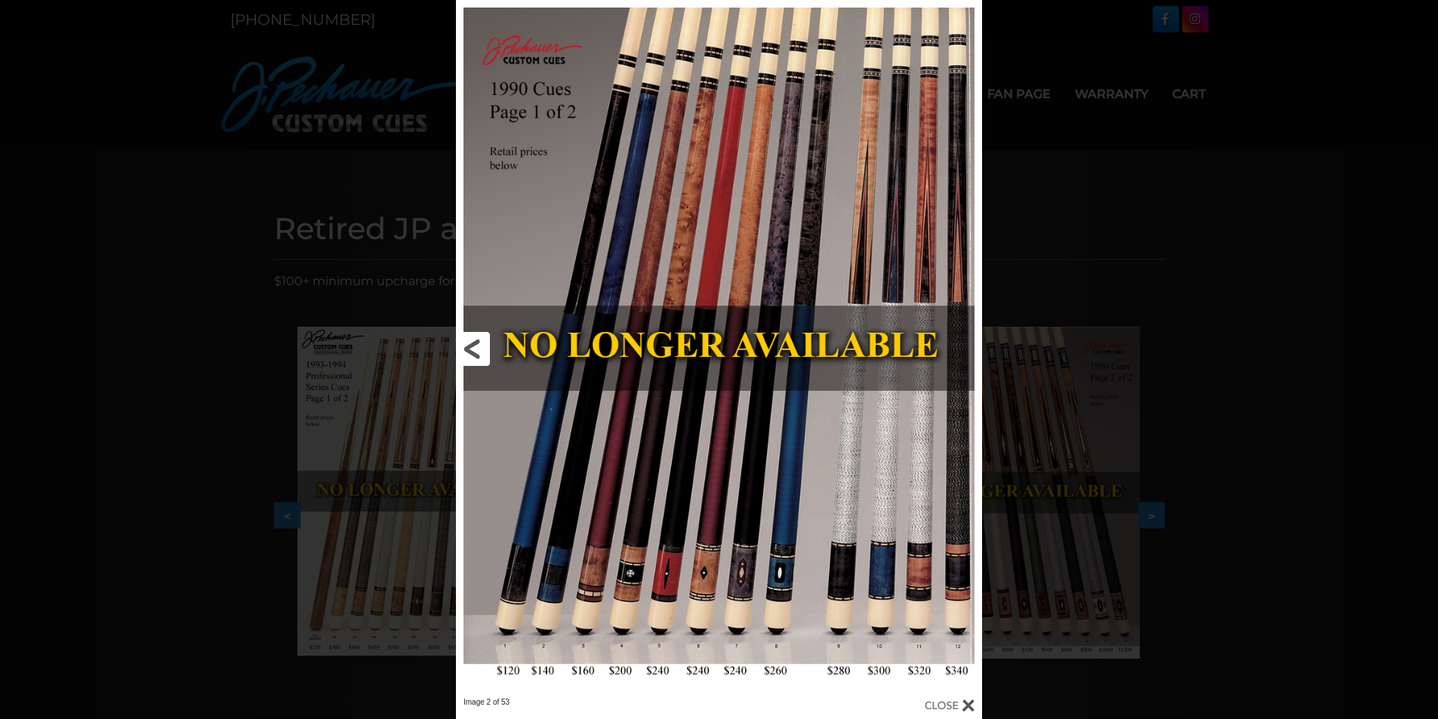
click at [466, 346] on link at bounding box center [574, 348] width 237 height 697
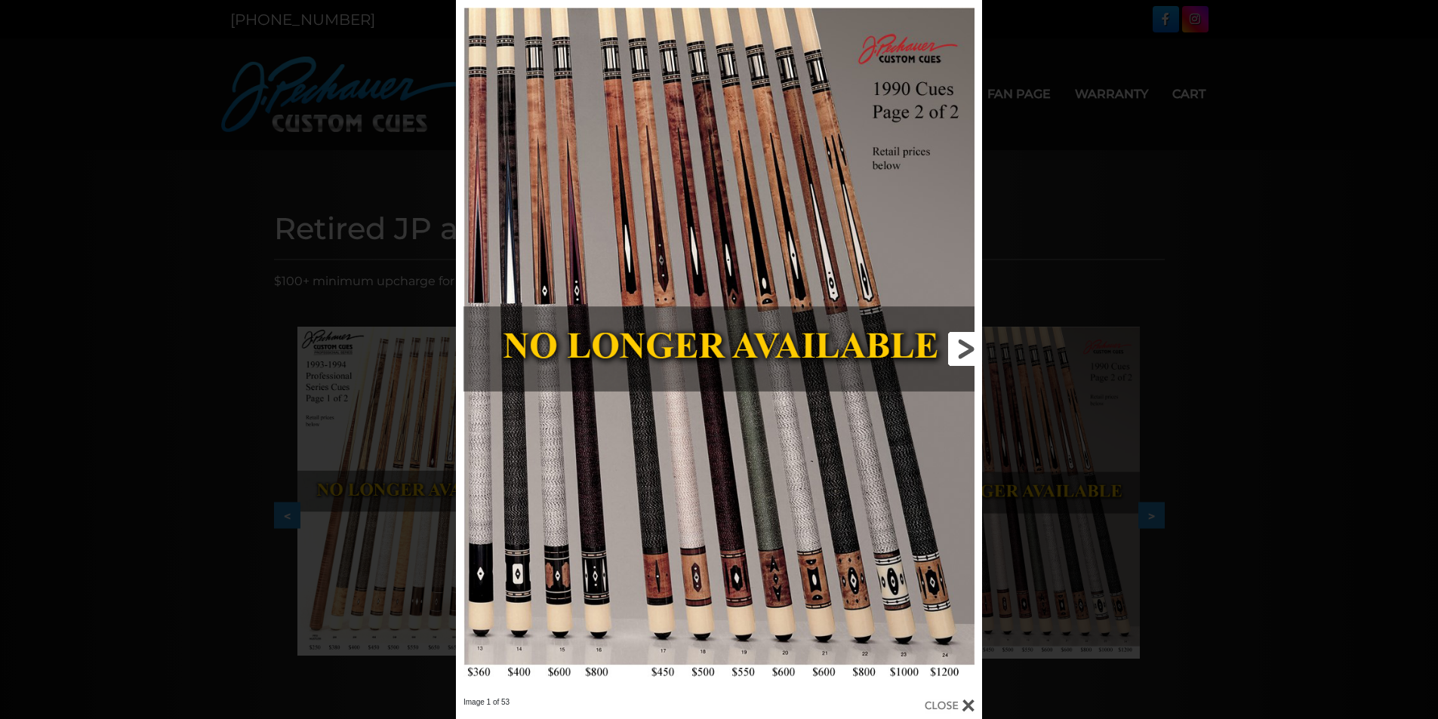
click at [962, 349] on link at bounding box center [863, 348] width 237 height 697
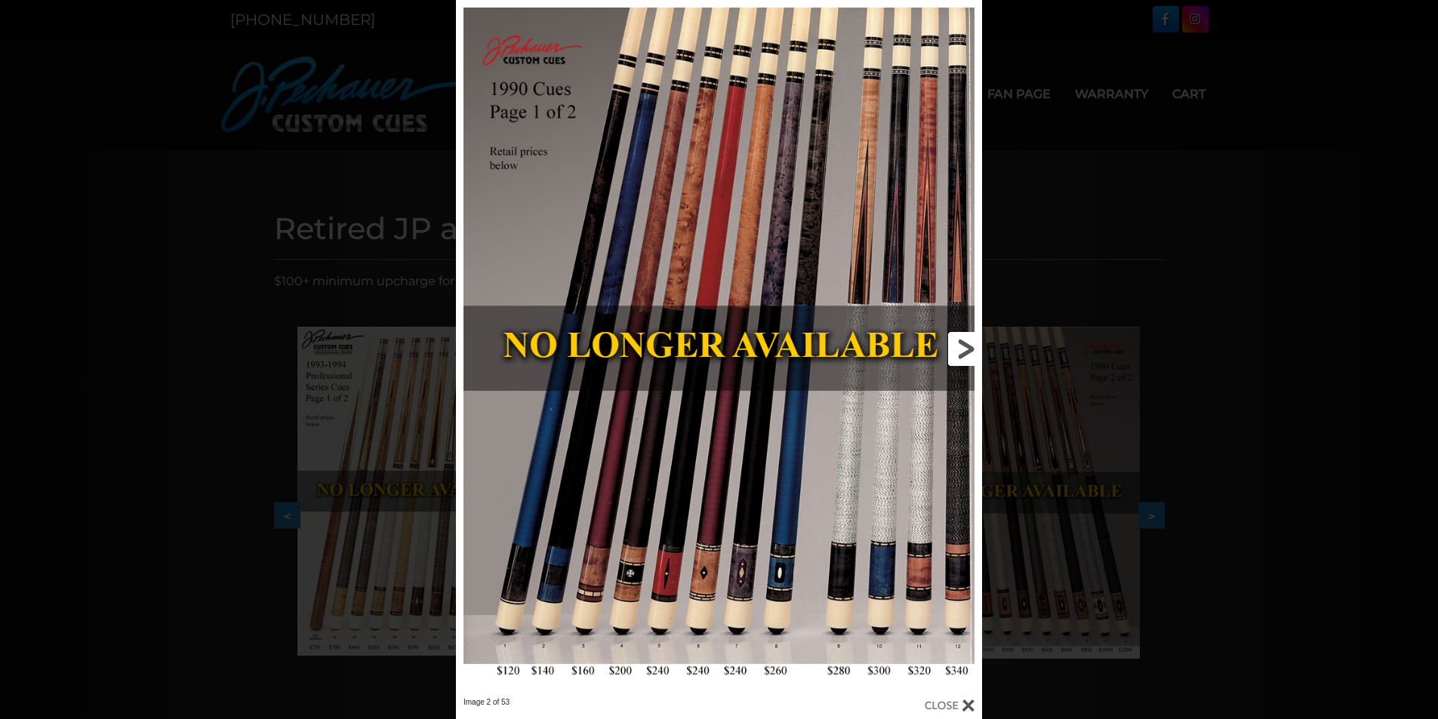
click at [962, 348] on link at bounding box center [863, 348] width 237 height 697
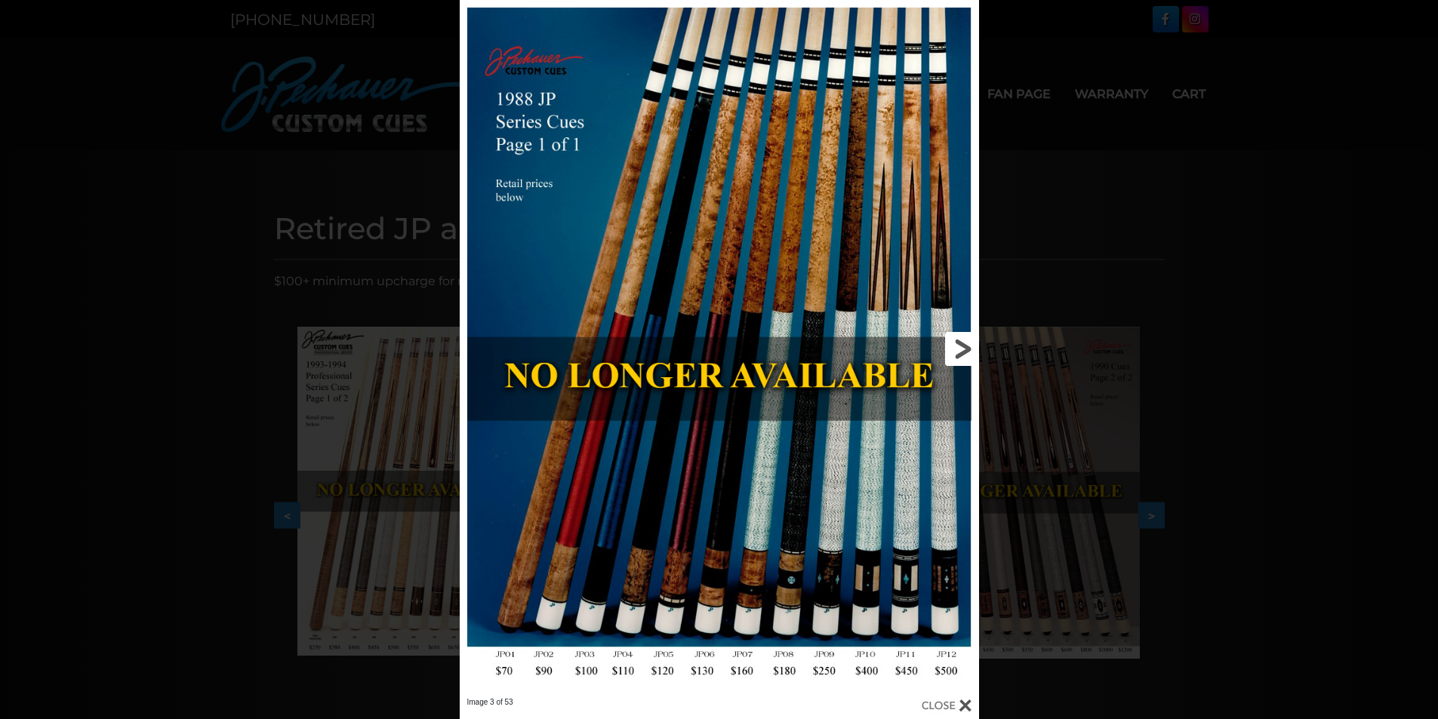
click at [962, 348] on link at bounding box center [862, 348] width 234 height 697
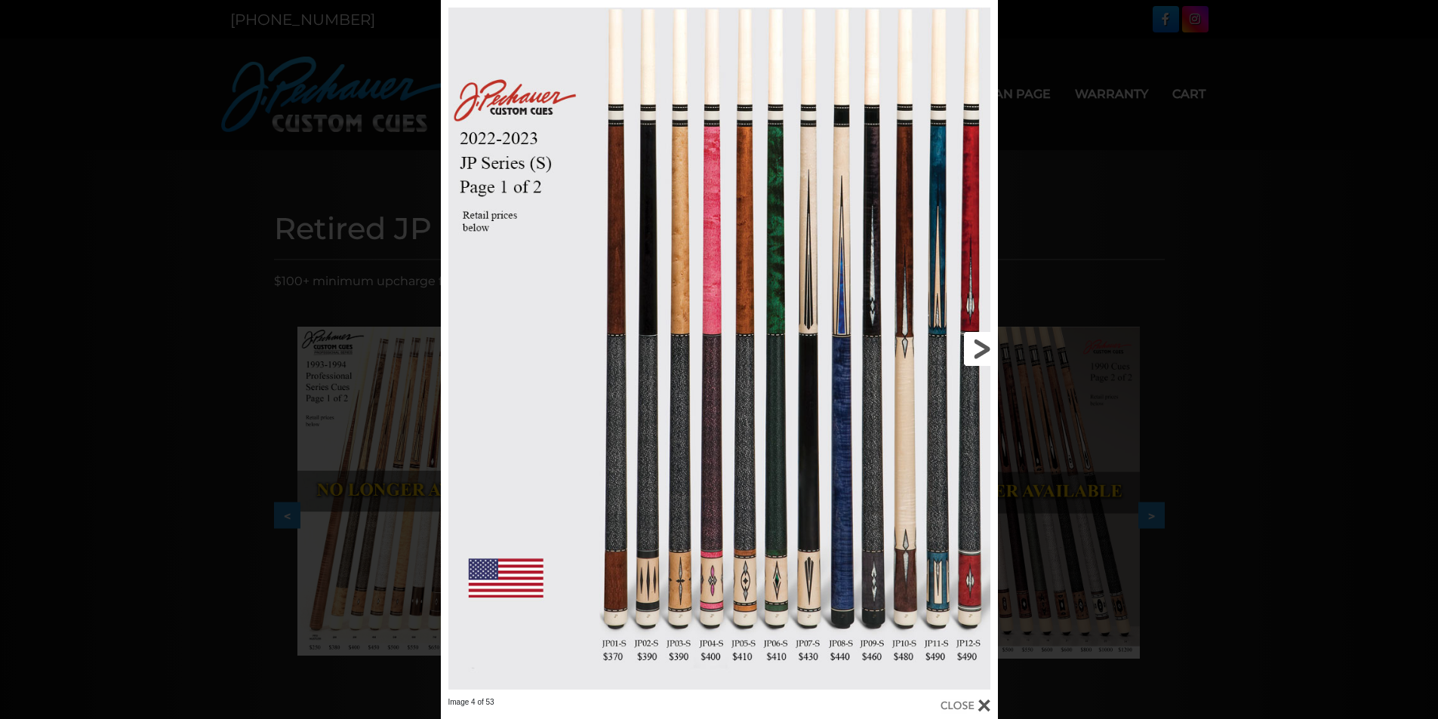
click at [986, 348] on link at bounding box center [871, 348] width 251 height 697
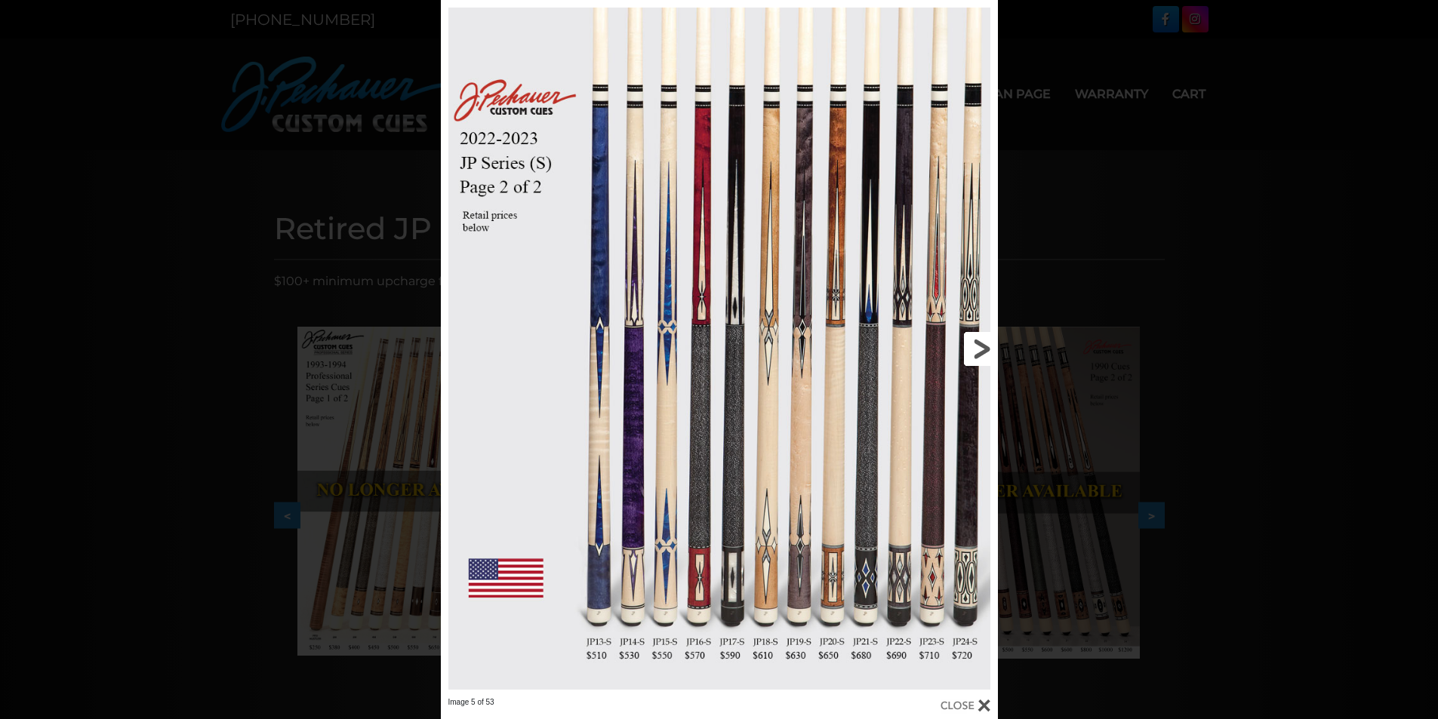
click at [986, 348] on link at bounding box center [871, 348] width 251 height 697
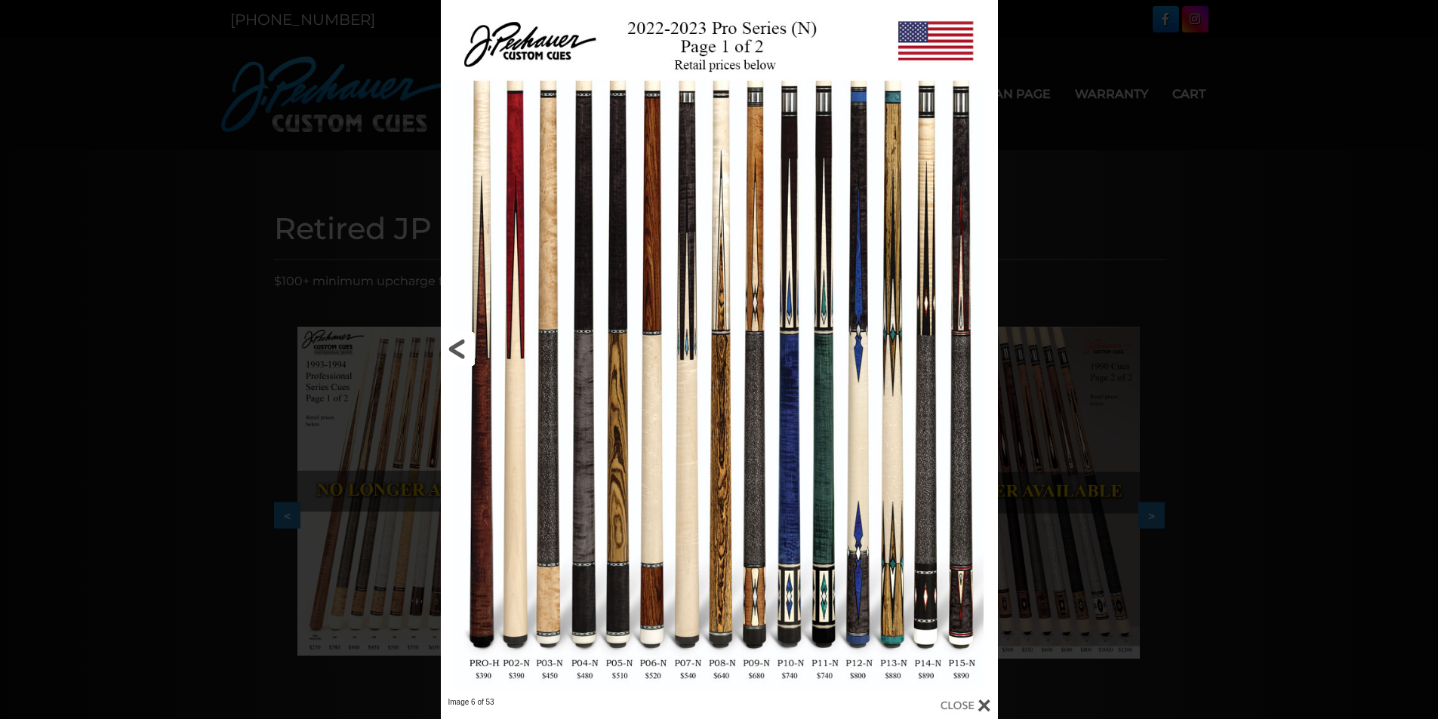
click at [460, 349] on link at bounding box center [566, 348] width 251 height 697
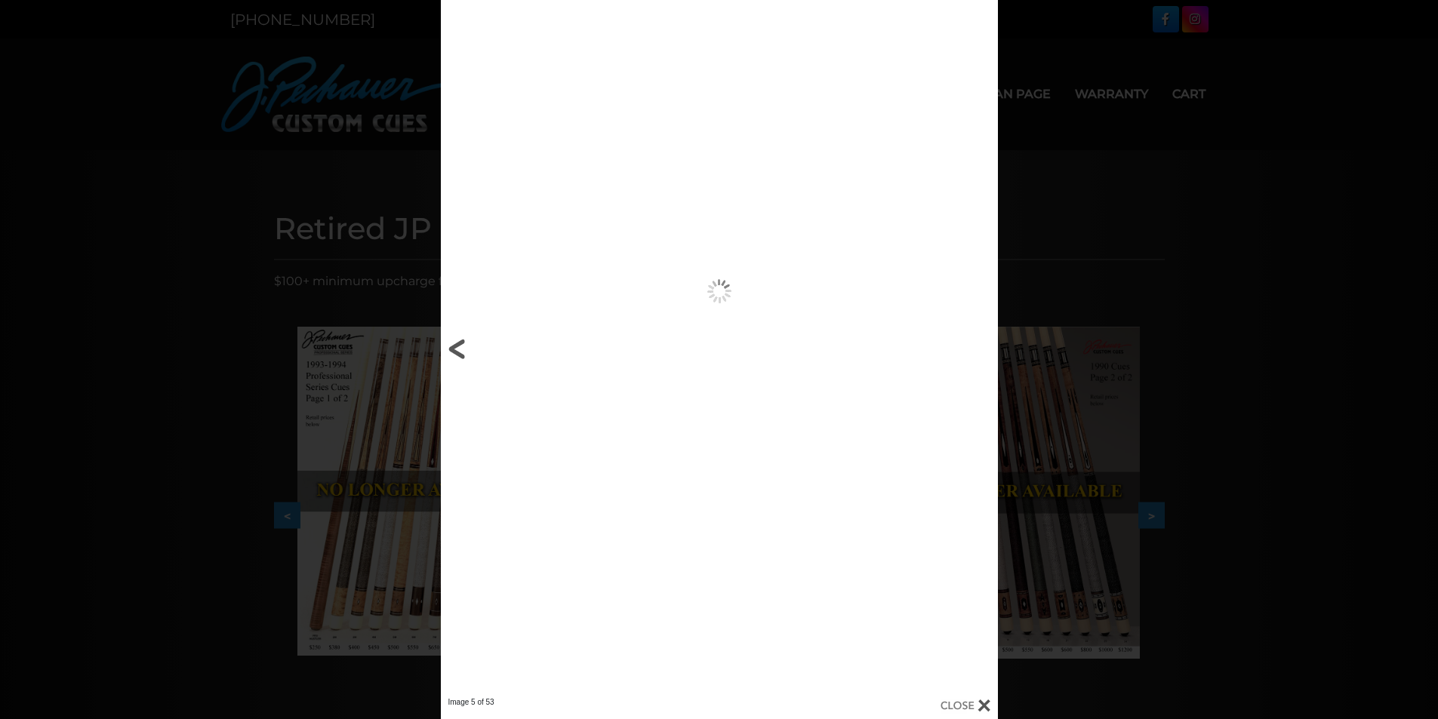
click at [460, 349] on link at bounding box center [566, 348] width 251 height 697
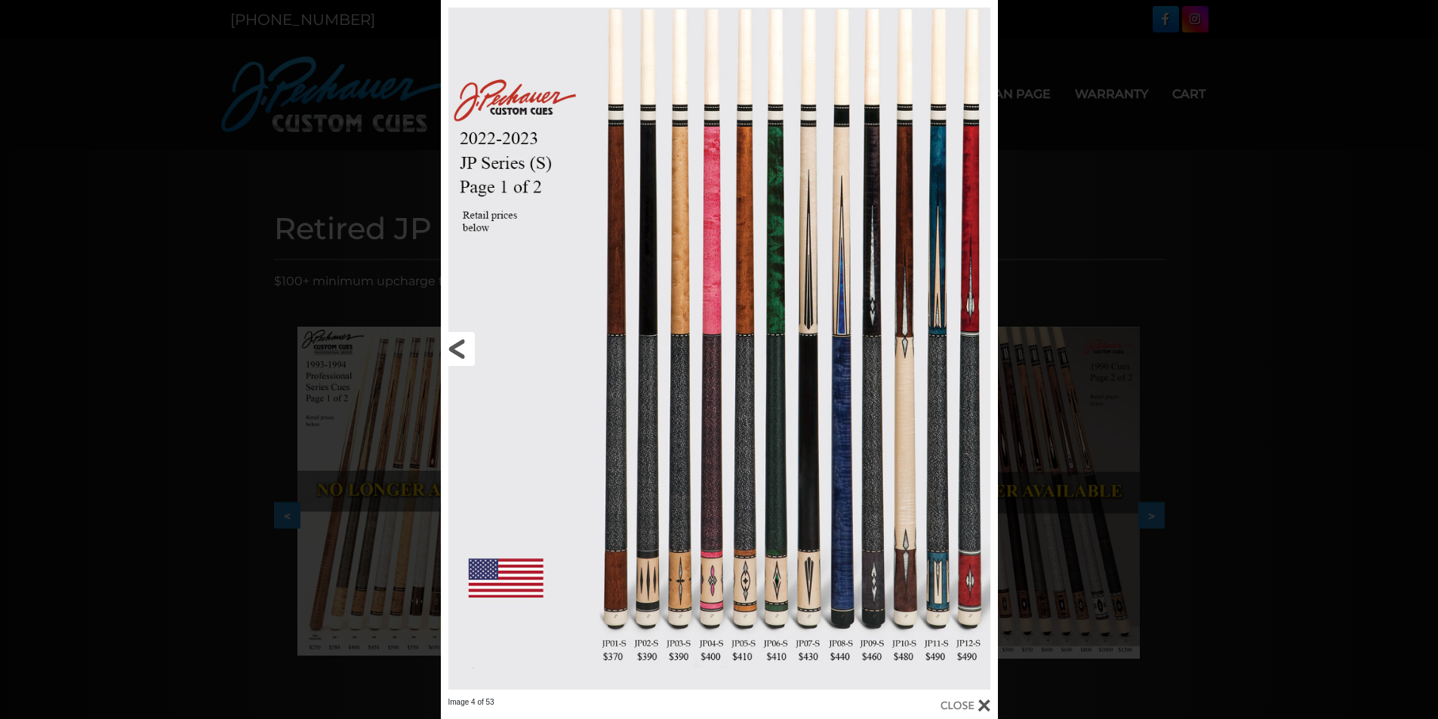
click at [460, 349] on link at bounding box center [566, 348] width 251 height 697
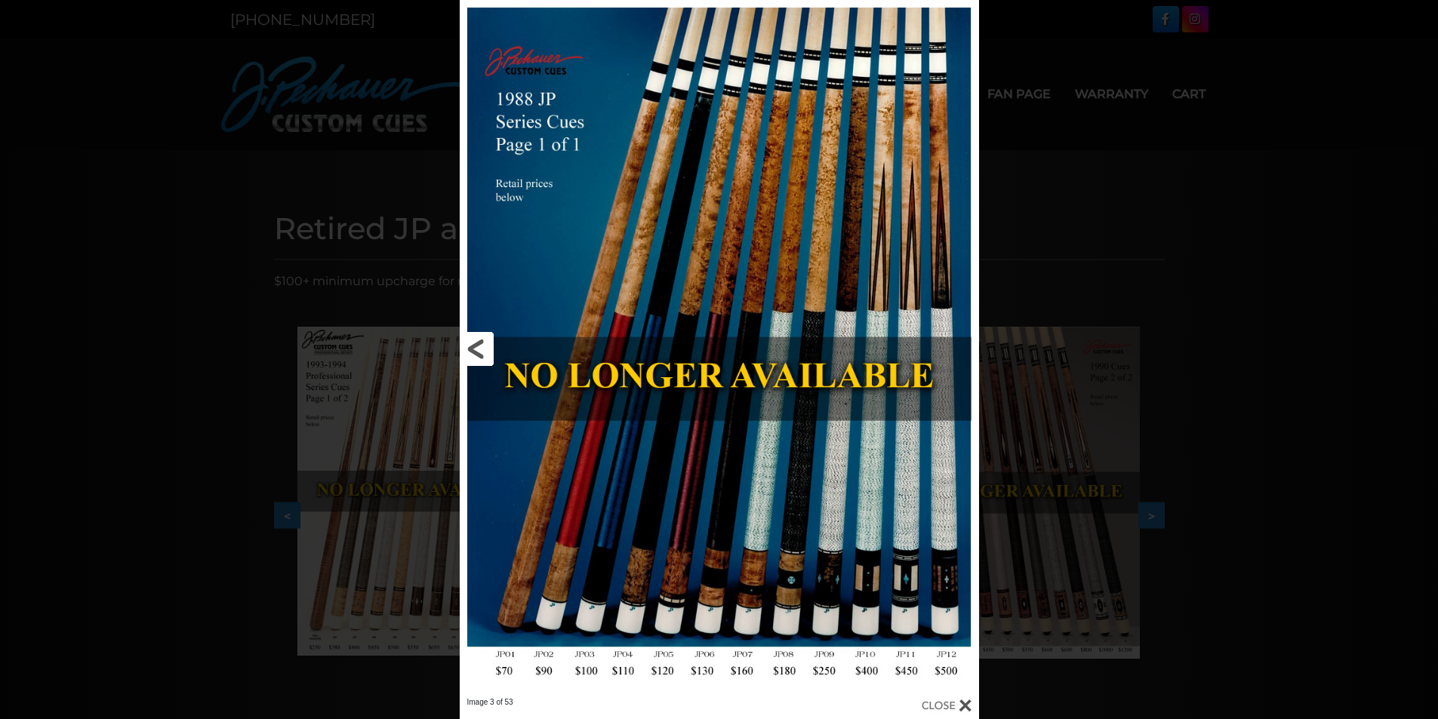
click at [472, 347] on link at bounding box center [577, 348] width 234 height 697
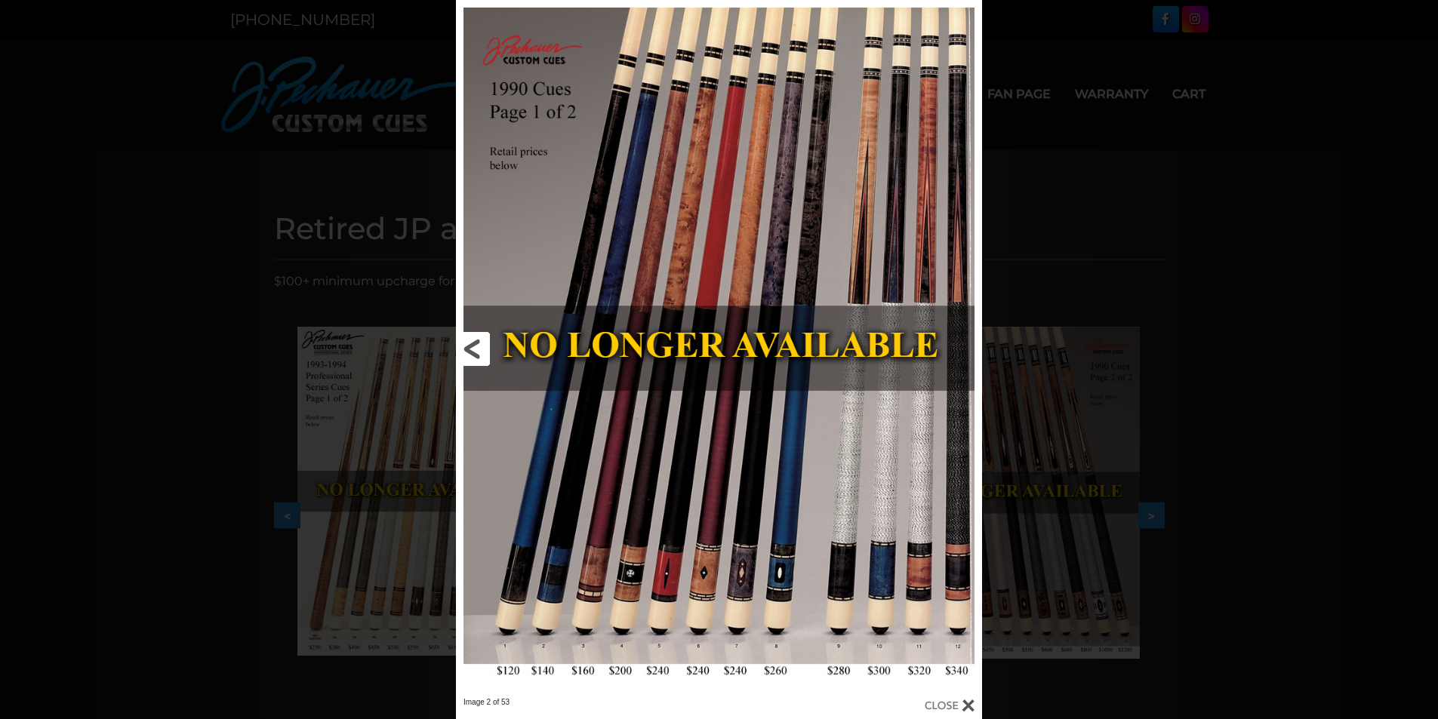
click at [481, 347] on link at bounding box center [574, 348] width 237 height 697
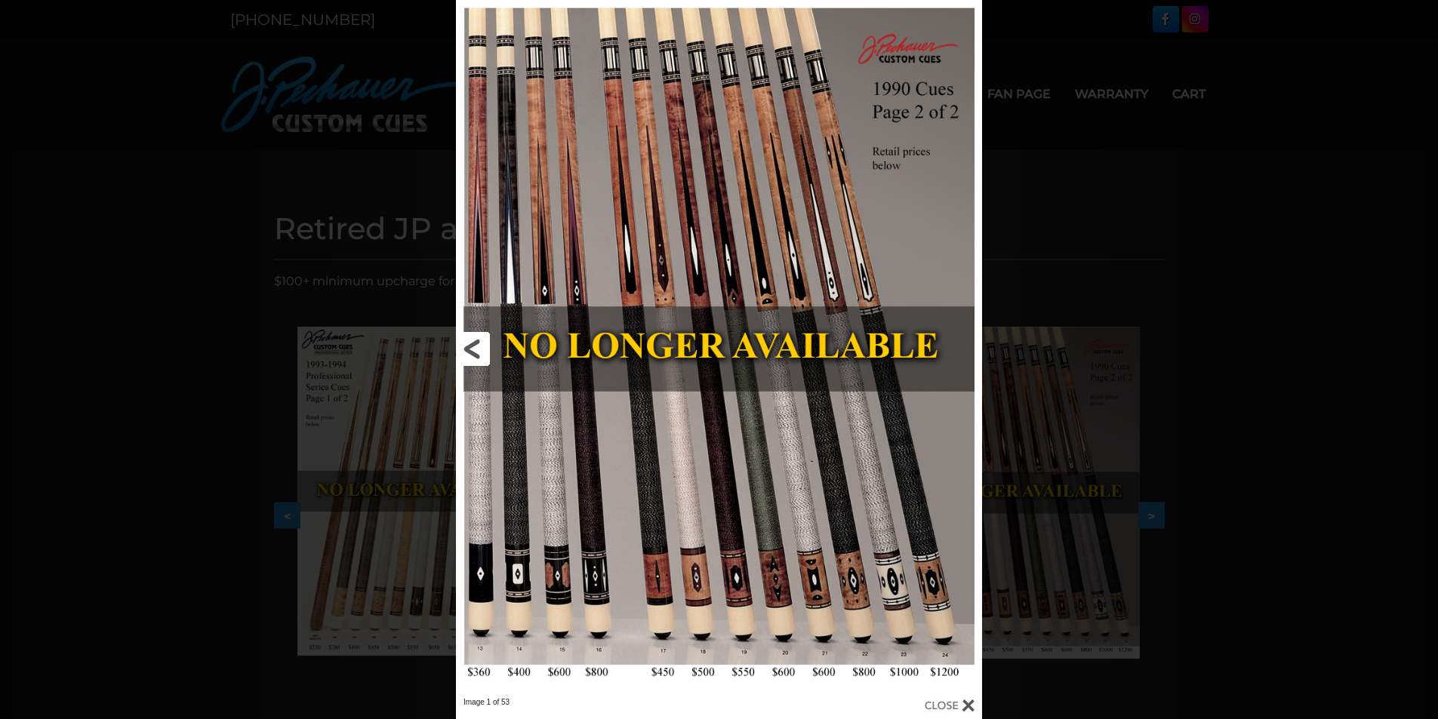
click at [481, 347] on link at bounding box center [574, 348] width 237 height 697
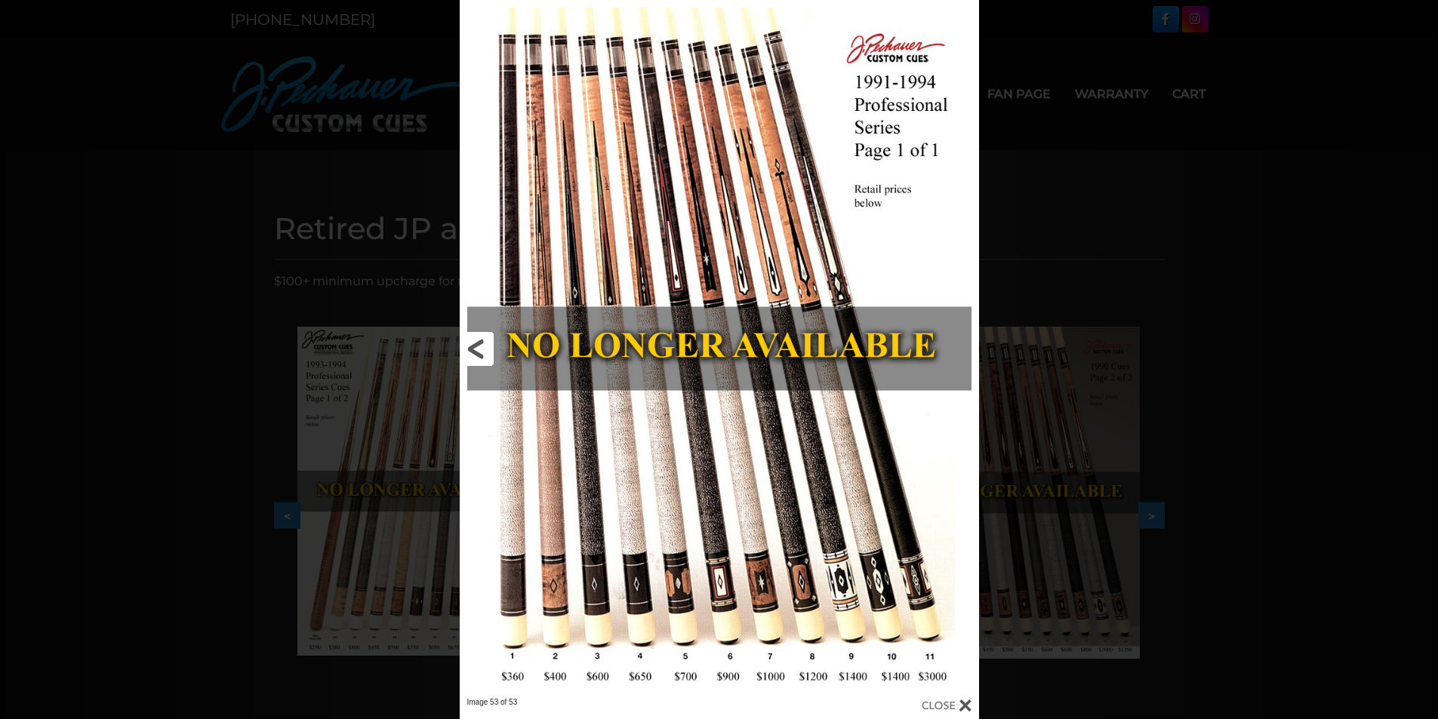
click at [482, 349] on link at bounding box center [577, 348] width 234 height 697
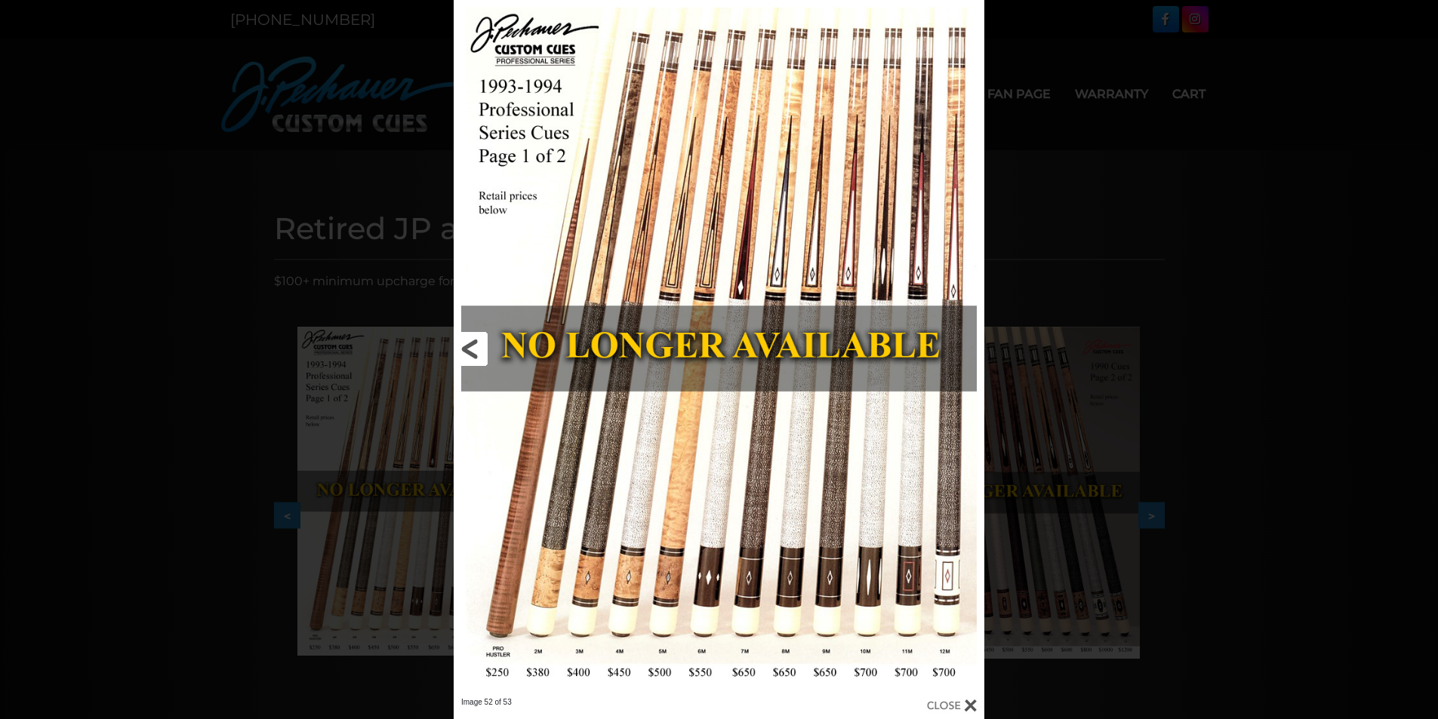
click at [482, 349] on link at bounding box center [573, 348] width 238 height 697
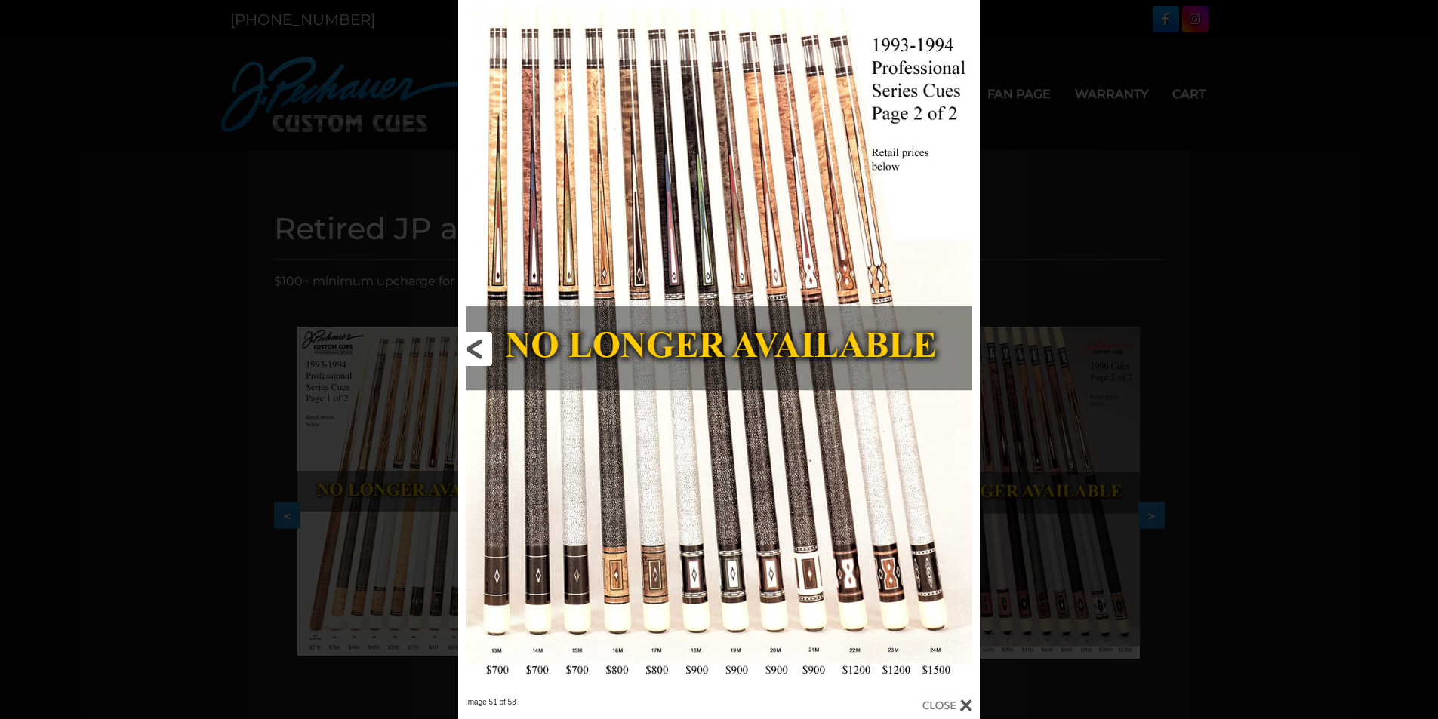
click at [475, 349] on link at bounding box center [575, 348] width 235 height 697
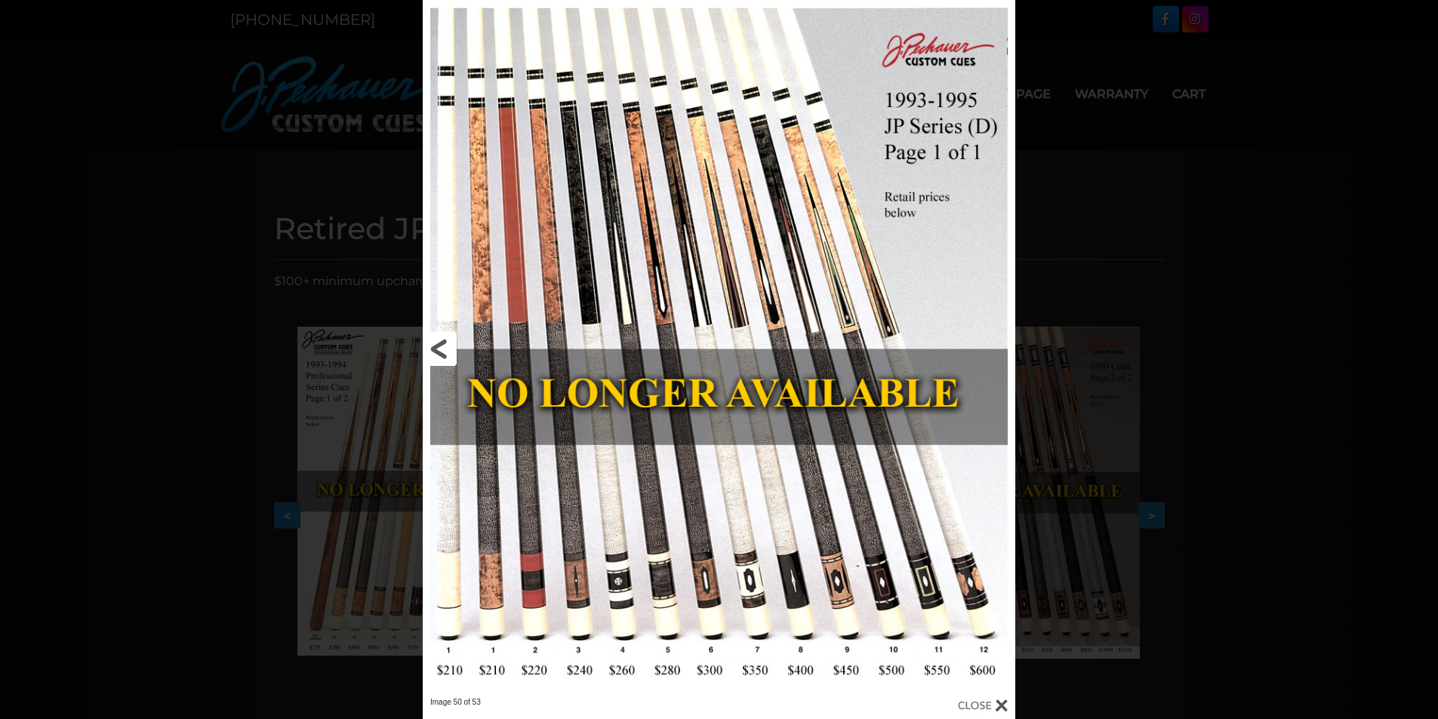
click at [442, 347] on link at bounding box center [556, 348] width 266 height 697
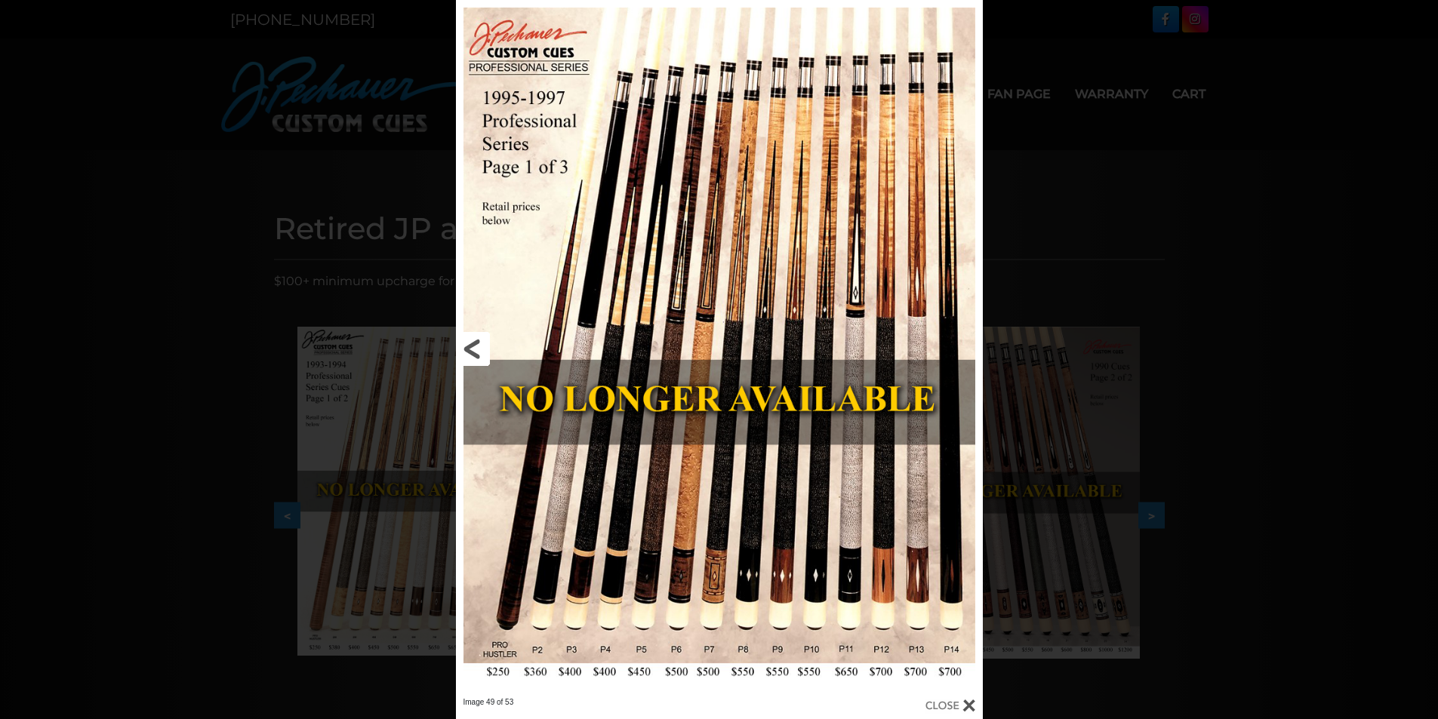
click at [602, 432] on link at bounding box center [574, 348] width 237 height 697
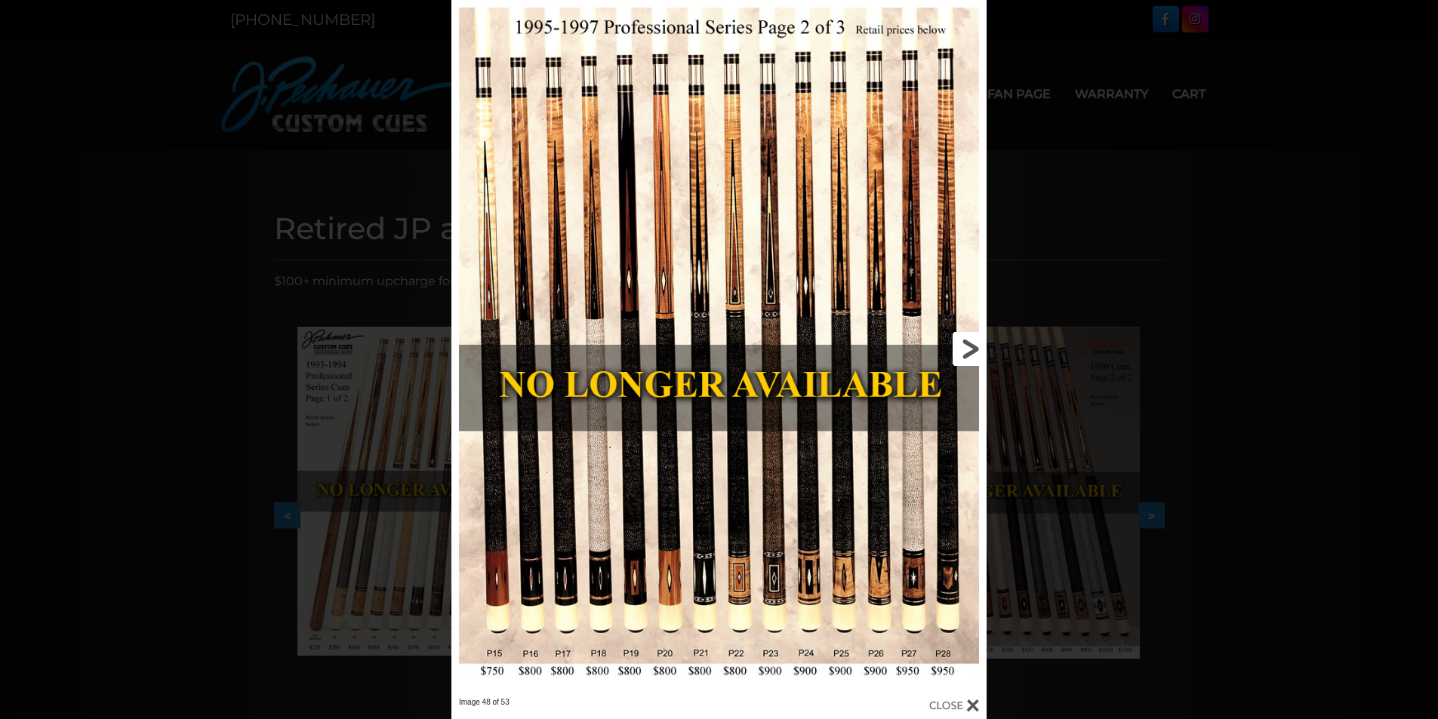
click at [972, 346] on link at bounding box center [866, 348] width 241 height 697
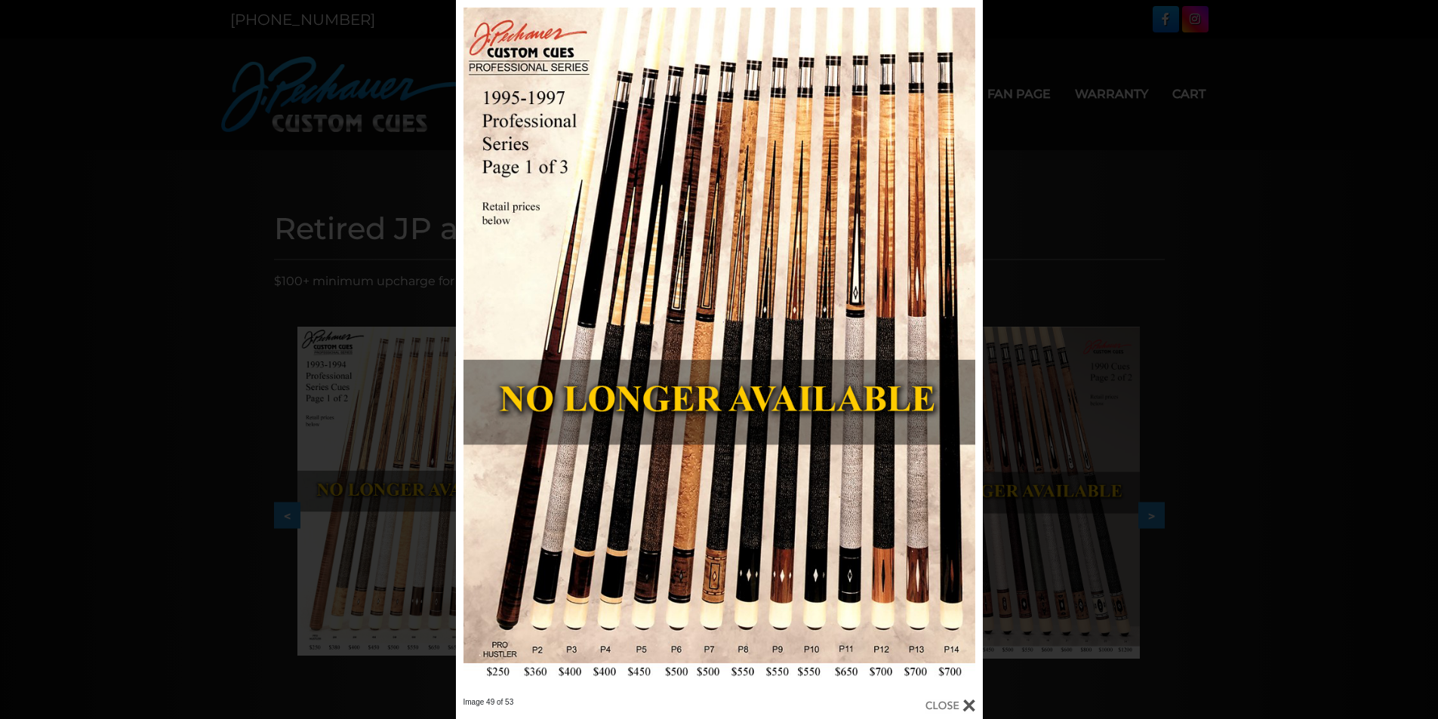
click at [726, 576] on div at bounding box center [719, 348] width 527 height 697
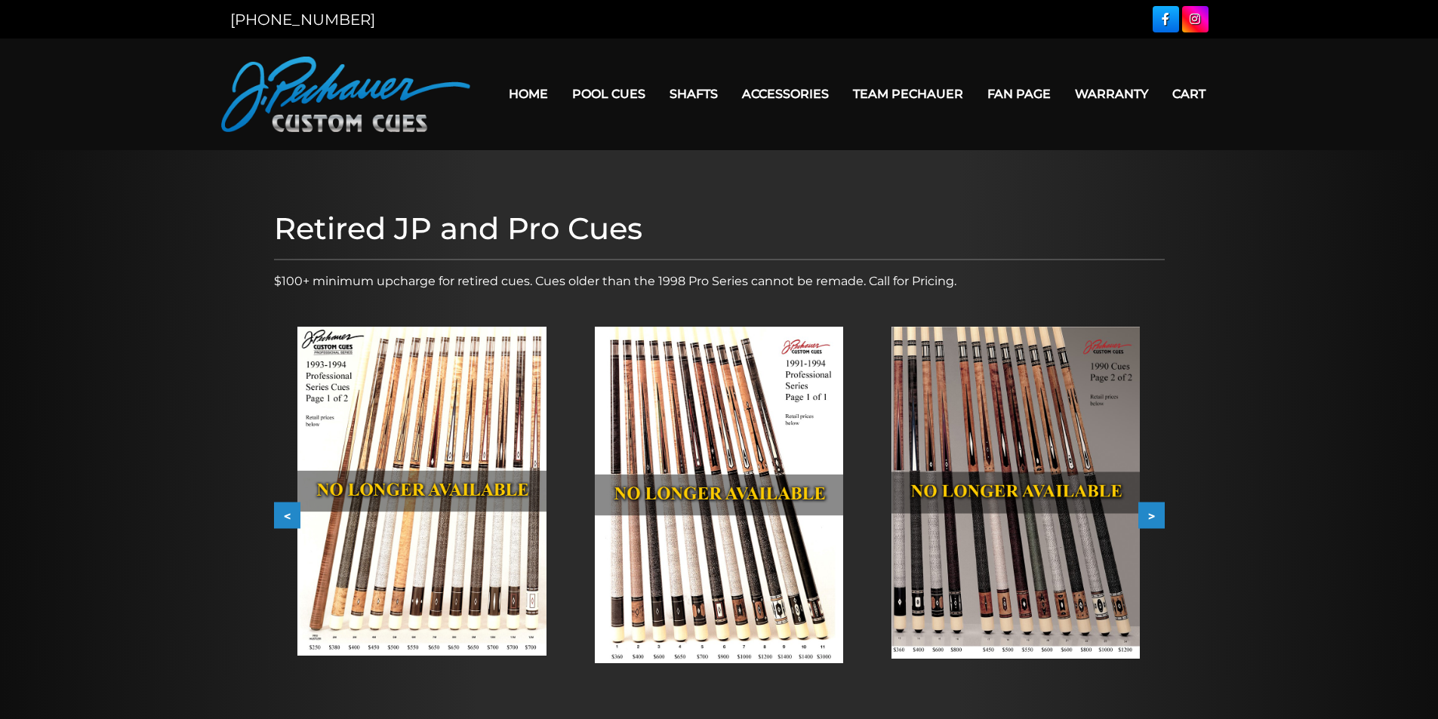
click at [1003, 591] on img at bounding box center [1015, 493] width 248 height 332
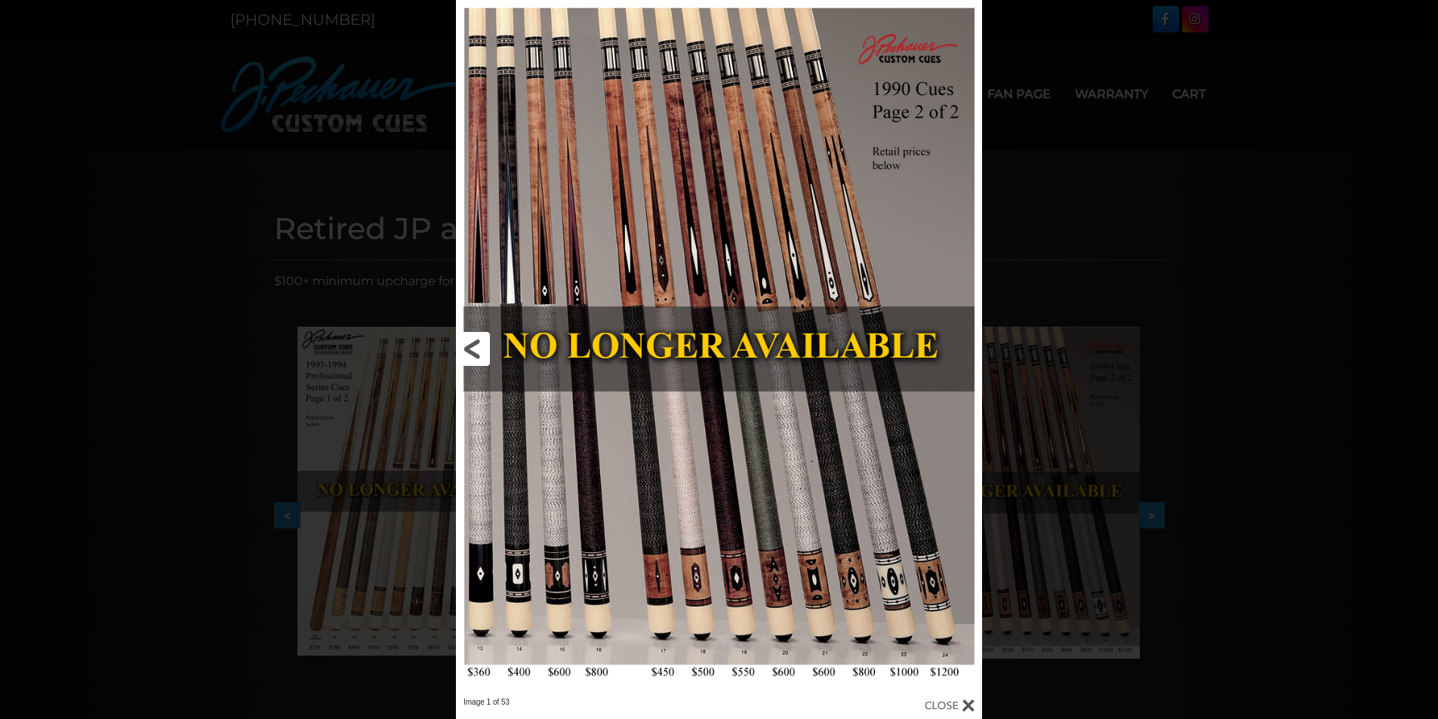
click at [472, 348] on link at bounding box center [574, 348] width 237 height 697
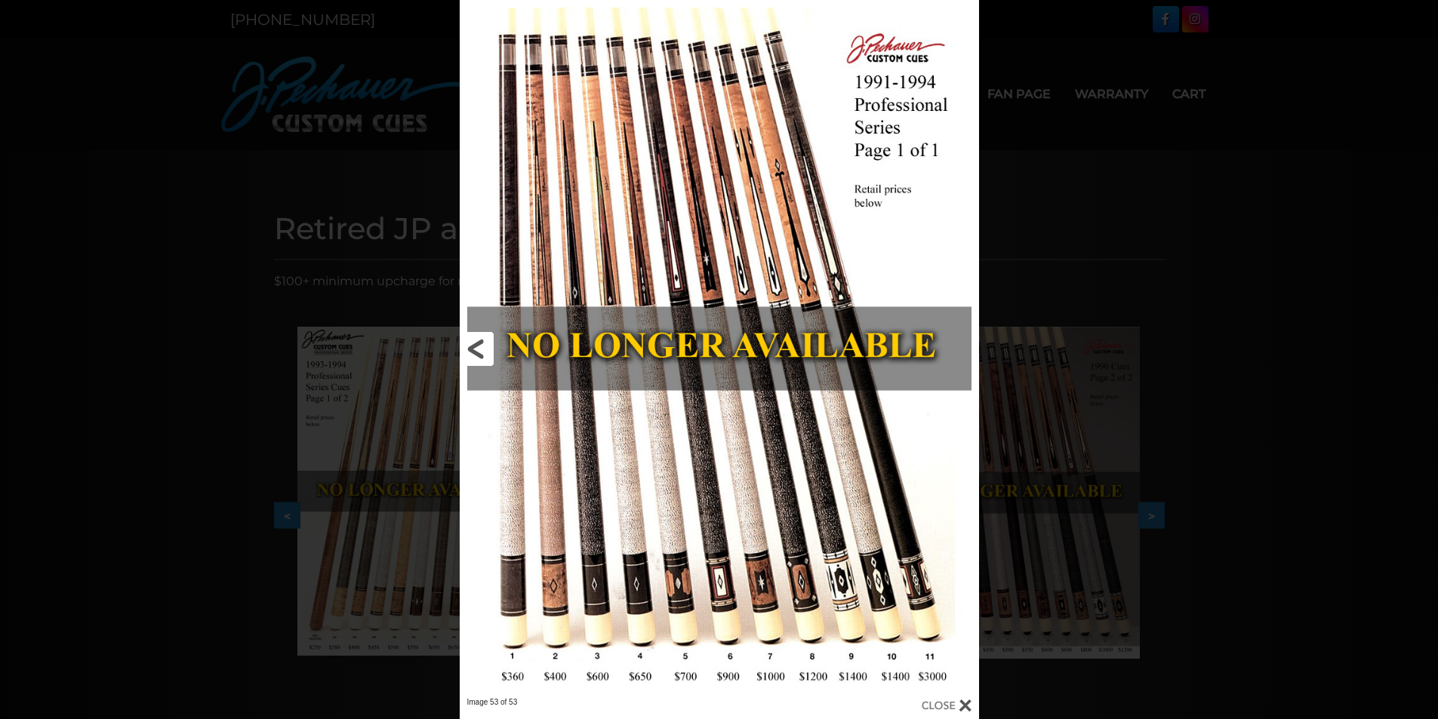
click at [472, 348] on link at bounding box center [577, 348] width 234 height 697
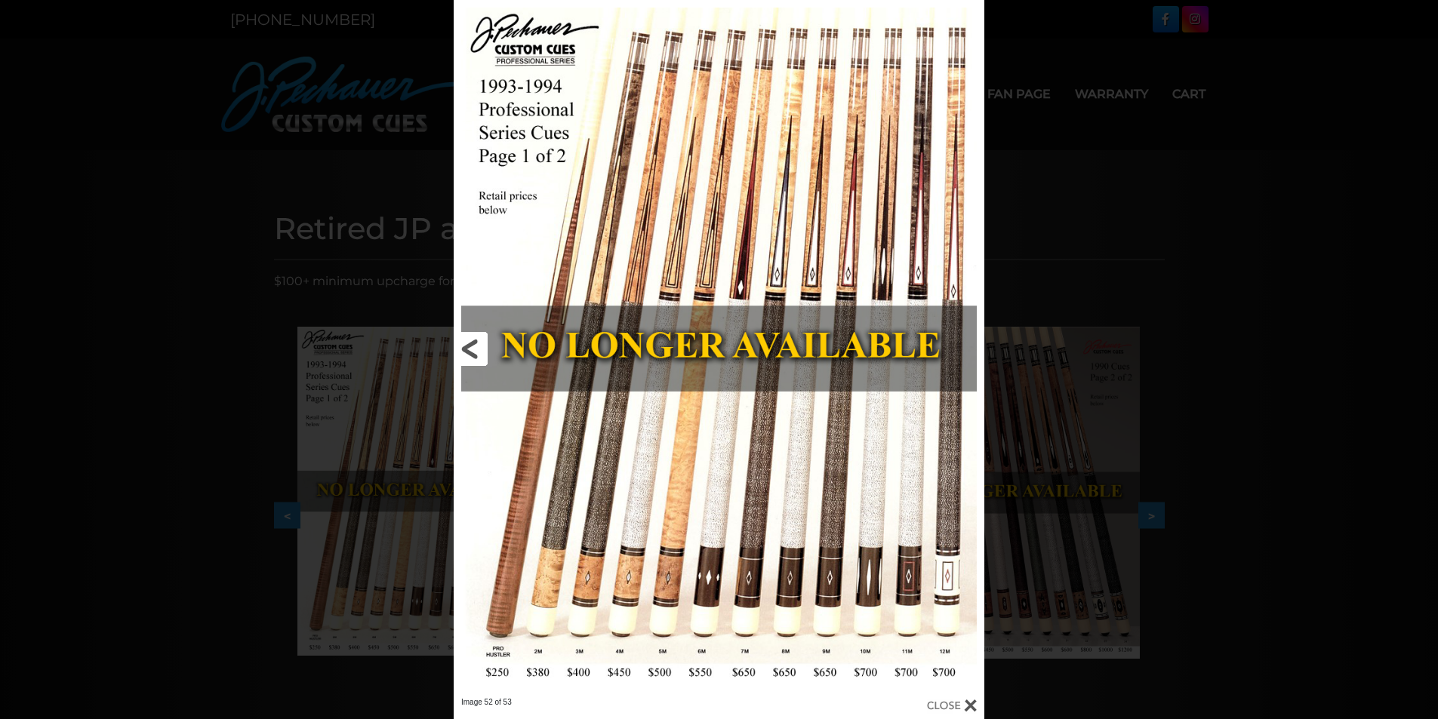
click at [472, 348] on link at bounding box center [573, 348] width 238 height 697
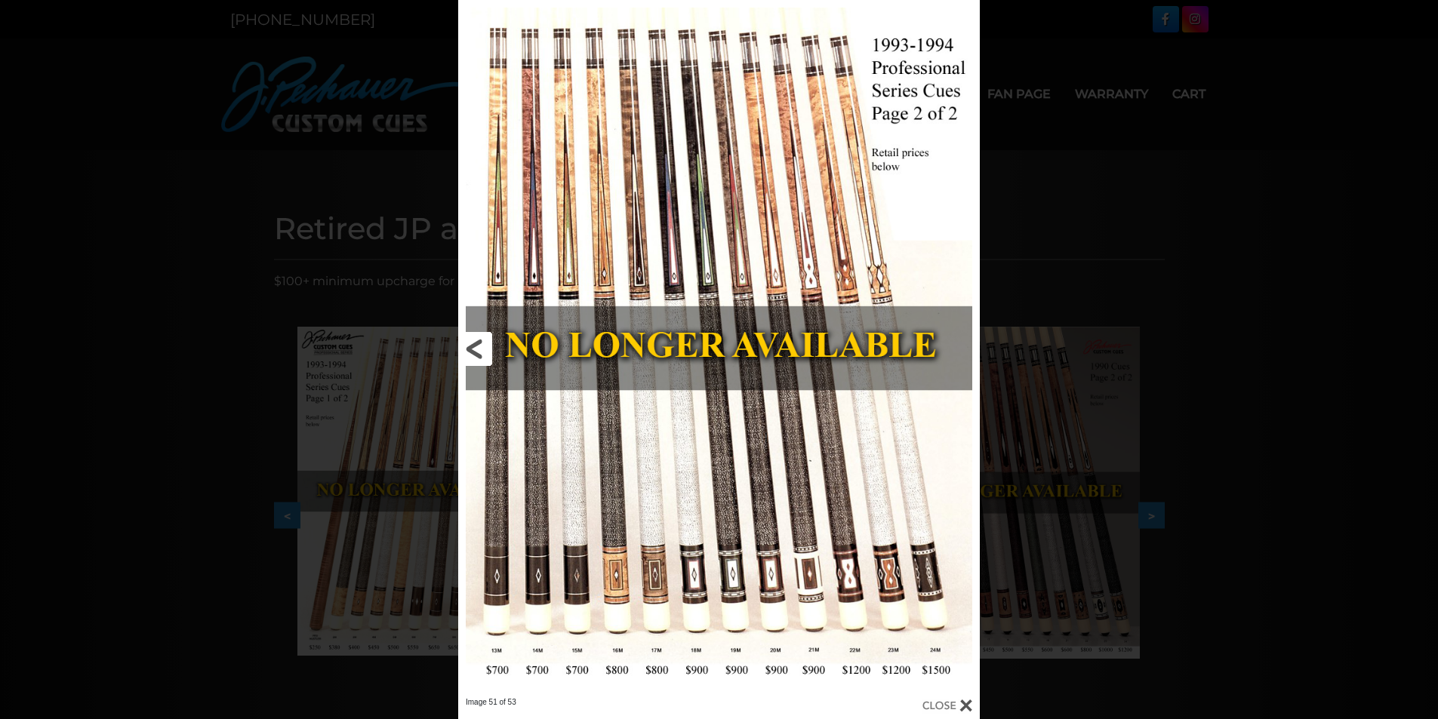
click at [472, 348] on link at bounding box center [575, 348] width 235 height 697
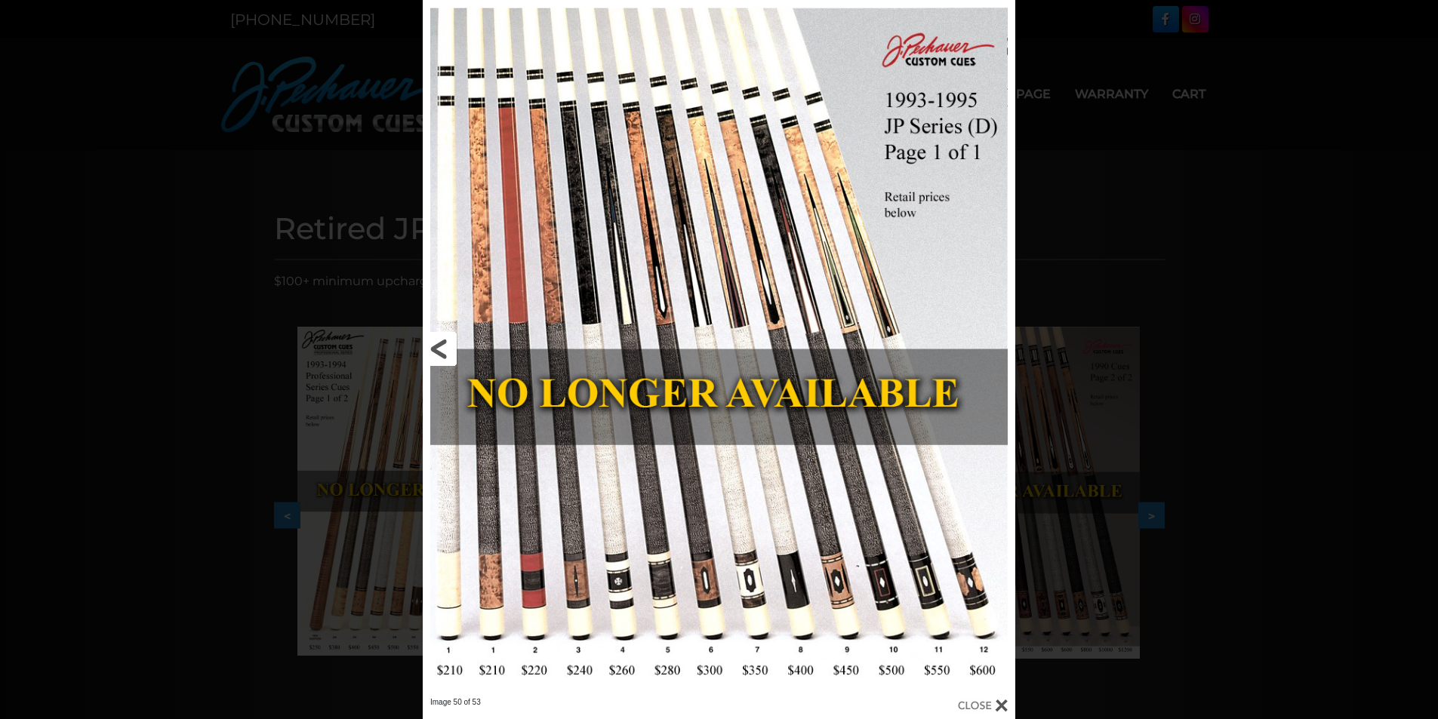
click at [435, 348] on link at bounding box center [556, 348] width 266 height 697
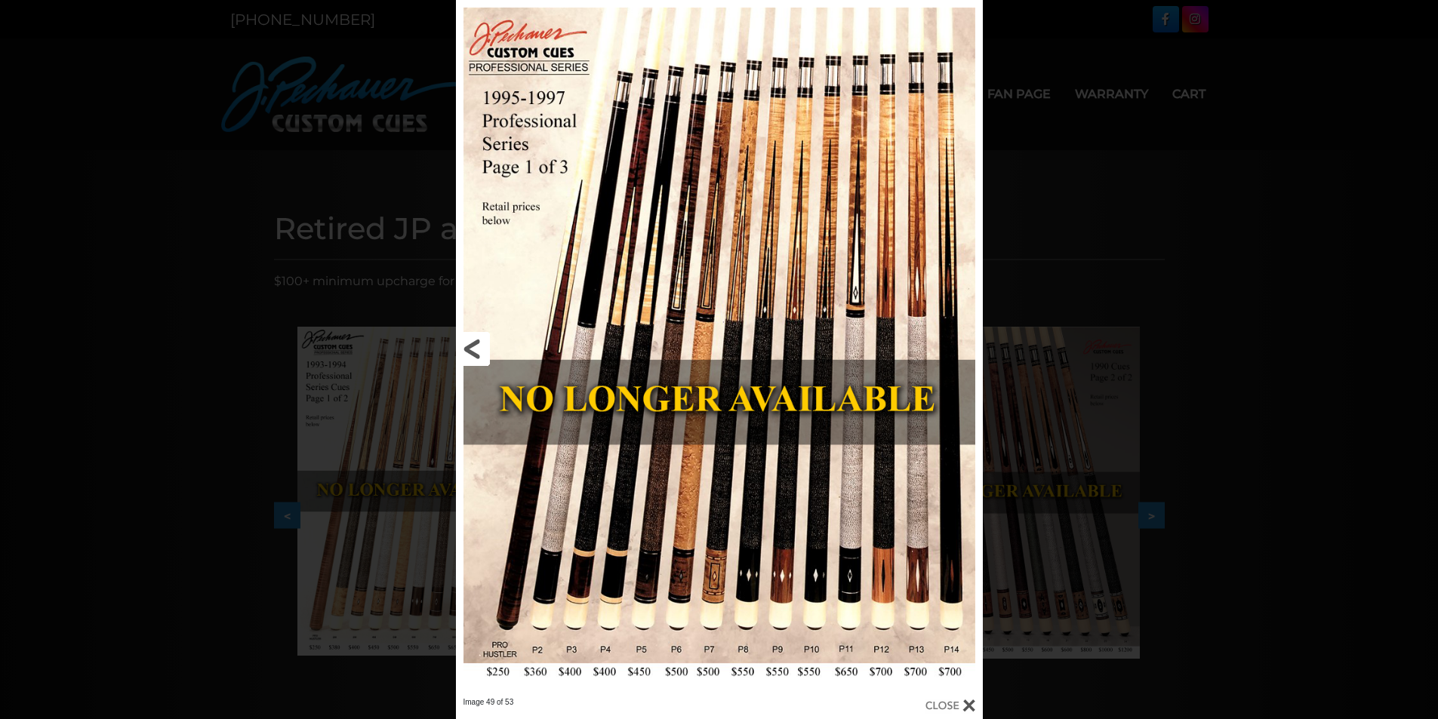
click at [471, 352] on link at bounding box center [574, 348] width 237 height 697
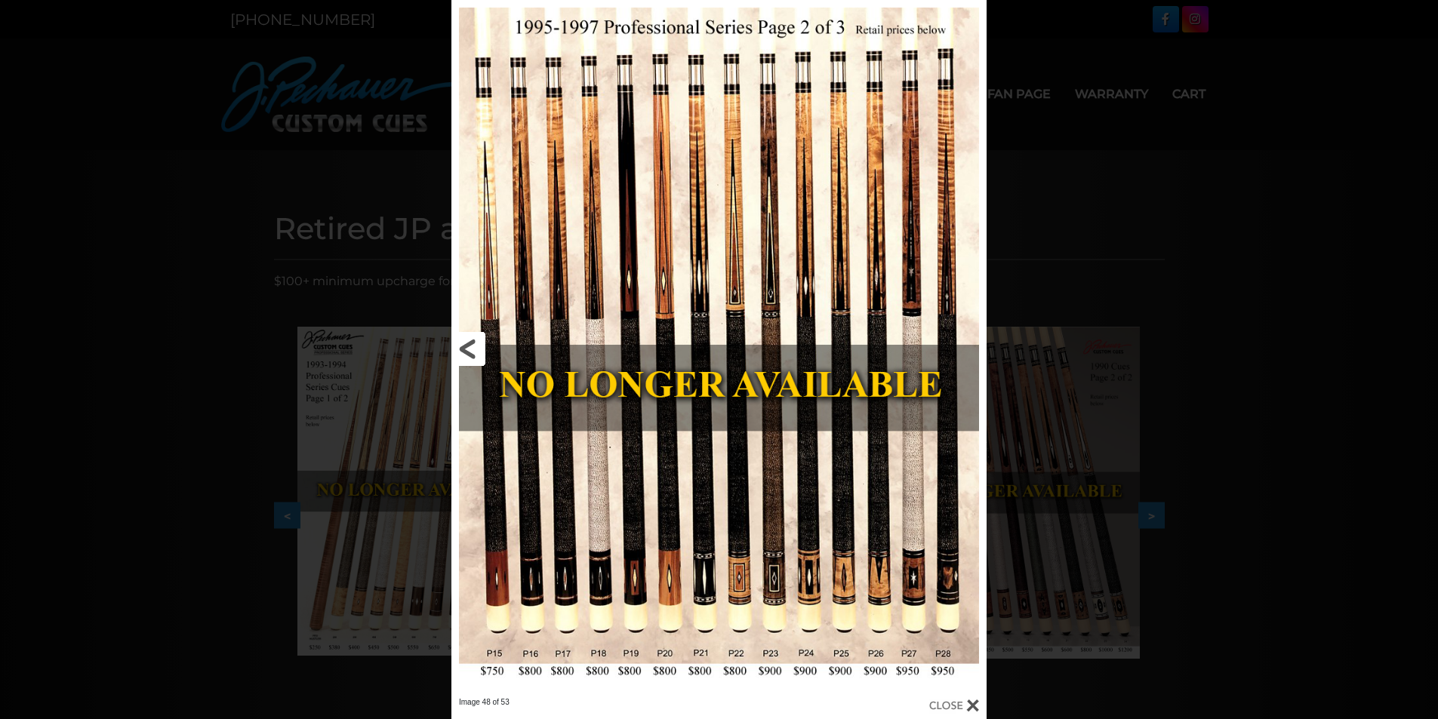
click at [471, 352] on link at bounding box center [571, 348] width 241 height 697
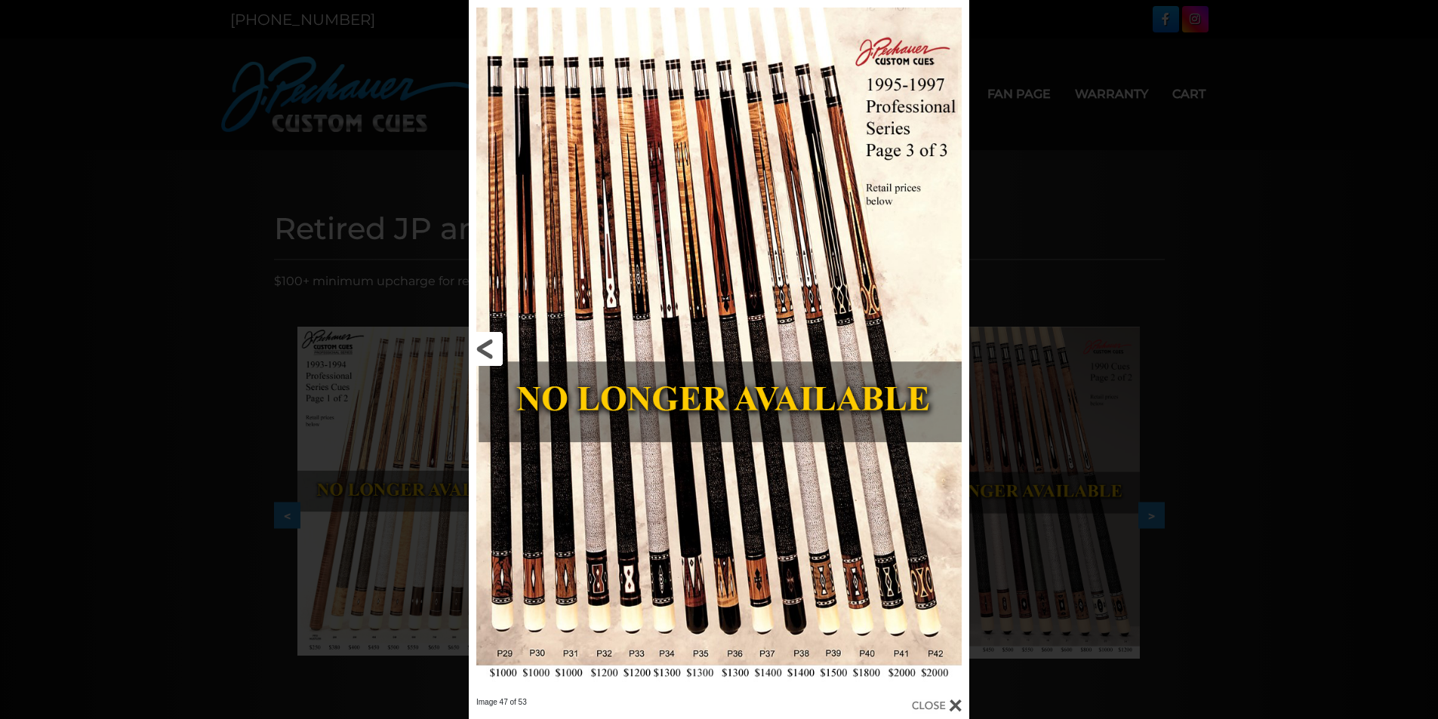
click at [485, 348] on link at bounding box center [581, 348] width 225 height 697
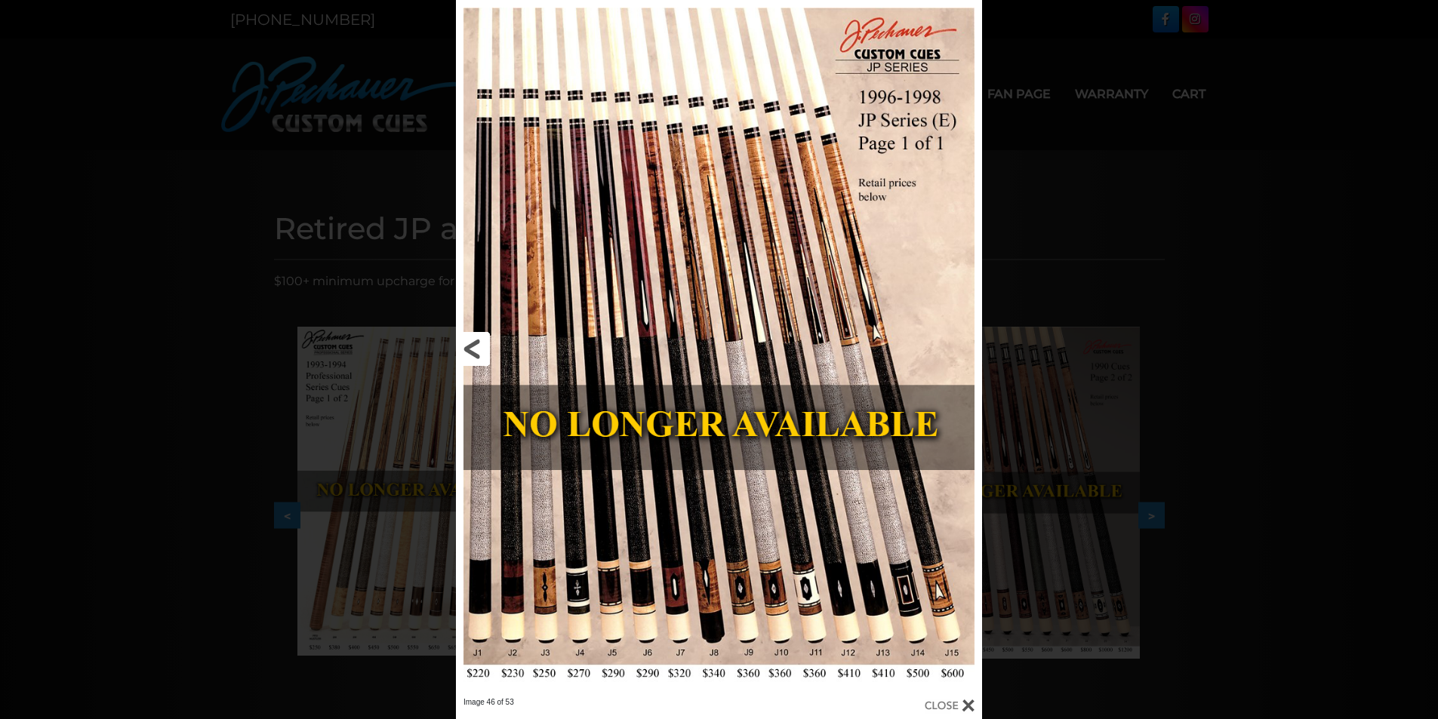
click at [478, 350] on link at bounding box center [574, 348] width 237 height 697
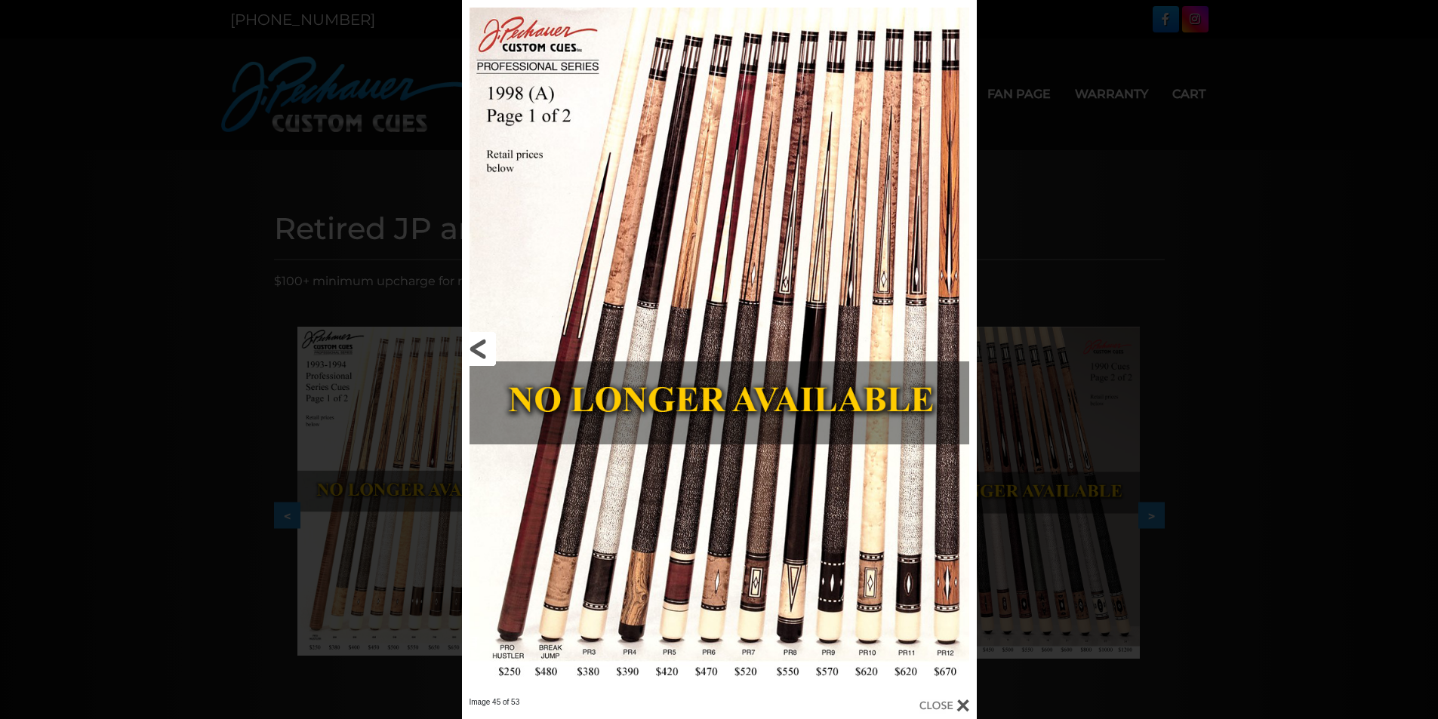
click at [478, 350] on link at bounding box center [578, 348] width 232 height 697
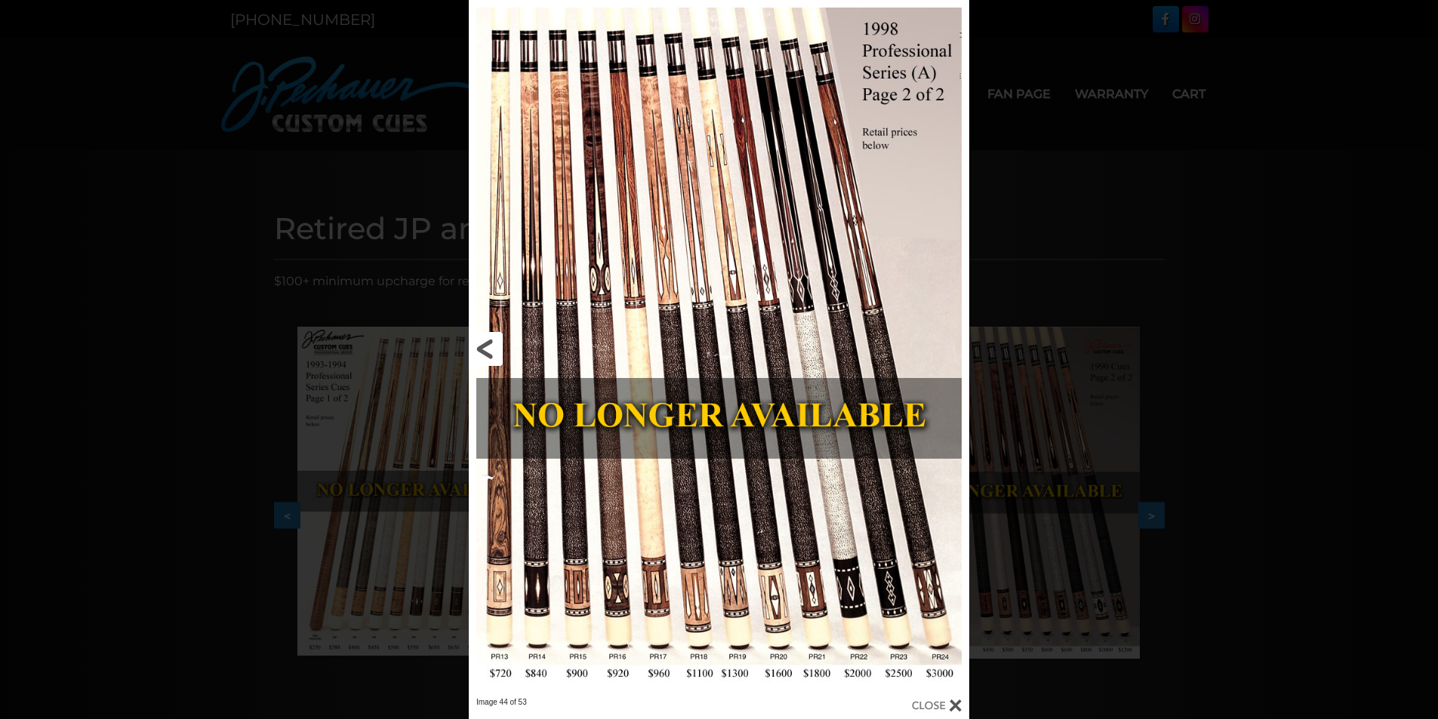
click at [481, 346] on link at bounding box center [581, 348] width 225 height 697
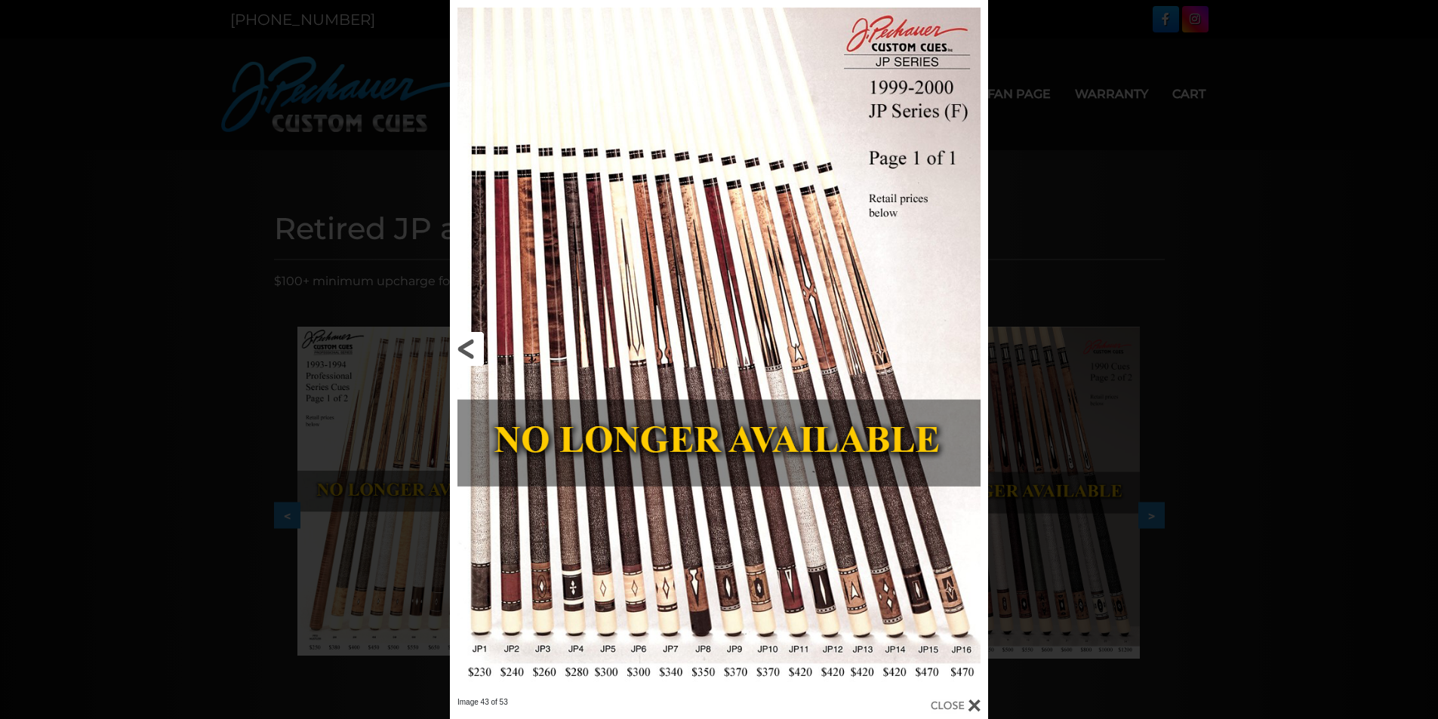
click at [481, 346] on link at bounding box center [571, 348] width 242 height 697
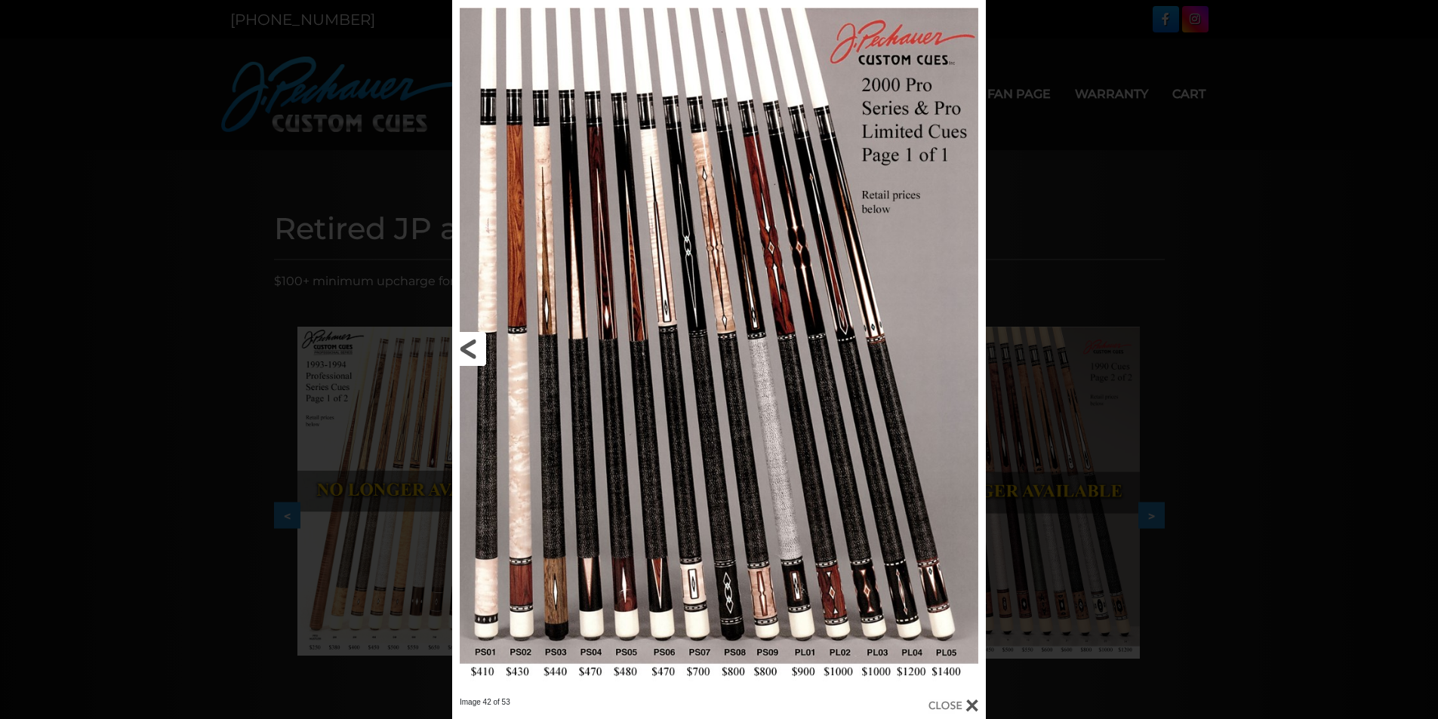
click at [472, 349] on link at bounding box center [572, 348] width 240 height 697
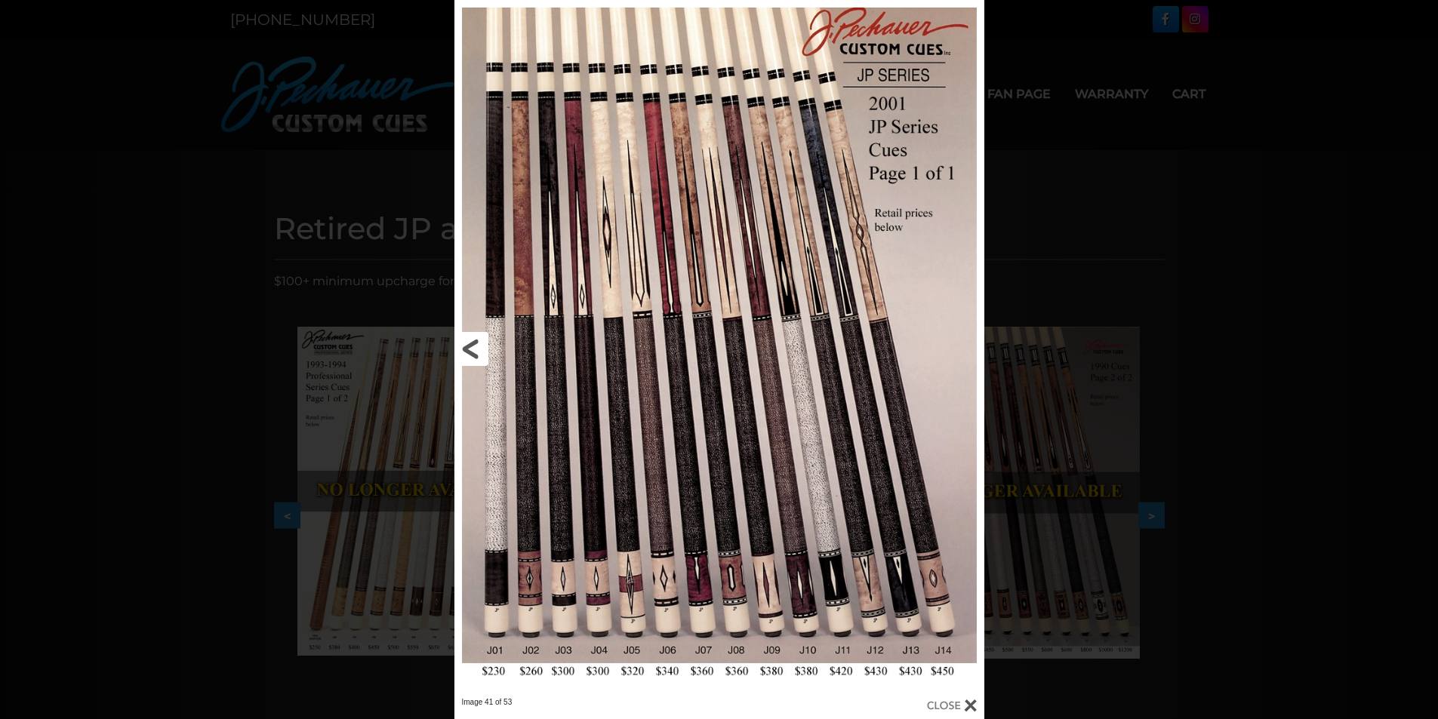
click at [480, 346] on link at bounding box center [573, 348] width 238 height 697
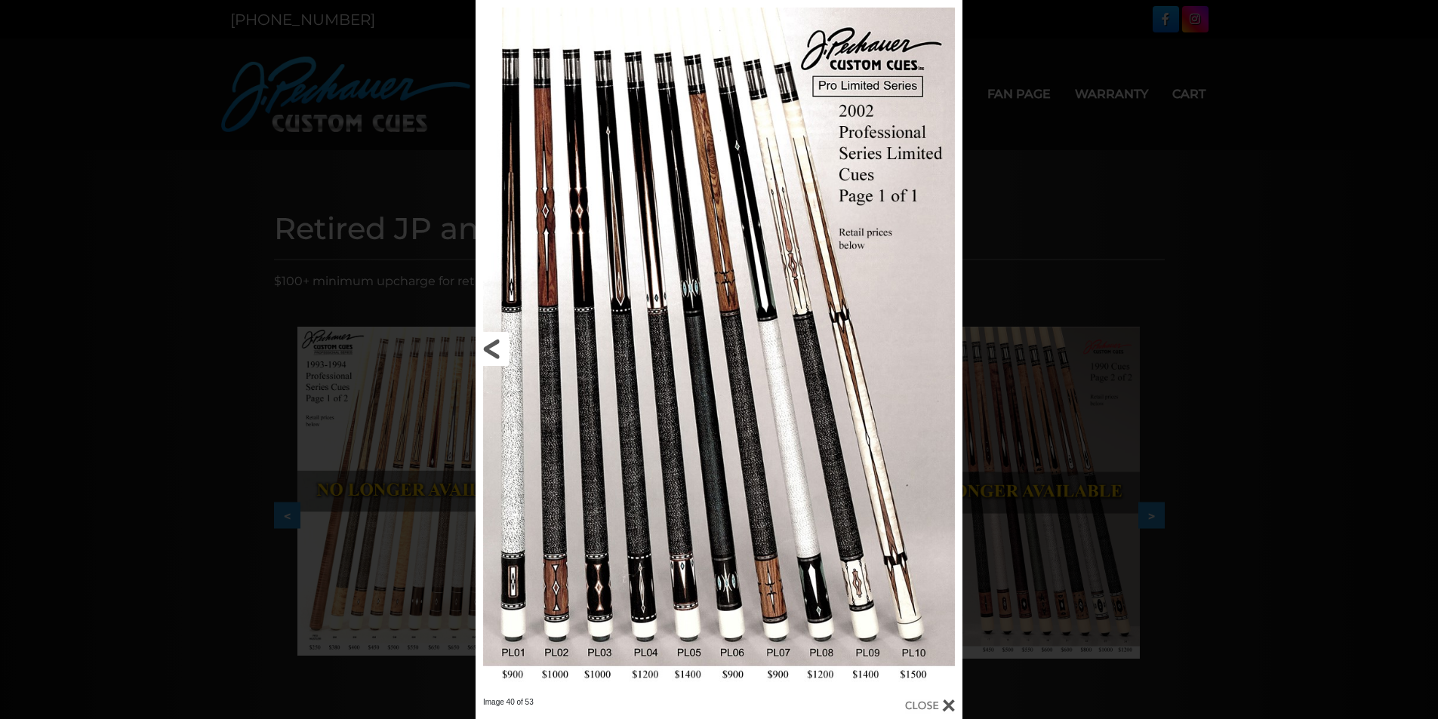
click at [480, 346] on link at bounding box center [584, 348] width 219 height 697
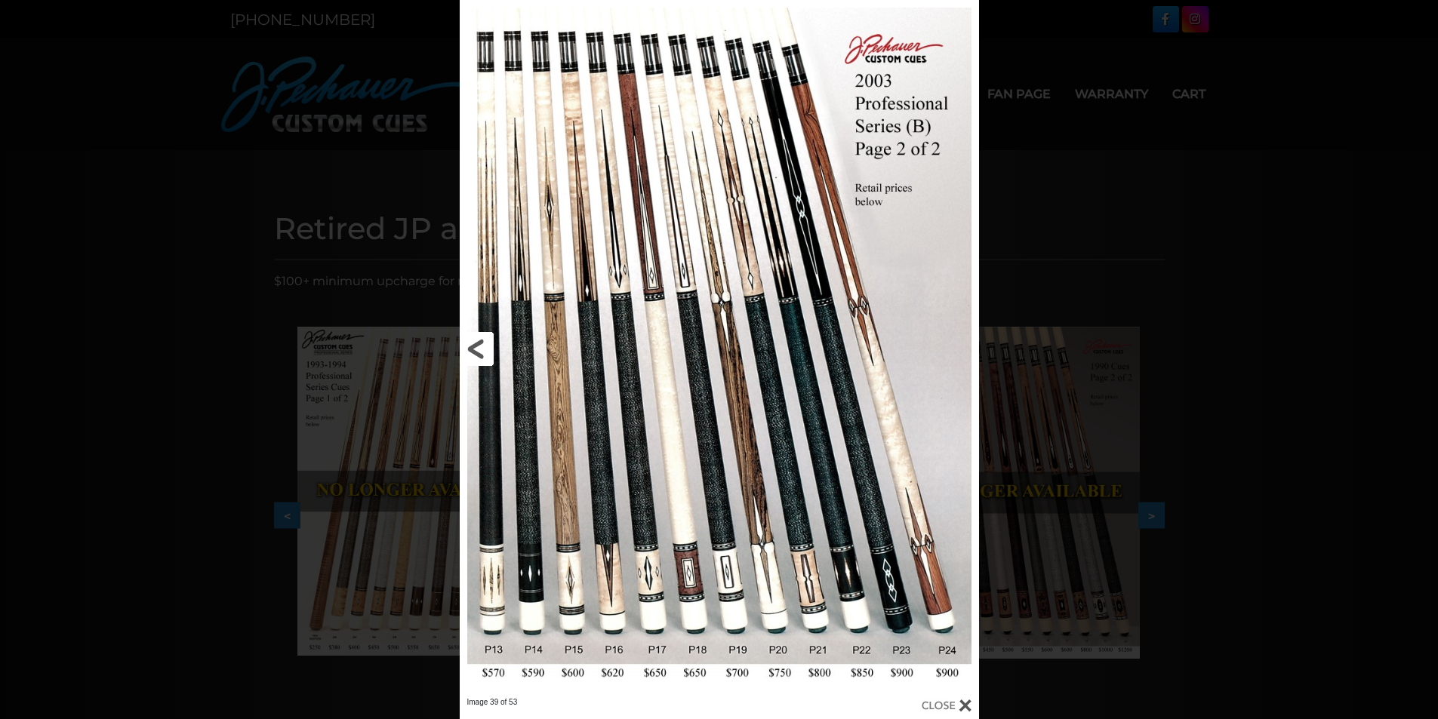
click at [480, 346] on link at bounding box center [577, 348] width 234 height 697
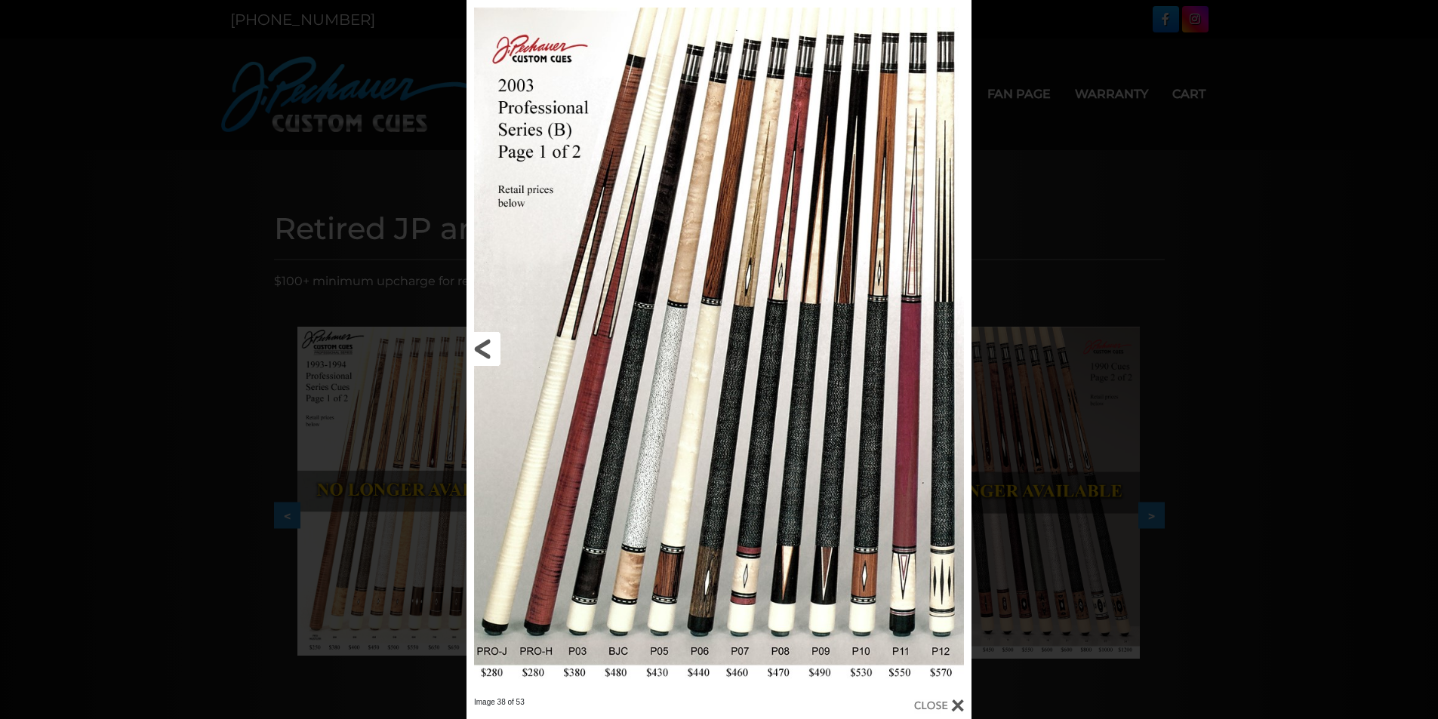
click at [480, 346] on link at bounding box center [579, 348] width 227 height 697
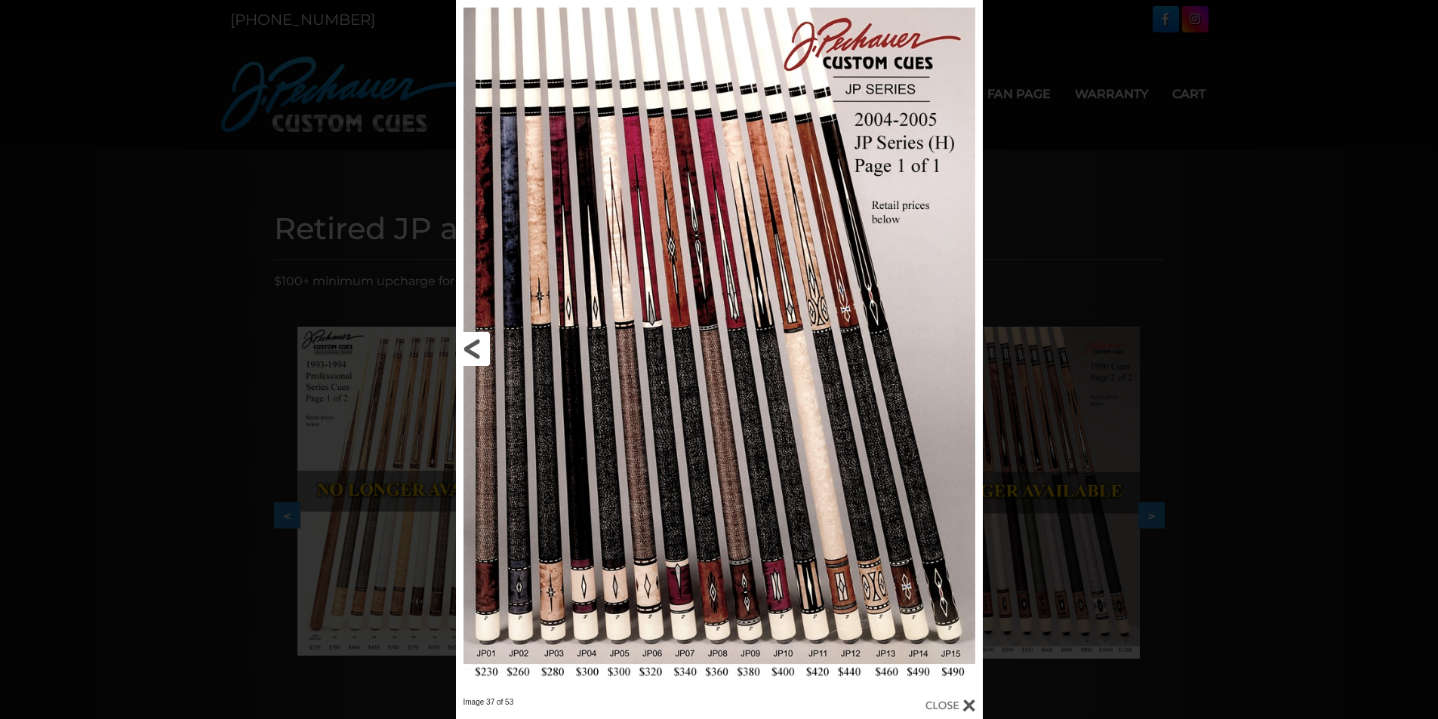
click at [480, 346] on link at bounding box center [574, 348] width 237 height 697
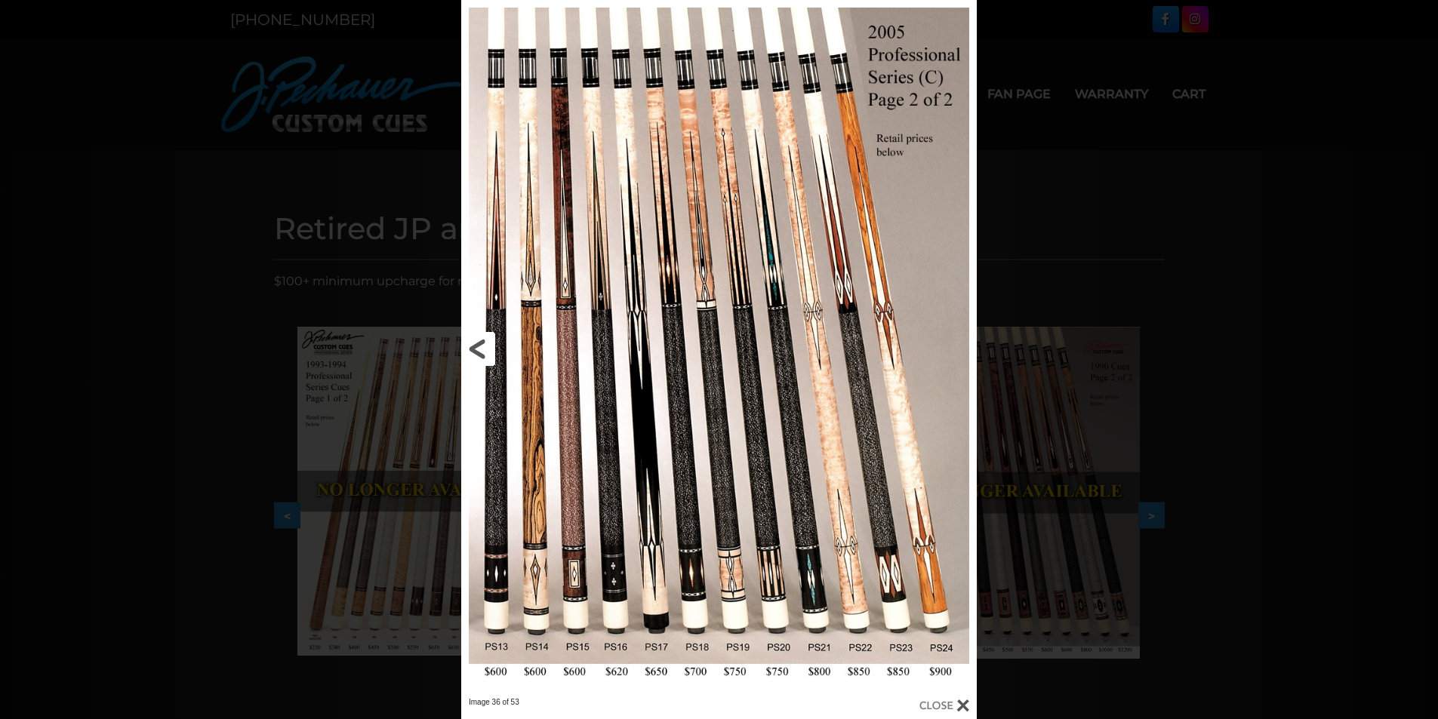
click at [480, 346] on link at bounding box center [577, 348] width 232 height 697
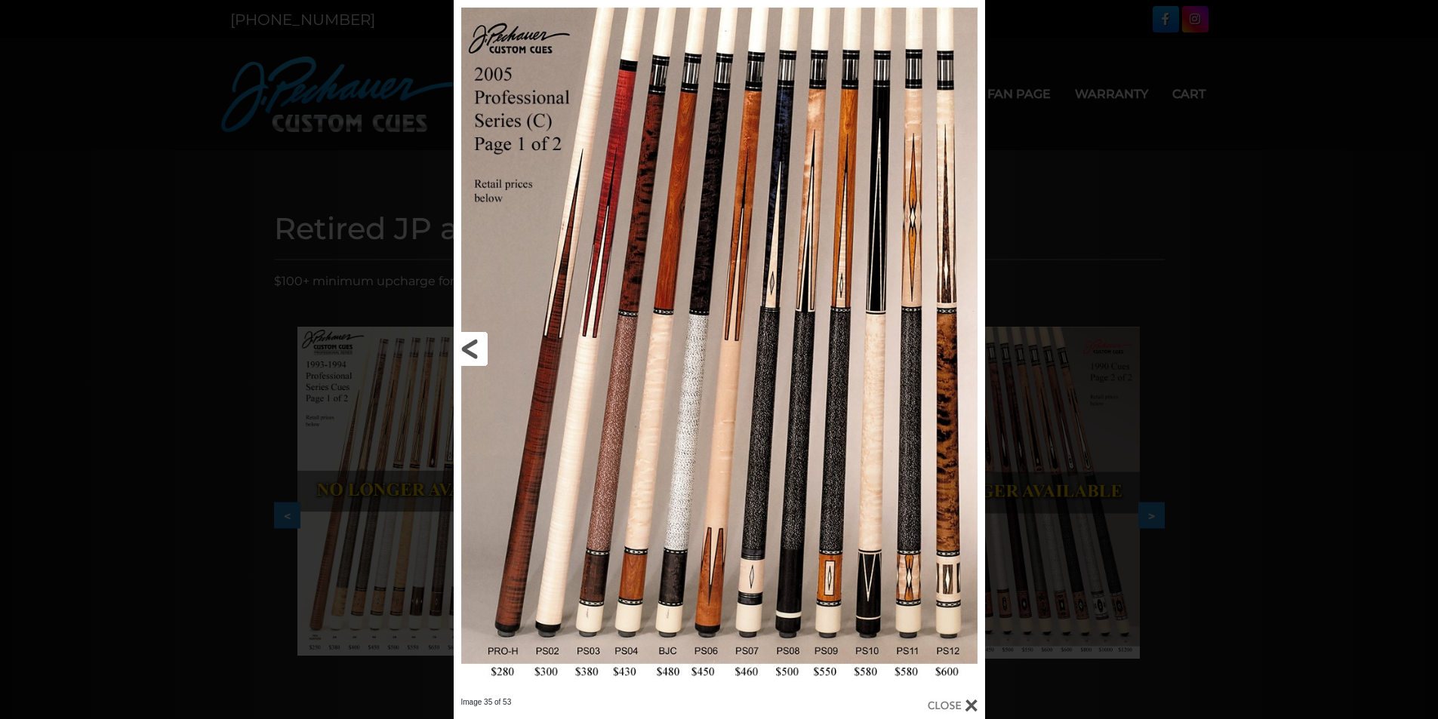
click at [480, 346] on link at bounding box center [573, 348] width 239 height 697
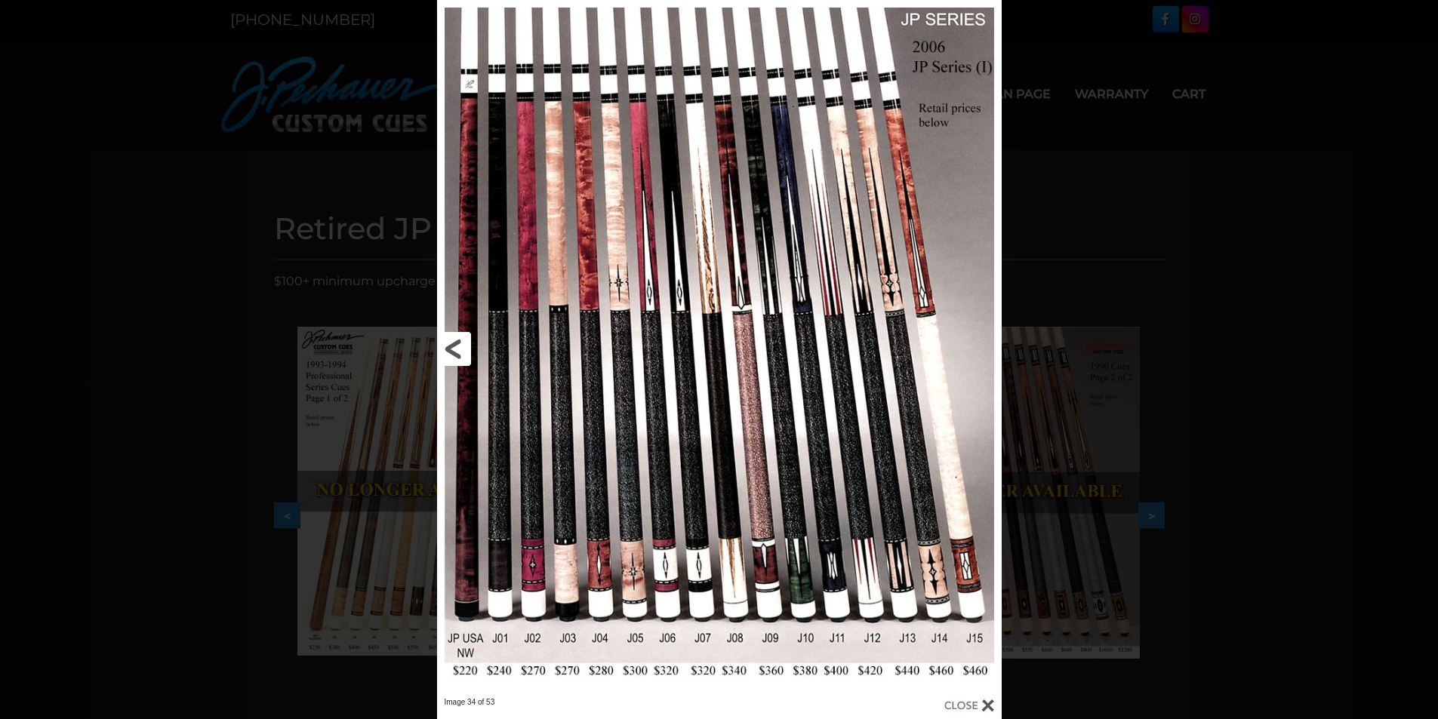
click at [480, 346] on link at bounding box center [564, 348] width 254 height 697
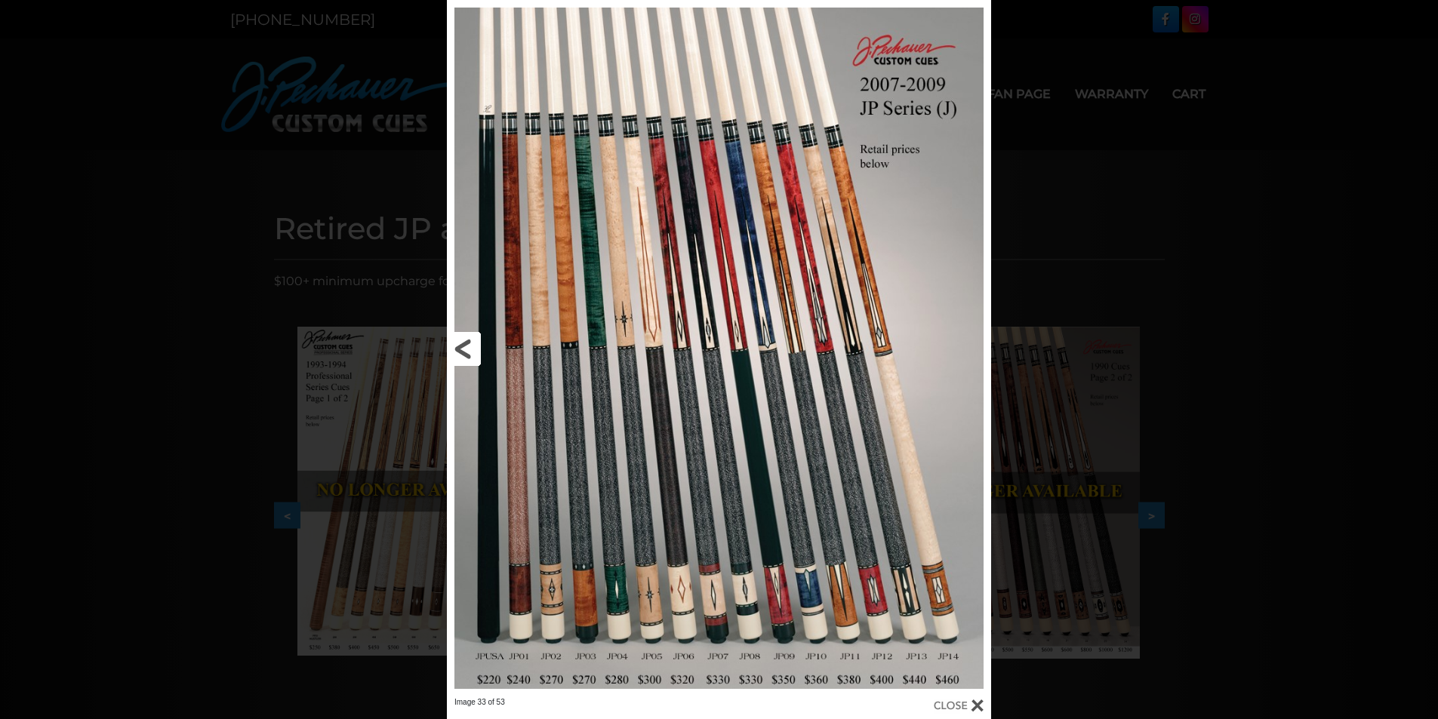
click at [465, 350] on link at bounding box center [569, 348] width 245 height 697
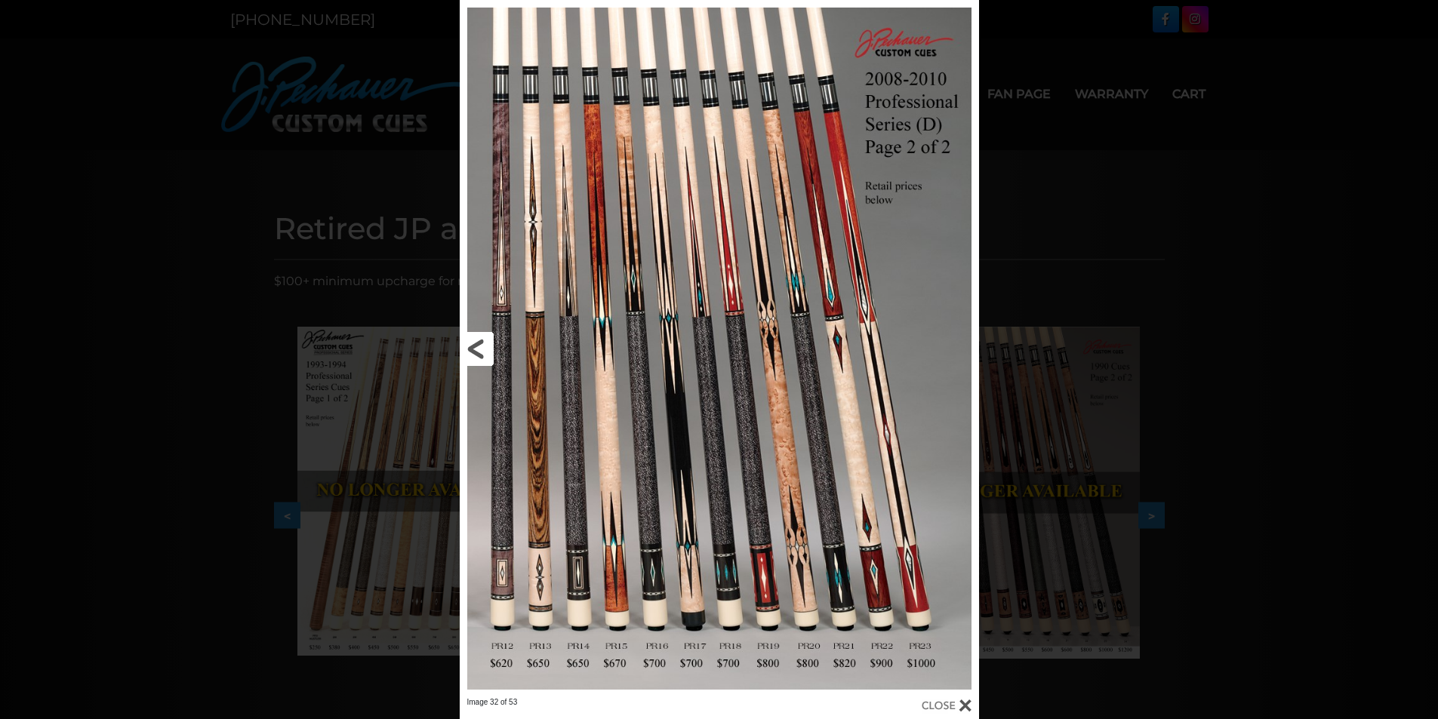
click at [465, 350] on link at bounding box center [577, 348] width 234 height 697
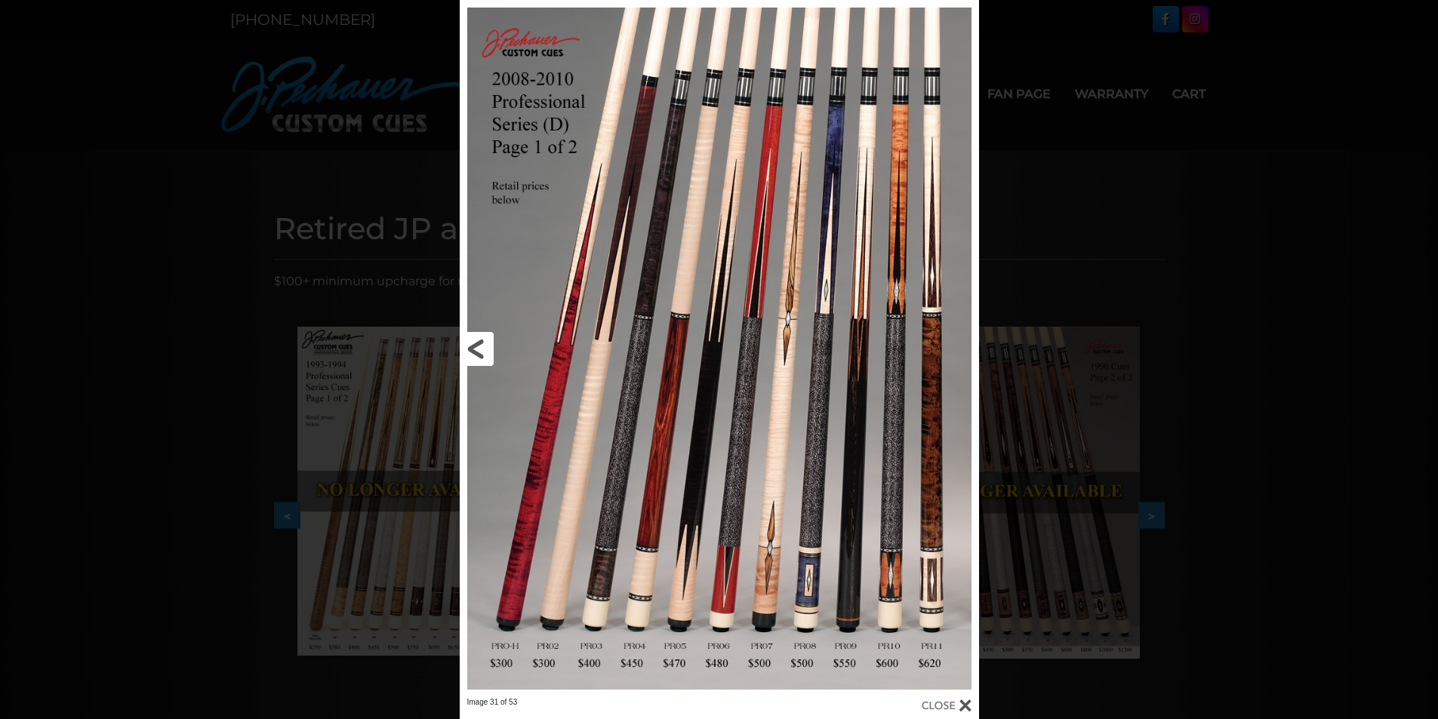
click at [465, 350] on link at bounding box center [577, 348] width 234 height 697
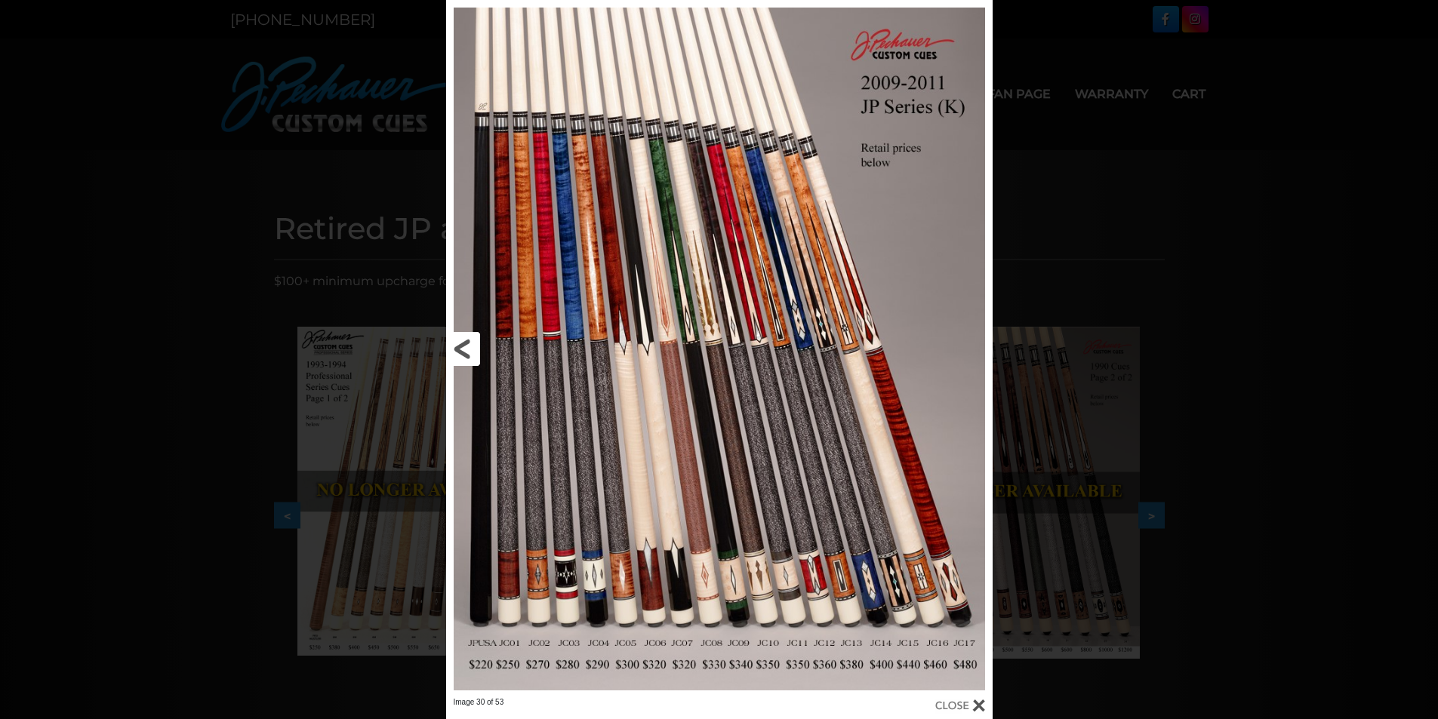
click at [465, 350] on link at bounding box center [569, 348] width 246 height 697
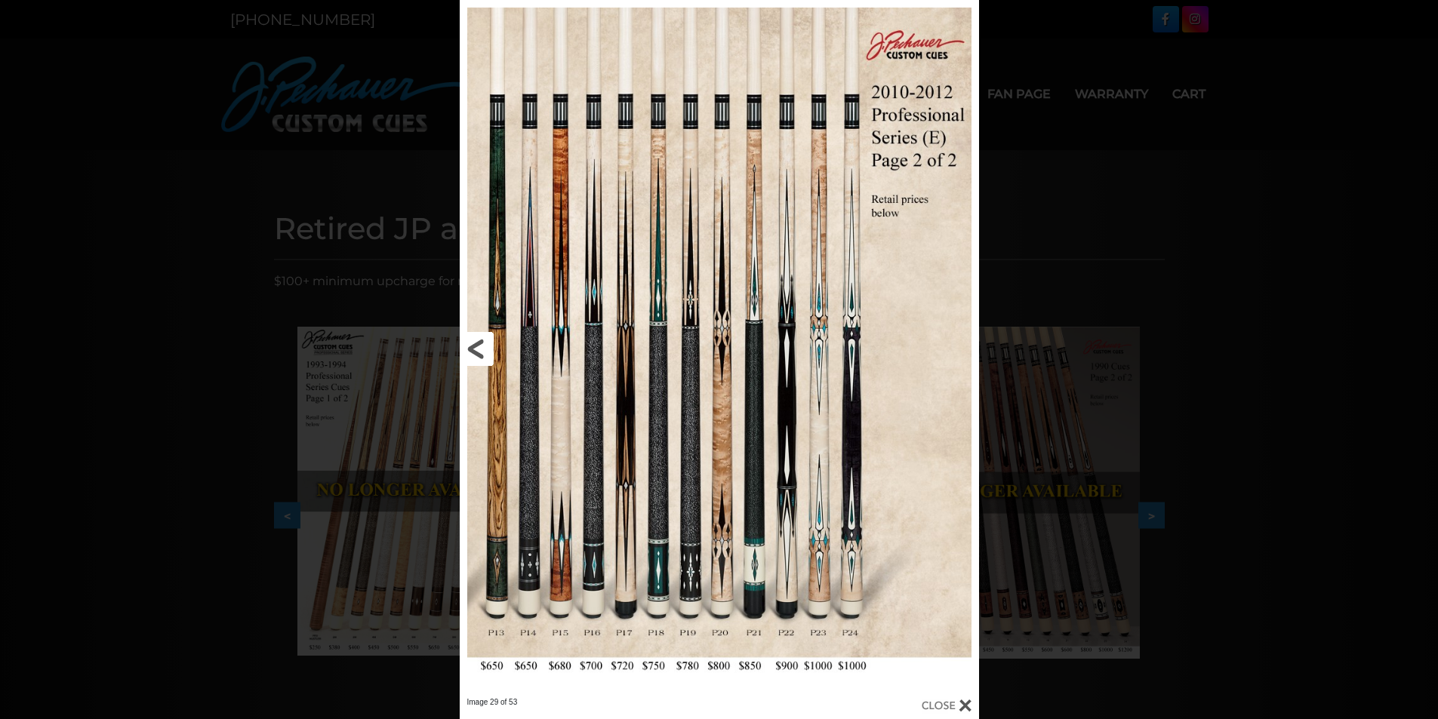
click at [470, 350] on link at bounding box center [577, 348] width 234 height 697
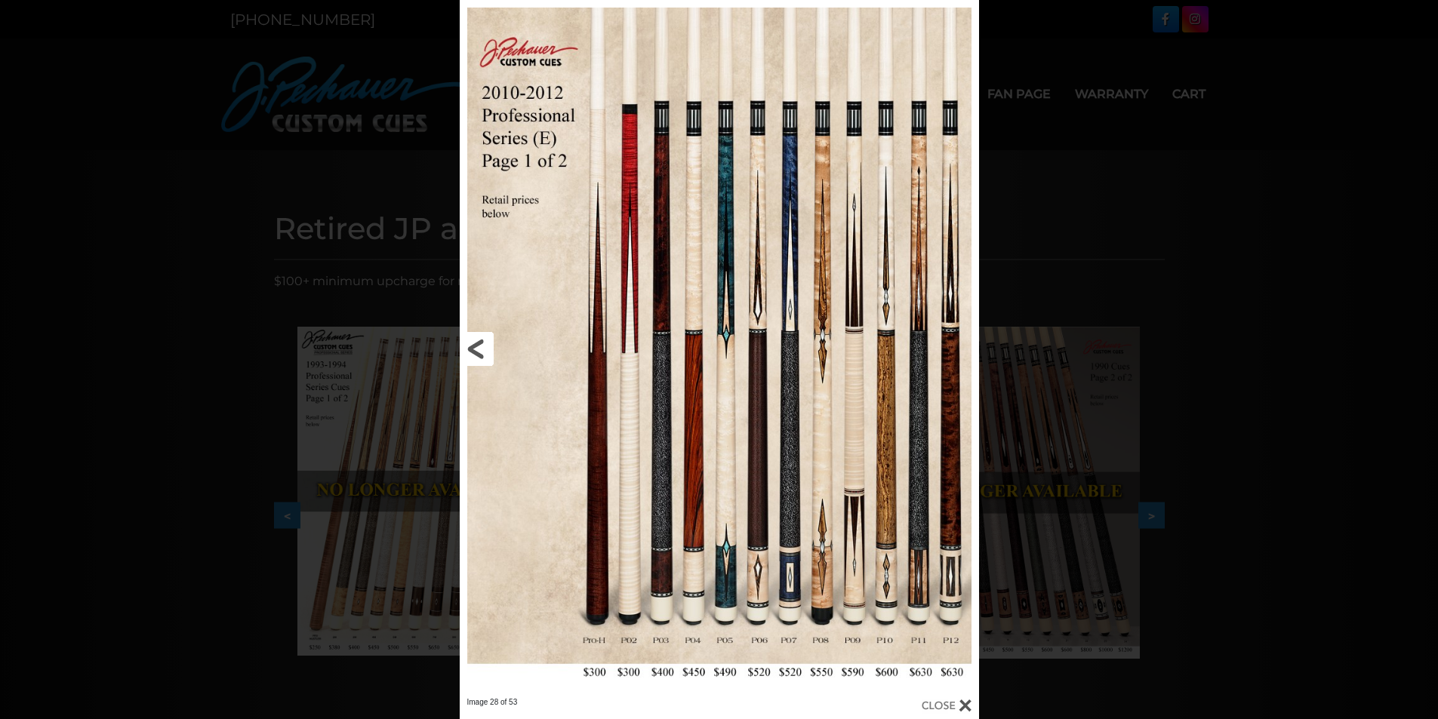
click at [470, 350] on link at bounding box center [577, 348] width 234 height 697
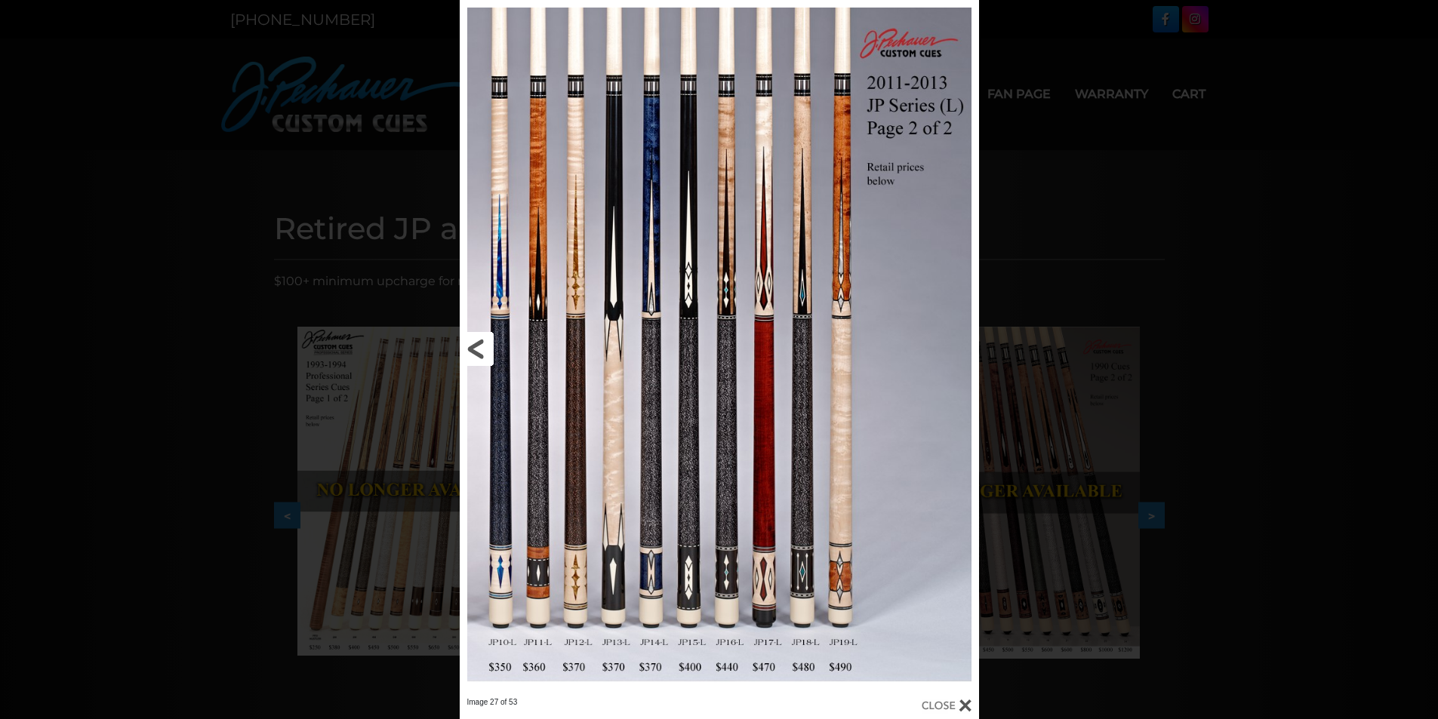
click at [470, 350] on link at bounding box center [577, 348] width 234 height 697
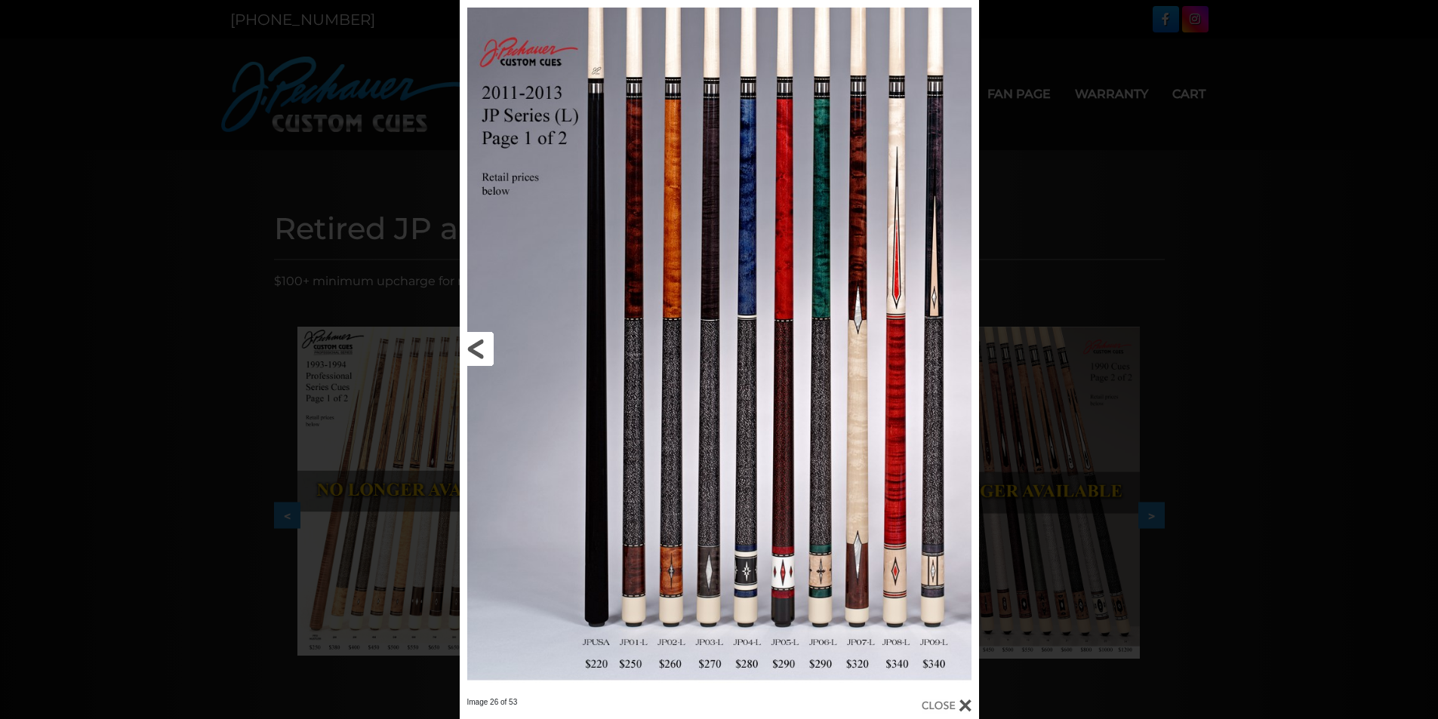
click at [470, 350] on link at bounding box center [577, 348] width 234 height 697
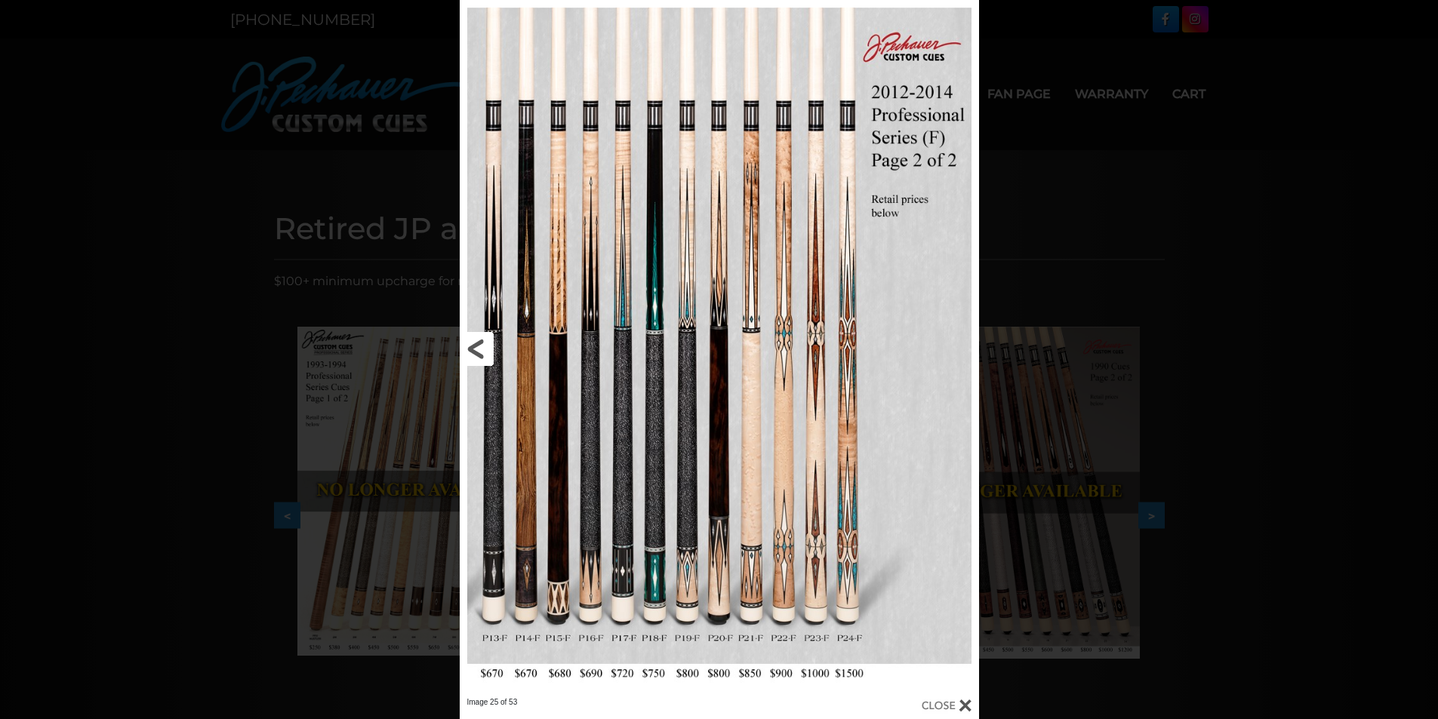
click at [470, 350] on link at bounding box center [577, 348] width 234 height 697
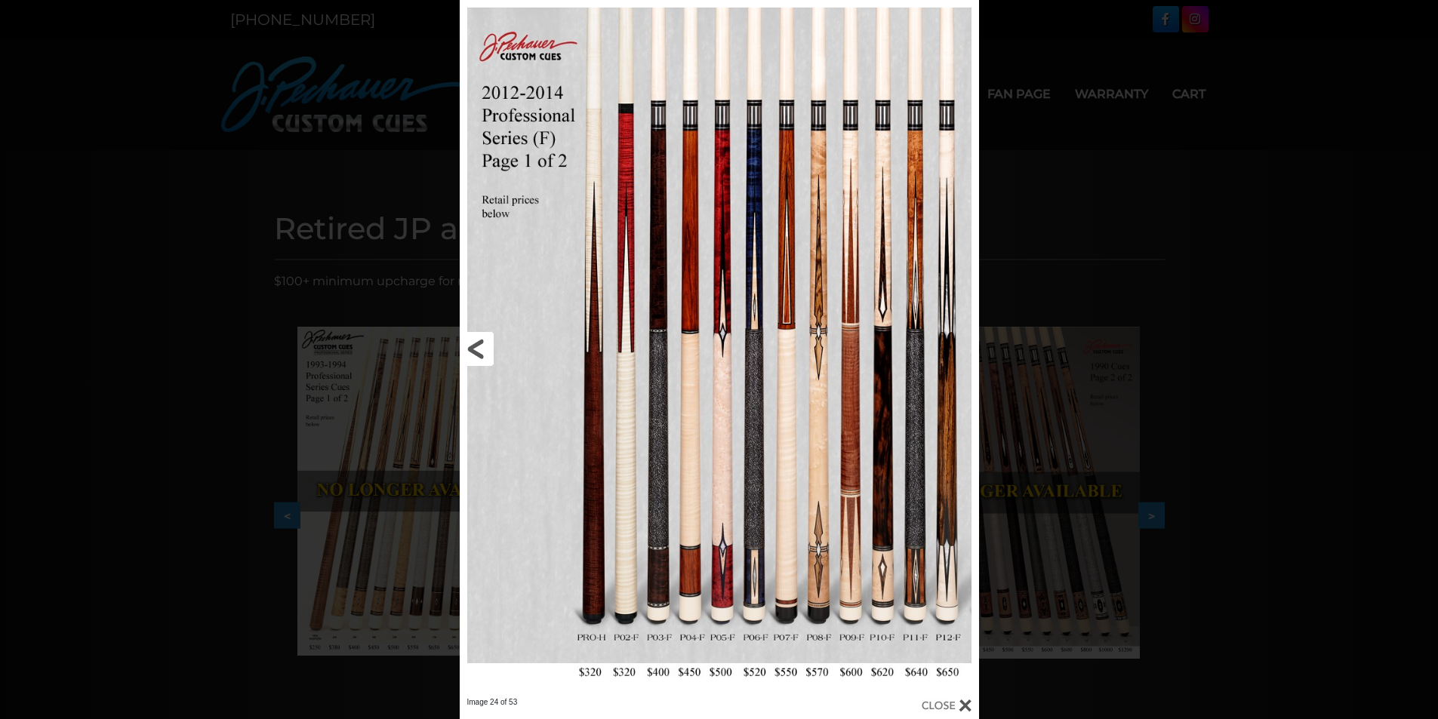
click at [470, 350] on link at bounding box center [577, 348] width 234 height 697
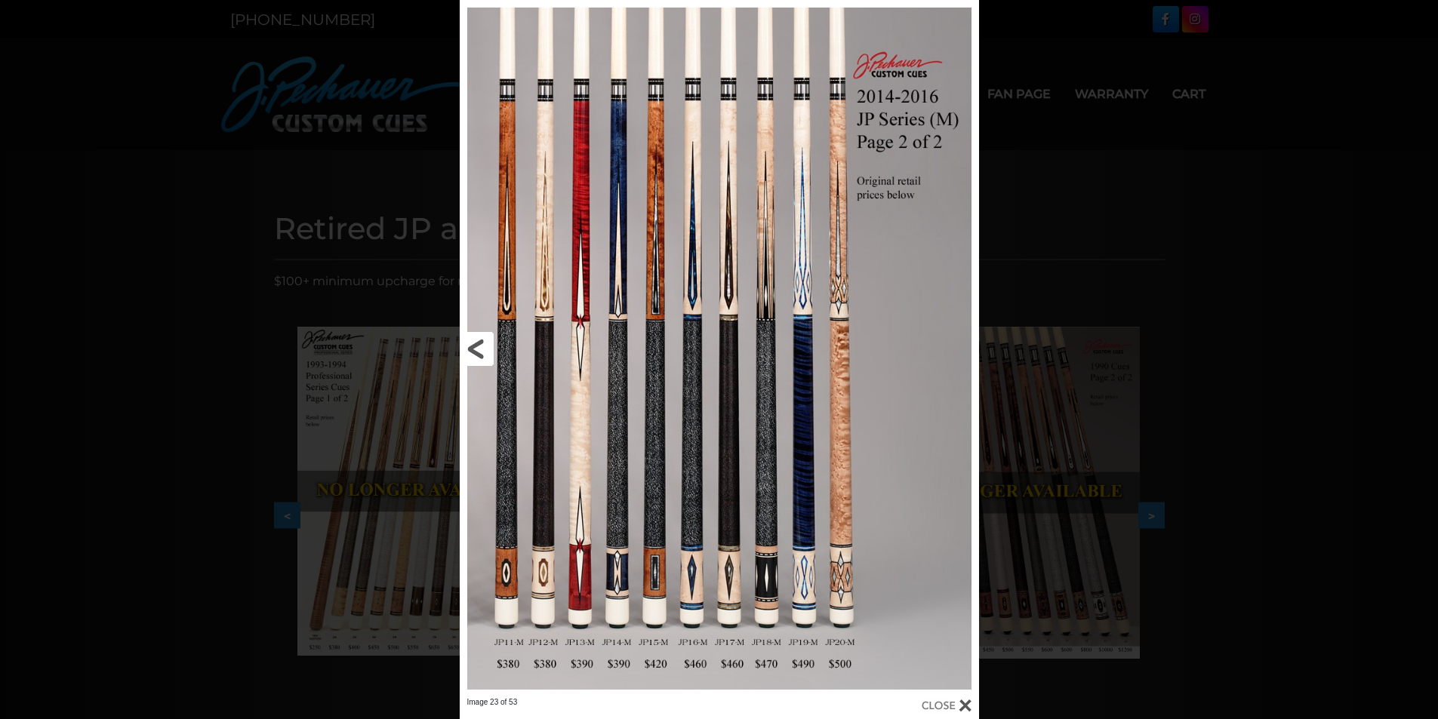
click at [470, 350] on link at bounding box center [577, 348] width 234 height 697
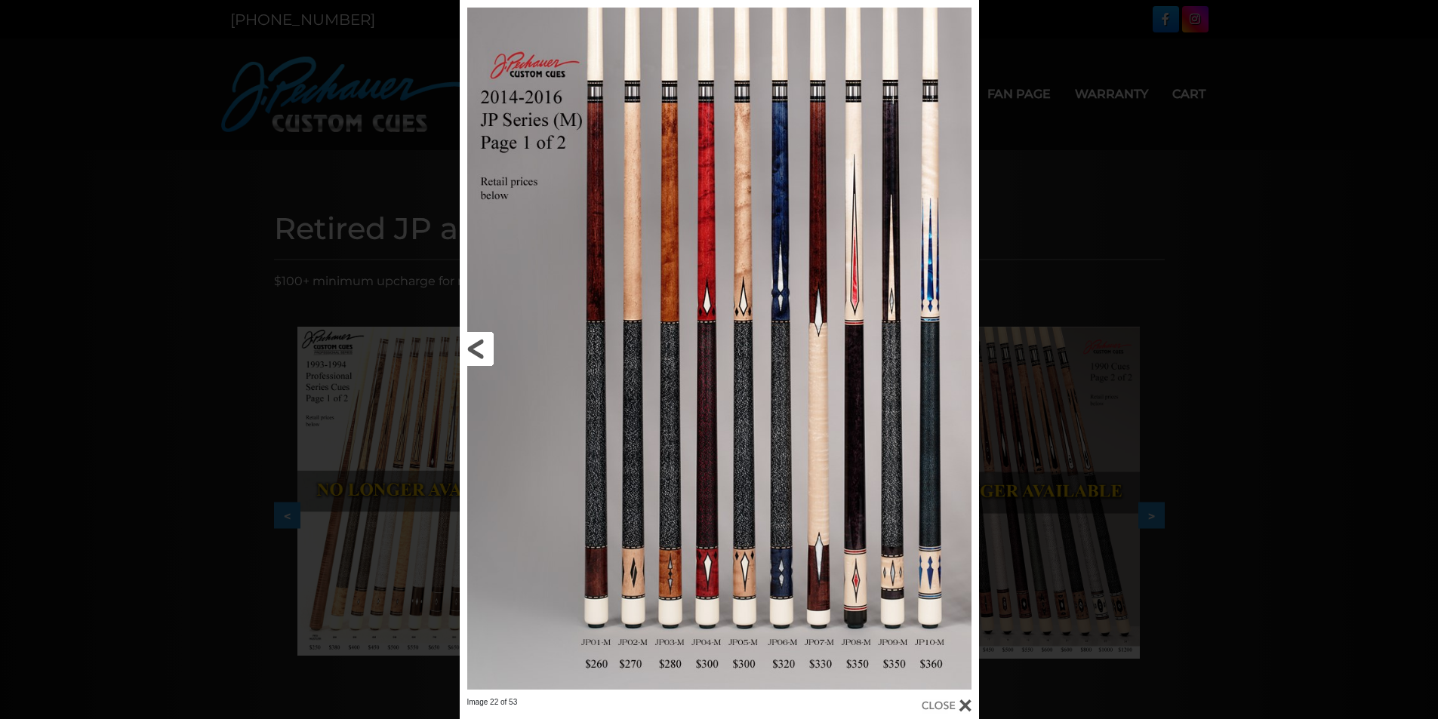
click at [470, 350] on link at bounding box center [577, 348] width 234 height 697
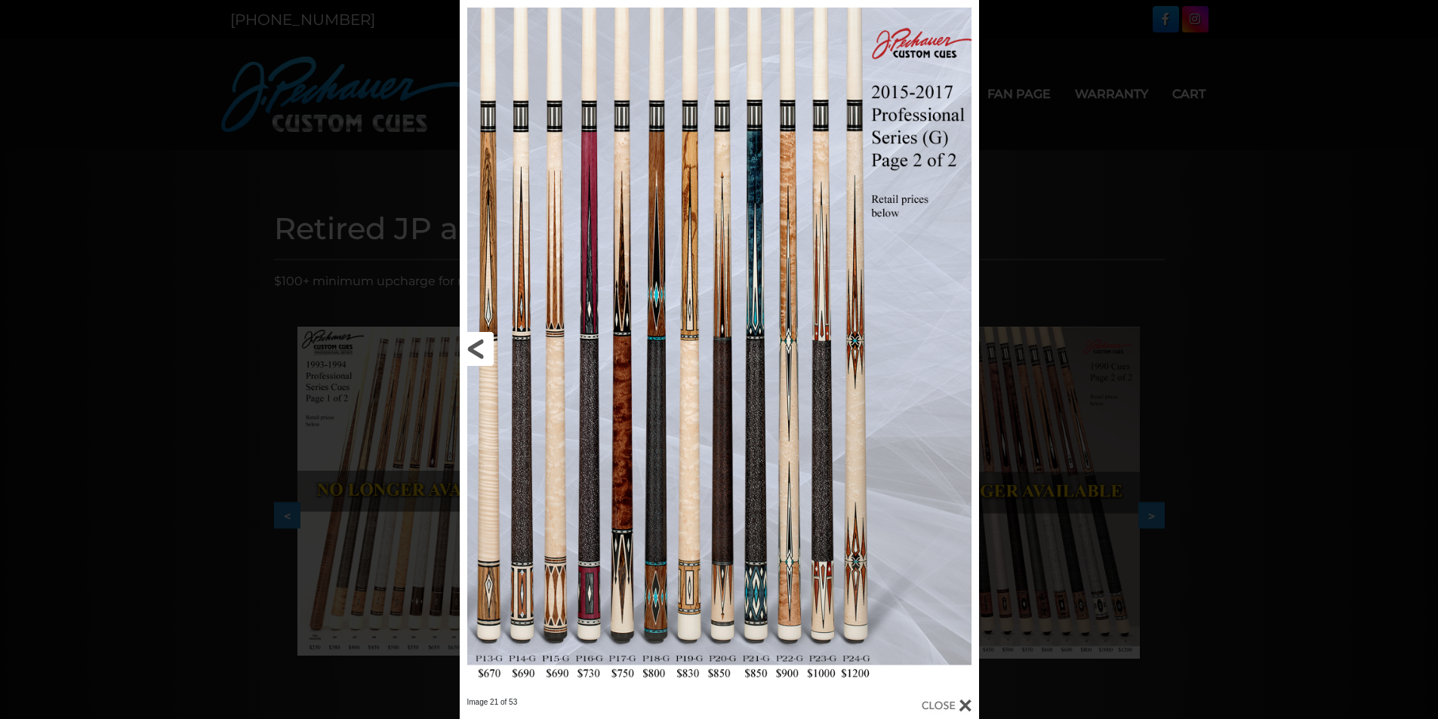
click at [470, 350] on link at bounding box center [577, 348] width 234 height 697
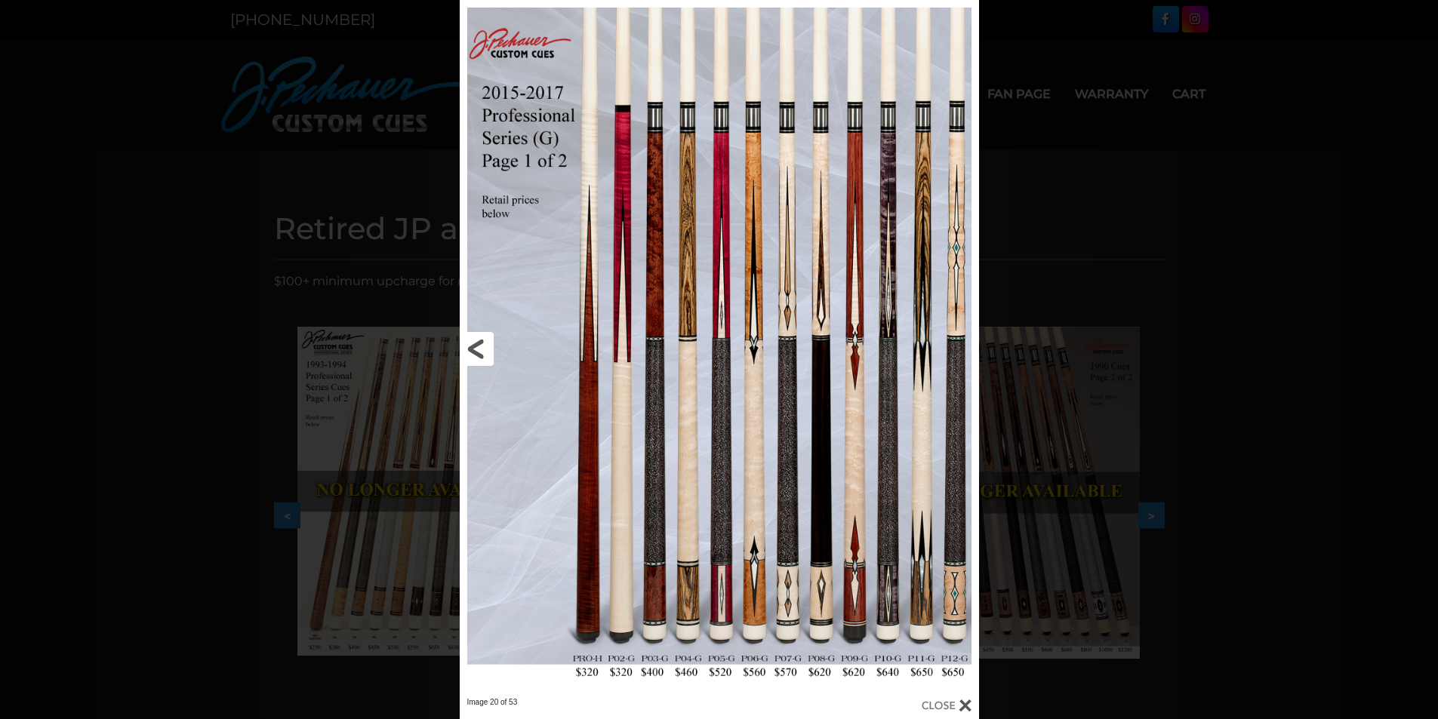
click at [470, 350] on link at bounding box center [577, 348] width 234 height 697
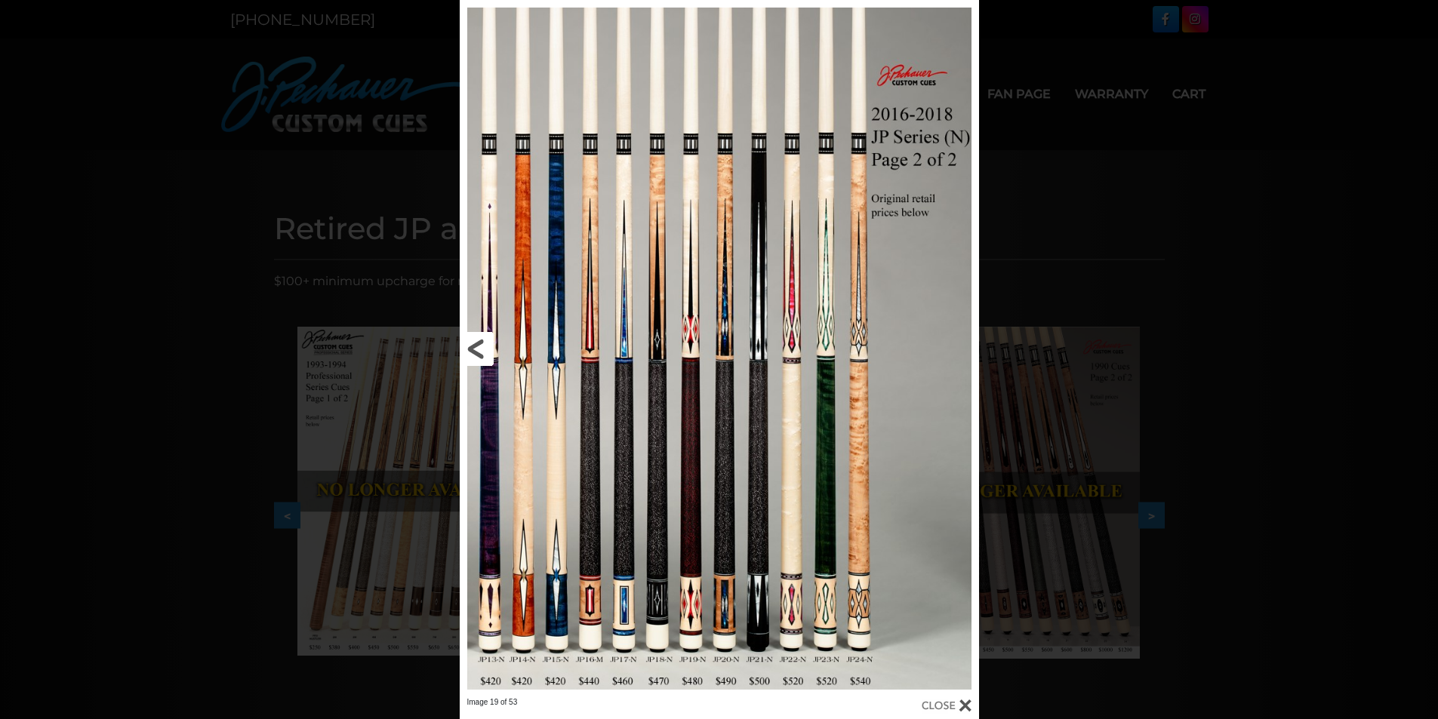
click at [470, 350] on link at bounding box center [577, 348] width 234 height 697
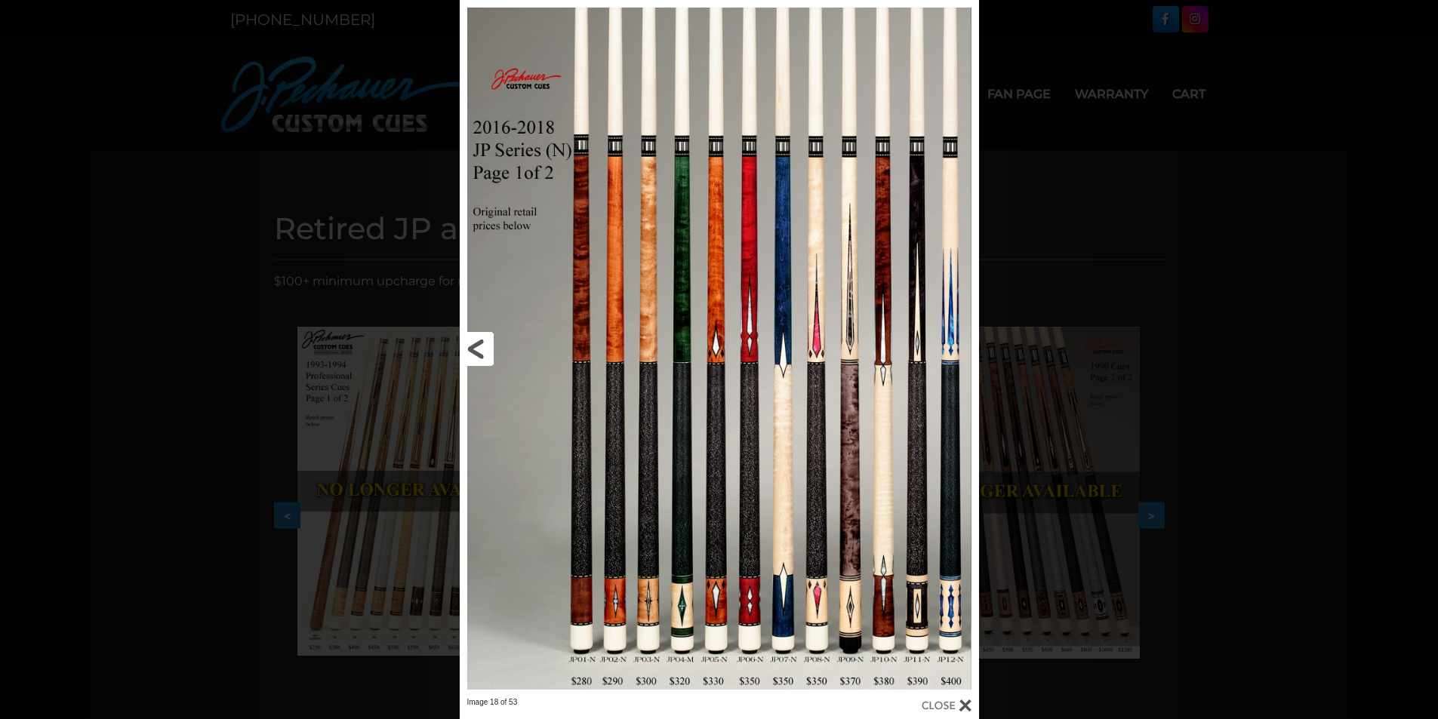
click at [470, 350] on link at bounding box center [577, 348] width 234 height 697
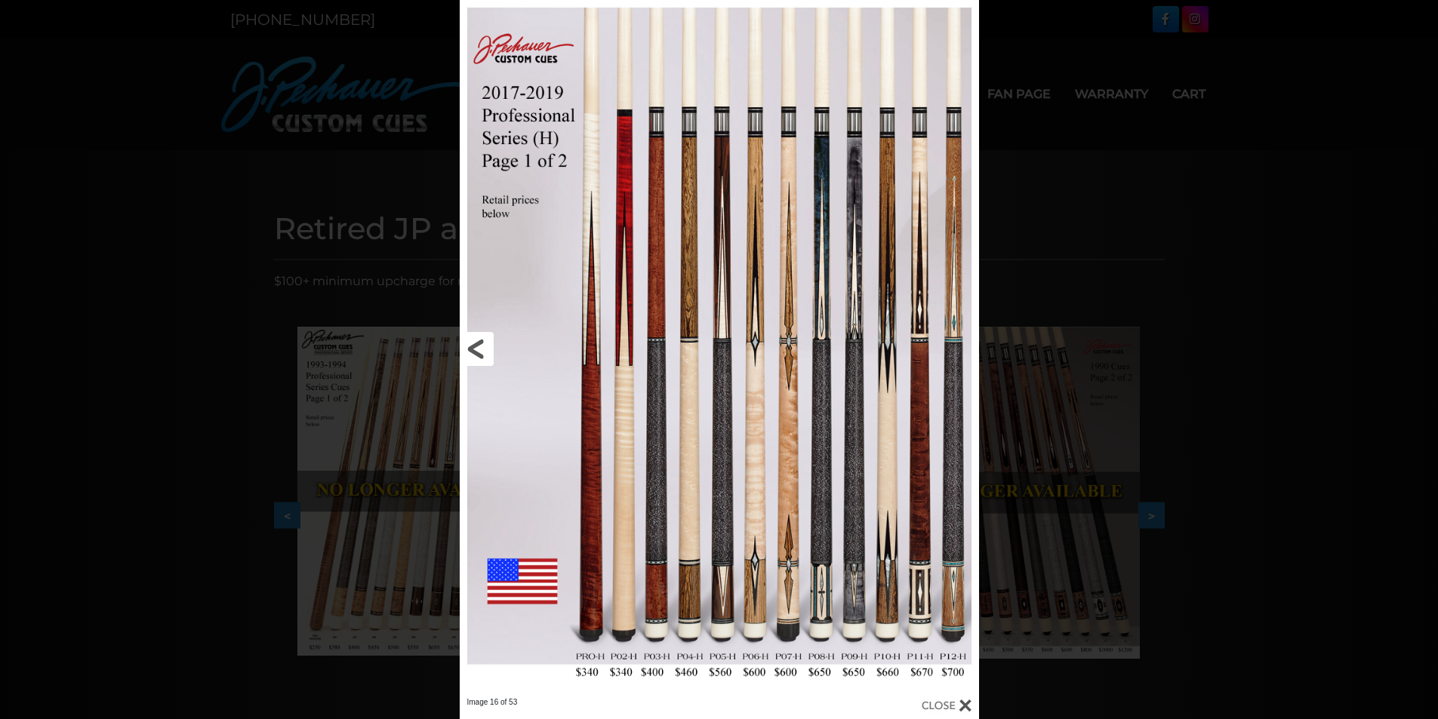
click at [470, 350] on link at bounding box center [577, 348] width 234 height 697
